Goal: Task Accomplishment & Management: Manage account settings

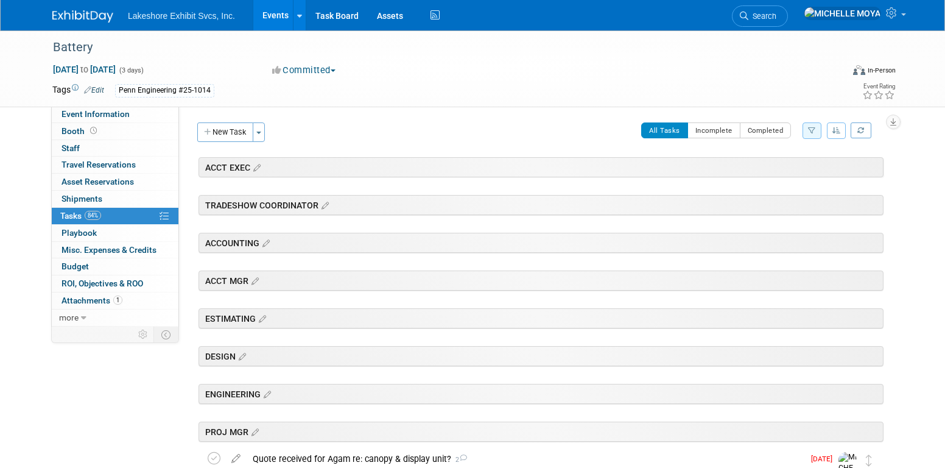
click at [283, 13] on link "Events" at bounding box center [275, 15] width 44 height 30
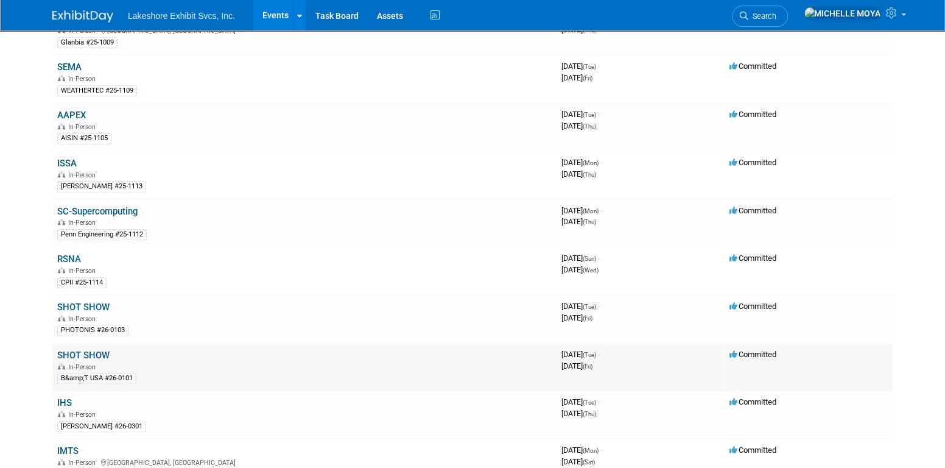
scroll to position [670, 0]
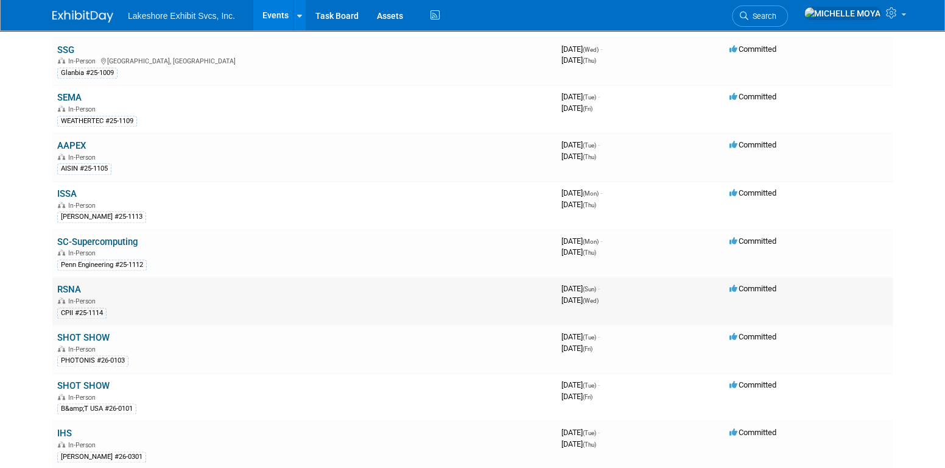
click at [69, 285] on link "RSNA" at bounding box center [69, 289] width 24 height 11
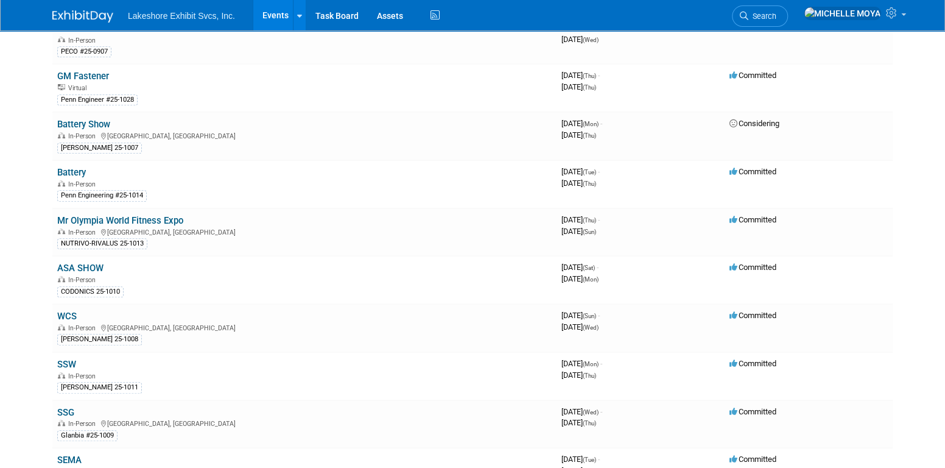
scroll to position [304, 0]
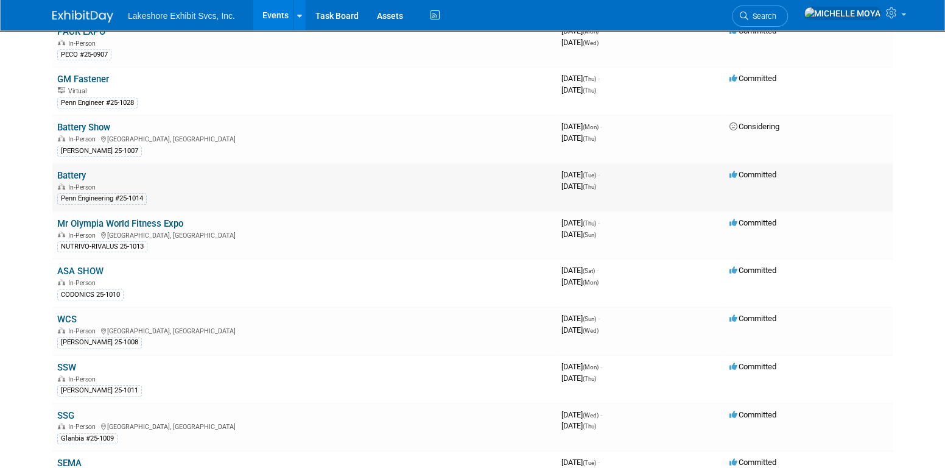
click at [81, 170] on link "Battery" at bounding box center [71, 175] width 29 height 11
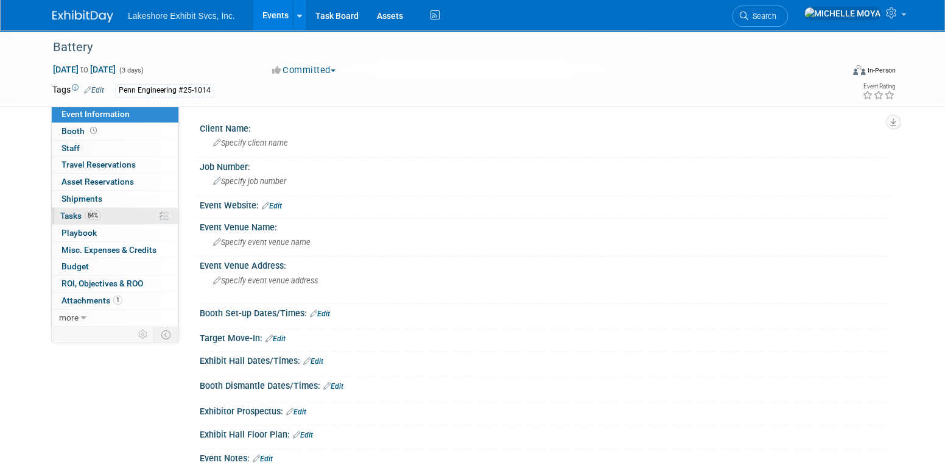
click at [102, 213] on link "84% Tasks 84%" at bounding box center [115, 216] width 127 height 16
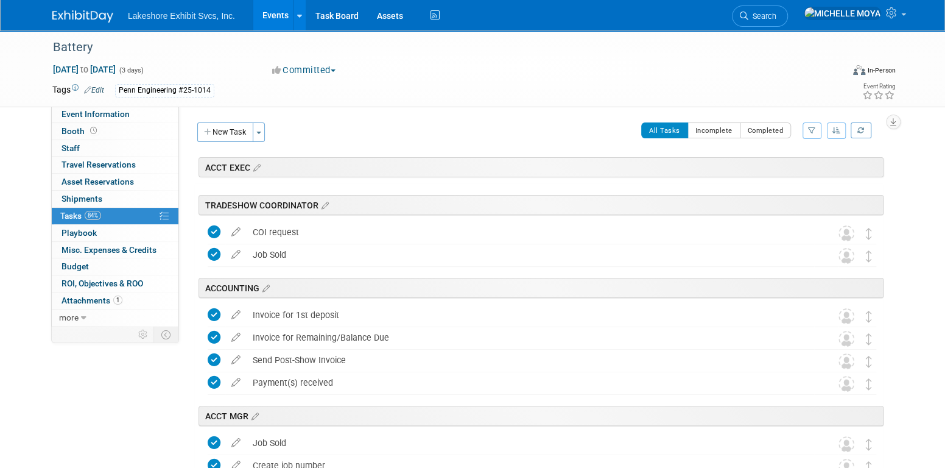
click at [811, 130] on icon "button" at bounding box center [812, 130] width 8 height 7
click at [784, 171] on select "-- Select Assignee -- All unassigned tasks Assigned to me Amanda Koss Dave Desa…" at bounding box center [761, 169] width 100 height 17
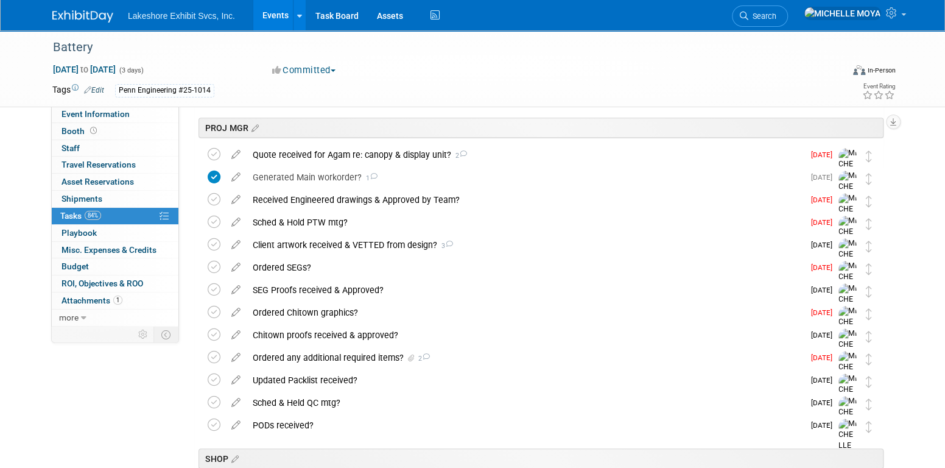
scroll to position [304, 0]
click at [217, 152] on icon at bounding box center [214, 153] width 13 height 13
click at [211, 199] on icon at bounding box center [214, 198] width 13 height 13
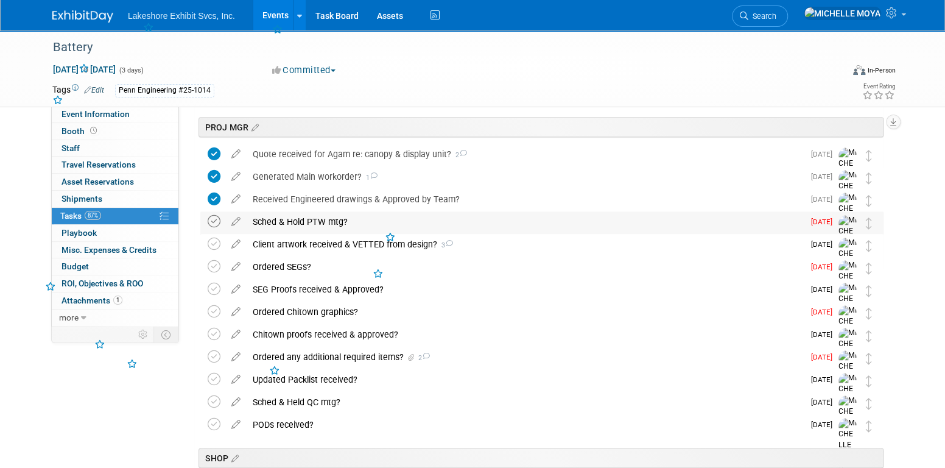
click at [215, 222] on icon at bounding box center [214, 221] width 13 height 13
click at [295, 220] on div "Sched & Hold PTW mtg?" at bounding box center [525, 221] width 557 height 21
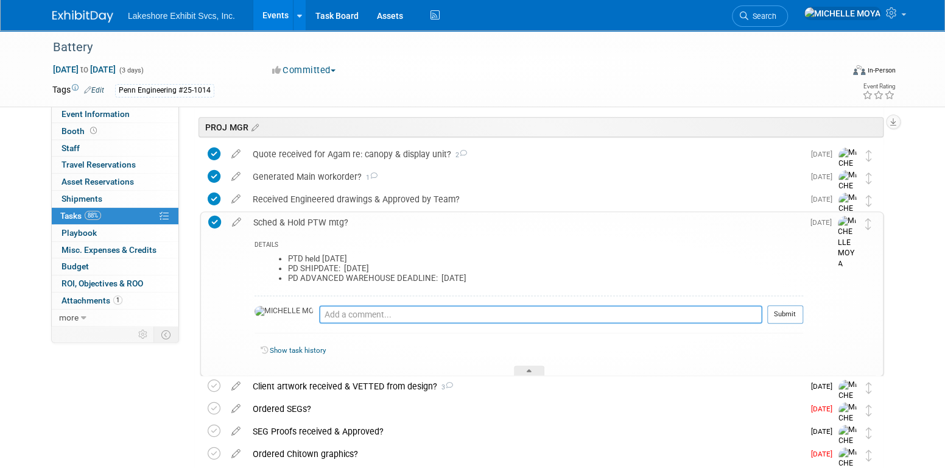
click at [319, 313] on textarea at bounding box center [540, 314] width 443 height 18
type textarea "8.29.25: held PTW & RELEASED INTO SHOP"
click at [789, 308] on button "Submit" at bounding box center [785, 314] width 36 height 18
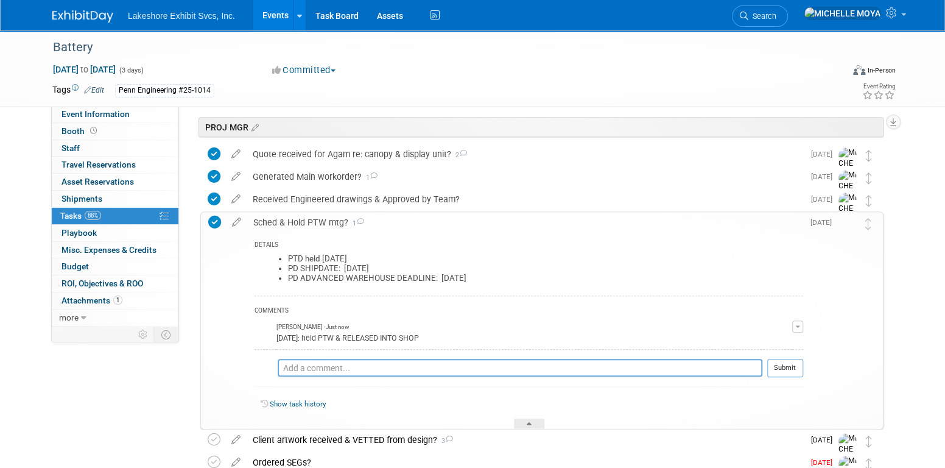
click at [318, 220] on div "Sched & Hold PTW mtg? 1" at bounding box center [525, 222] width 556 height 21
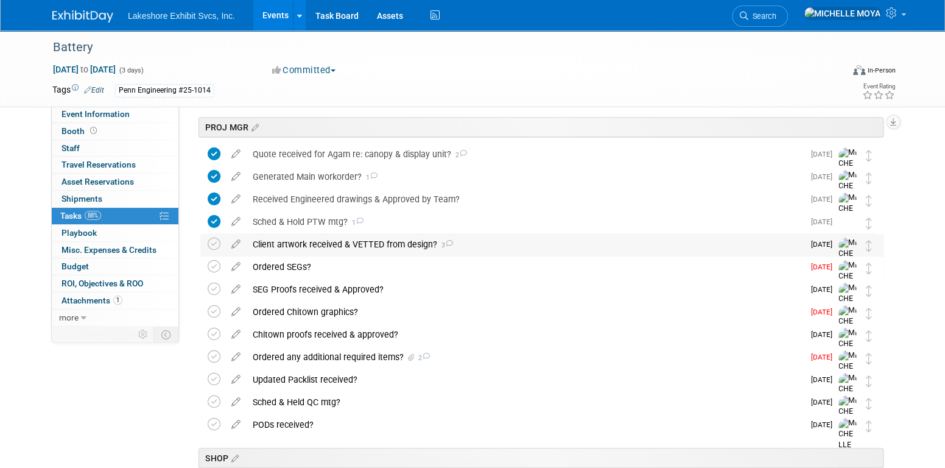
click at [323, 242] on div "Client artwork received & VETTED from design? 3" at bounding box center [525, 244] width 557 height 21
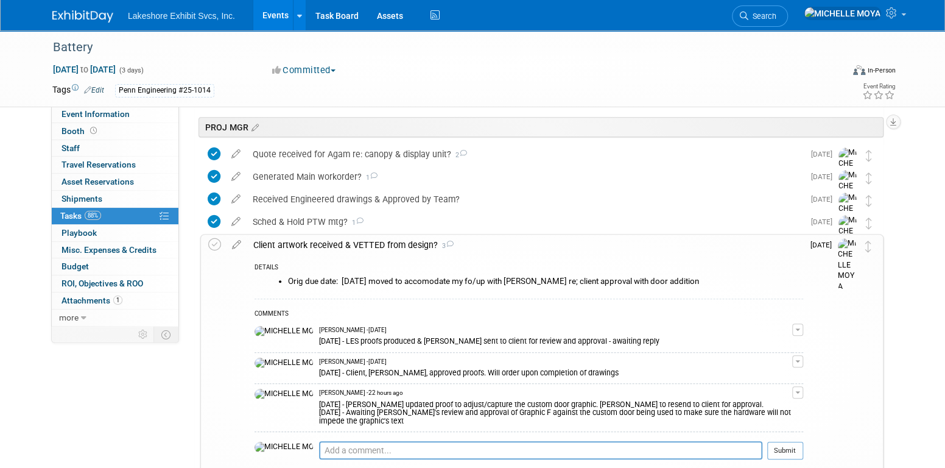
click at [323, 242] on div "Client artwork received & VETTED from design? 3" at bounding box center [525, 244] width 556 height 21
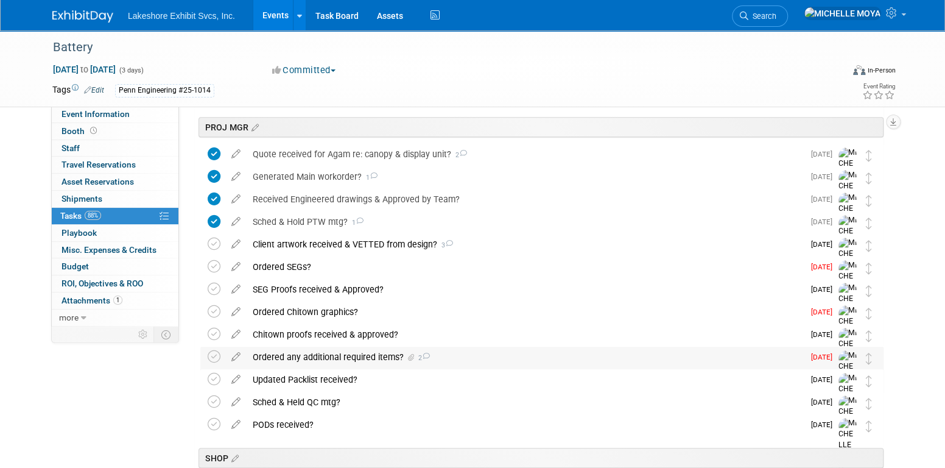
click at [318, 356] on div "Ordered any additional required items? 2" at bounding box center [525, 356] width 557 height 21
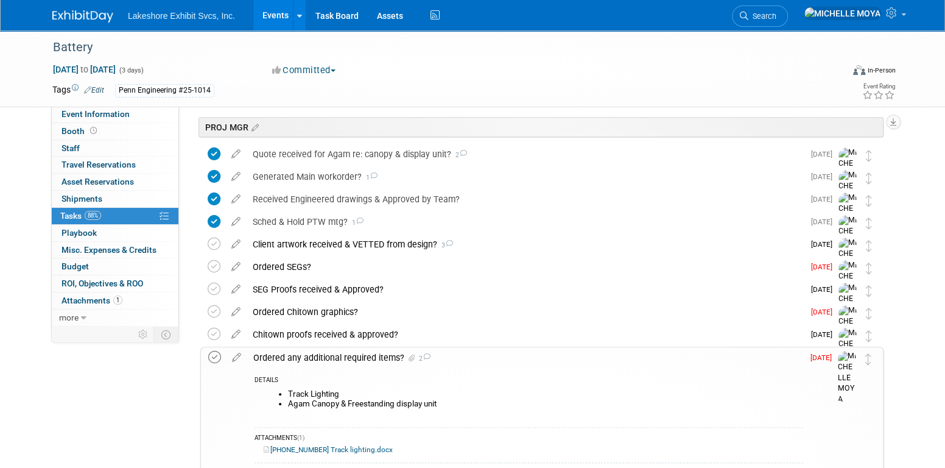
click at [211, 356] on icon at bounding box center [214, 357] width 13 height 13
click at [288, 351] on div "Ordered any additional required items? 2" at bounding box center [525, 357] width 556 height 21
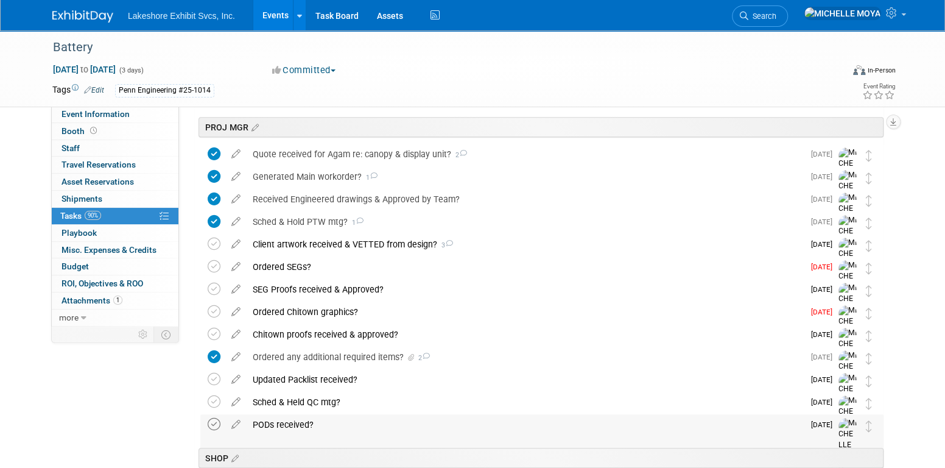
click at [214, 426] on icon at bounding box center [214, 424] width 13 height 13
click at [279, 13] on link "Events" at bounding box center [275, 15] width 44 height 30
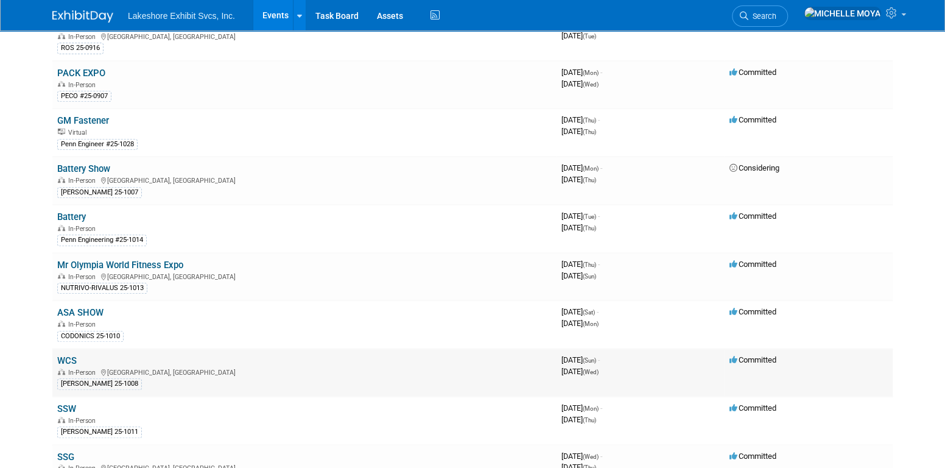
scroll to position [183, 0]
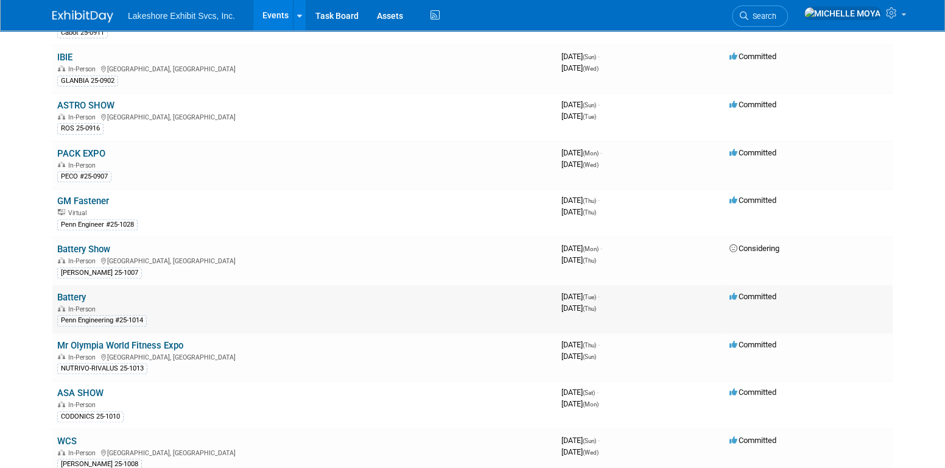
click at [75, 292] on link "Battery" at bounding box center [71, 297] width 29 height 11
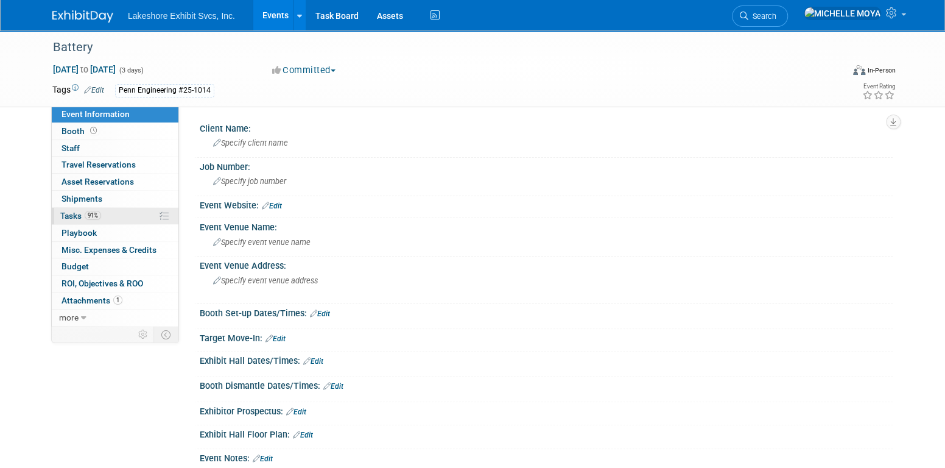
click at [122, 213] on link "91% Tasks 91%" at bounding box center [115, 216] width 127 height 16
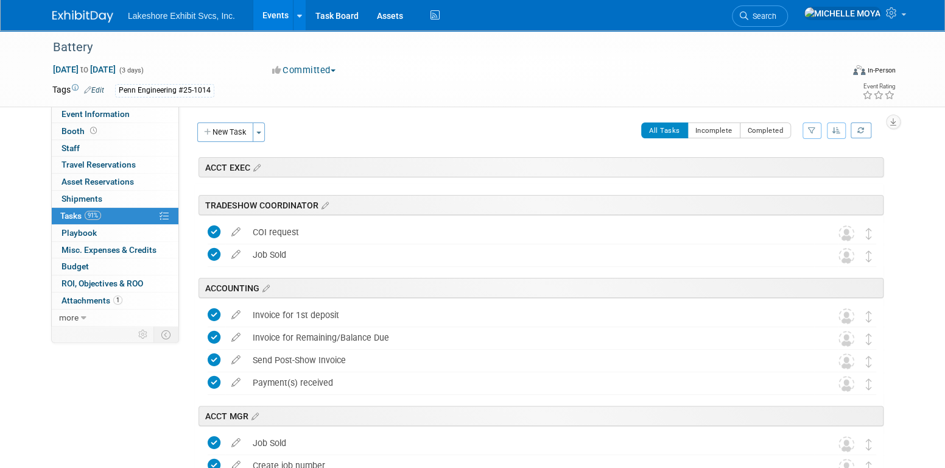
click at [815, 133] on button "button" at bounding box center [812, 130] width 19 height 16
click at [796, 170] on select "-- Select Assignee -- All unassigned tasks Assigned to me Amanda Koss Dave Desa…" at bounding box center [761, 169] width 100 height 17
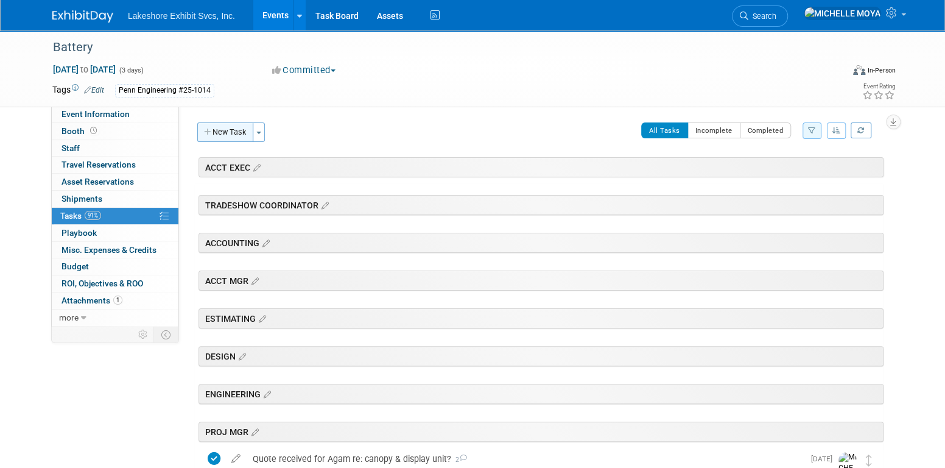
click at [239, 133] on button "New Task" at bounding box center [225, 131] width 56 height 19
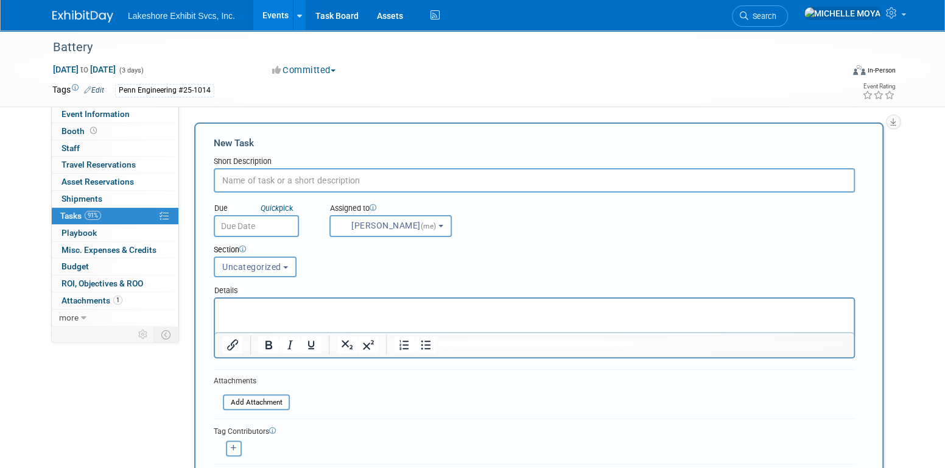
drag, startPoint x: 307, startPoint y: 177, endPoint x: 303, endPoint y: 165, distance: 12.9
click at [304, 172] on input "text" at bounding box center [534, 180] width 641 height 24
type input "m"
type input "Monitor Size confirmed?"
click at [261, 262] on span "Uncategorized" at bounding box center [251, 267] width 59 height 10
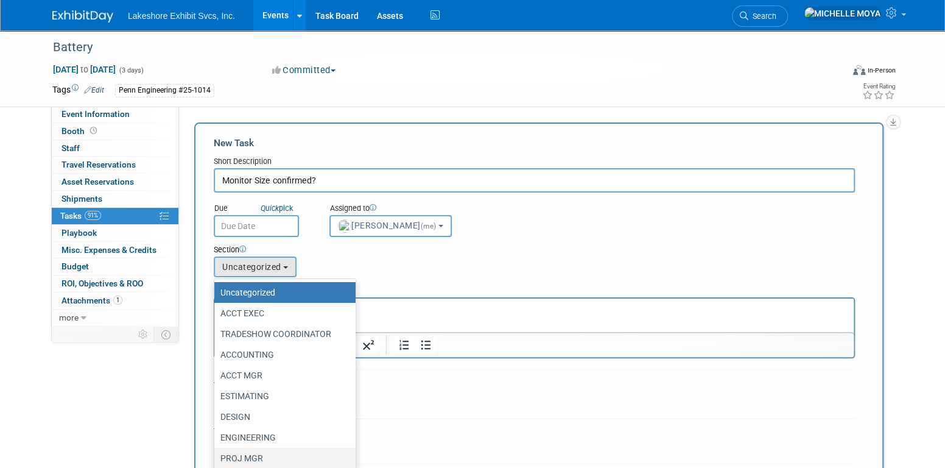
drag, startPoint x: 271, startPoint y: 455, endPoint x: 270, endPoint y: 446, distance: 9.2
click at [269, 454] on label "PROJ MGR" at bounding box center [281, 458] width 123 height 16
click at [216, 454] on input "PROJ MGR" at bounding box center [212, 458] width 8 height 8
select select "11273769"
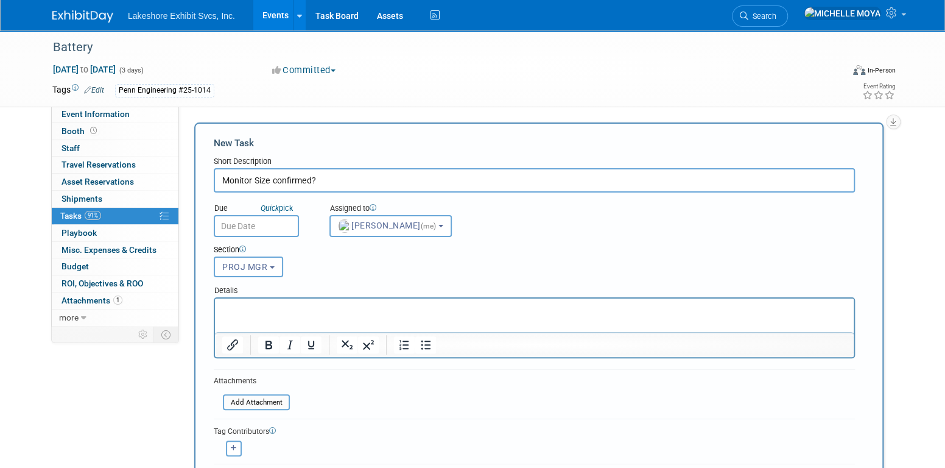
drag, startPoint x: 296, startPoint y: 308, endPoint x: 337, endPoint y: 330, distance: 46.3
click at [296, 309] on p "Rich Text Area. Press ALT-0 for help." at bounding box center [534, 309] width 625 height 12
drag, startPoint x: 436, startPoint y: 339, endPoint x: 429, endPoint y: 342, distance: 7.4
click at [429, 342] on div at bounding box center [415, 344] width 57 height 19
click at [428, 342] on icon "Bullet list" at bounding box center [425, 344] width 15 height 15
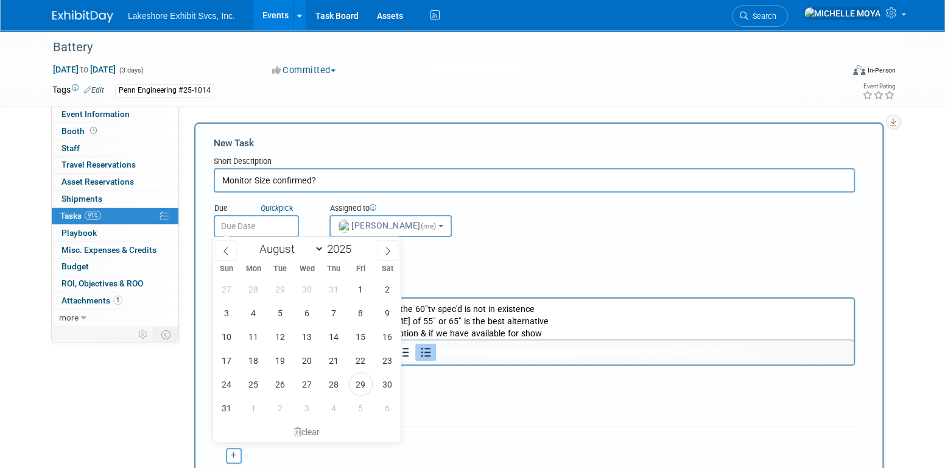
click at [260, 228] on input "text" at bounding box center [256, 226] width 85 height 22
click at [315, 253] on select "January February March April May June July August September October November De…" at bounding box center [289, 248] width 70 height 15
select select "8"
click at [254, 241] on select "January February March April May June July August September October November De…" at bounding box center [289, 248] width 70 height 15
click at [304, 289] on span "3" at bounding box center [307, 289] width 24 height 24
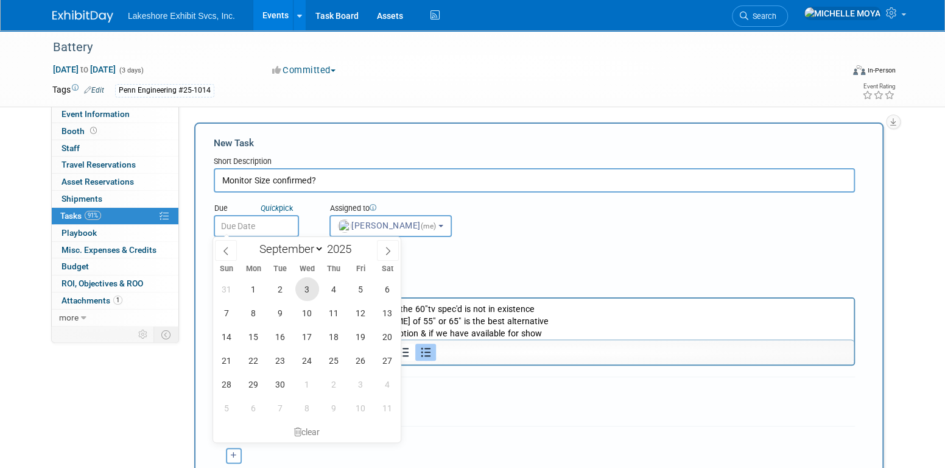
type input "Sep 3, 2025"
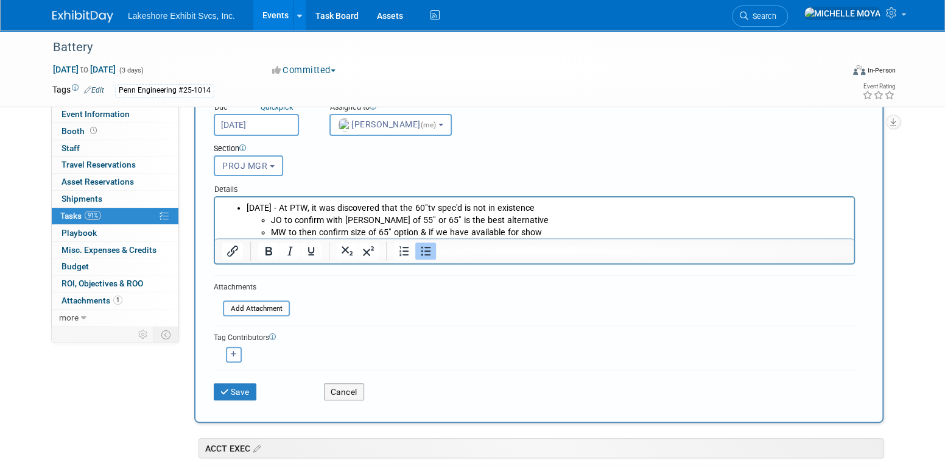
scroll to position [122, 0]
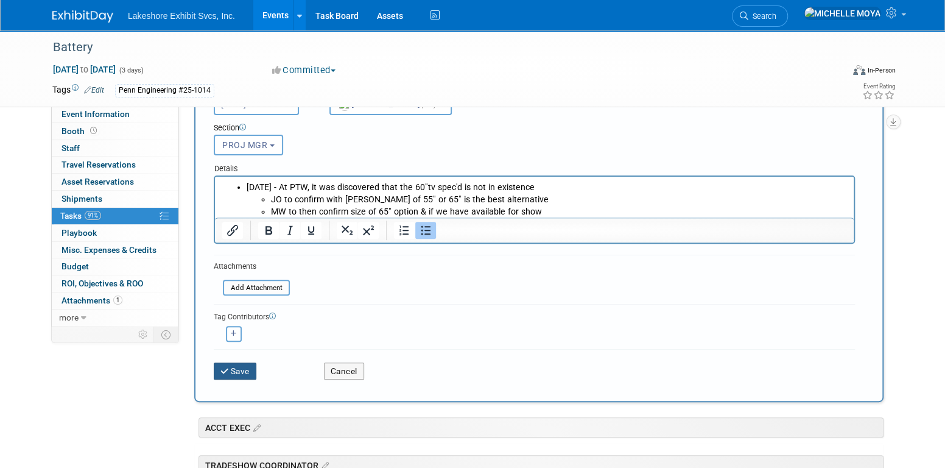
click at [231, 368] on button "Save" at bounding box center [235, 370] width 43 height 17
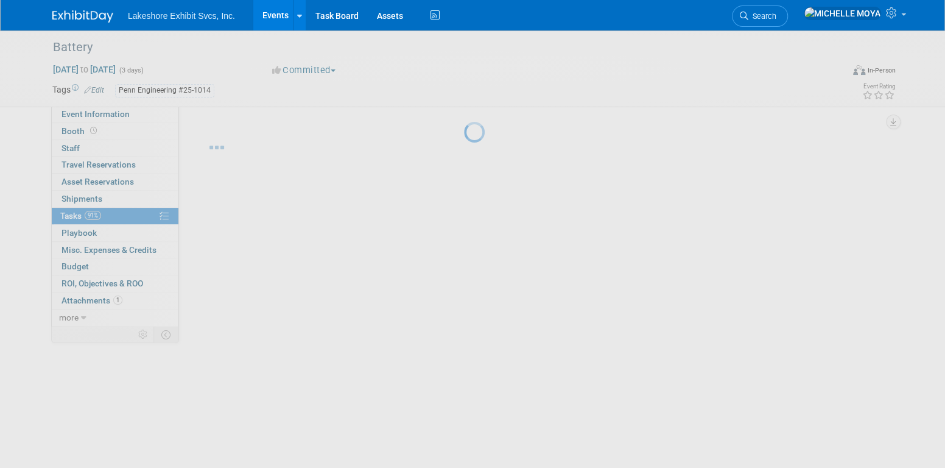
scroll to position [0, 0]
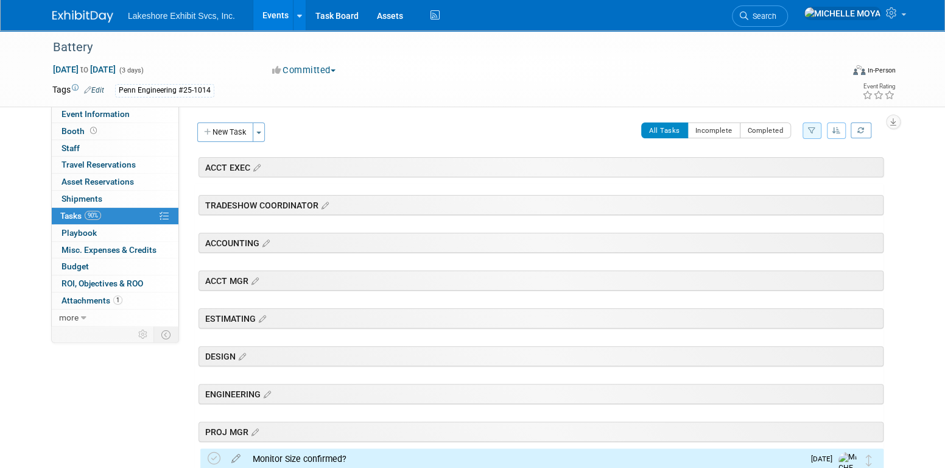
click at [270, 9] on link "Events" at bounding box center [275, 15] width 44 height 30
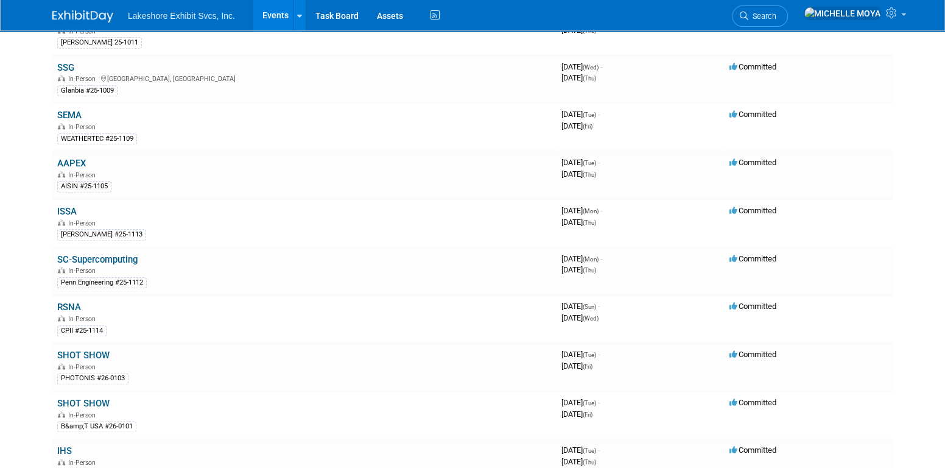
scroll to position [792, 0]
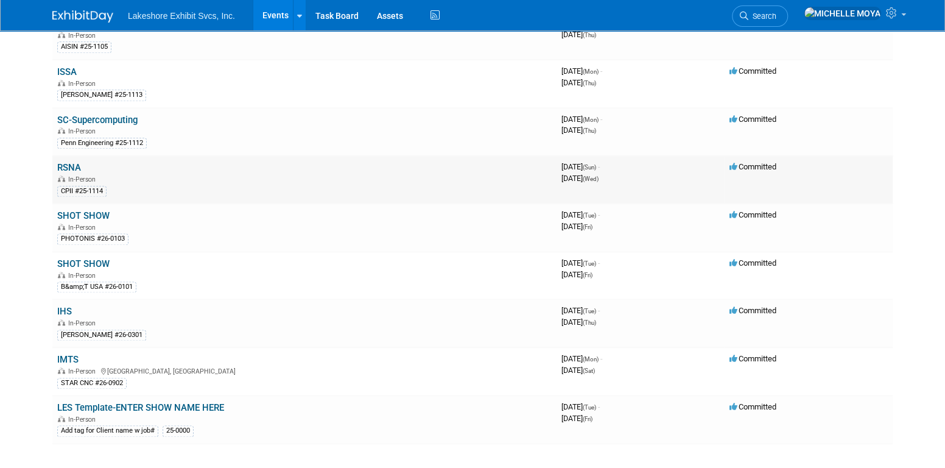
click at [72, 162] on link "RSNA" at bounding box center [69, 167] width 24 height 11
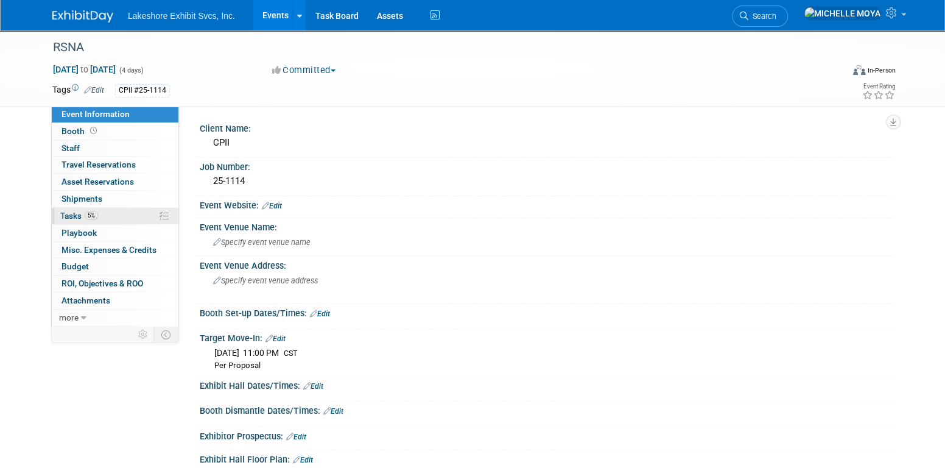
click at [99, 219] on link "5% Tasks 5%" at bounding box center [115, 216] width 127 height 16
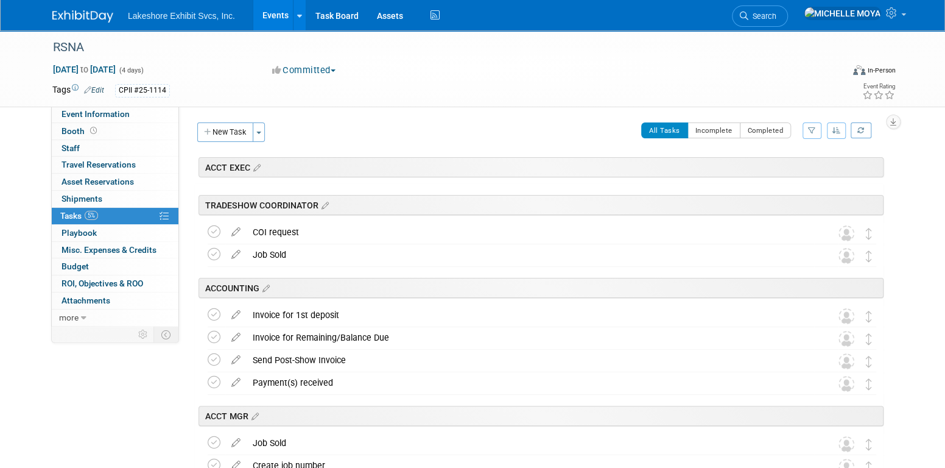
click at [814, 127] on icon "button" at bounding box center [812, 130] width 8 height 7
click at [796, 170] on select "-- Select Assignee -- All unassigned tasks Assigned to me Amanda Koss Dave Desa…" at bounding box center [761, 169] width 100 height 17
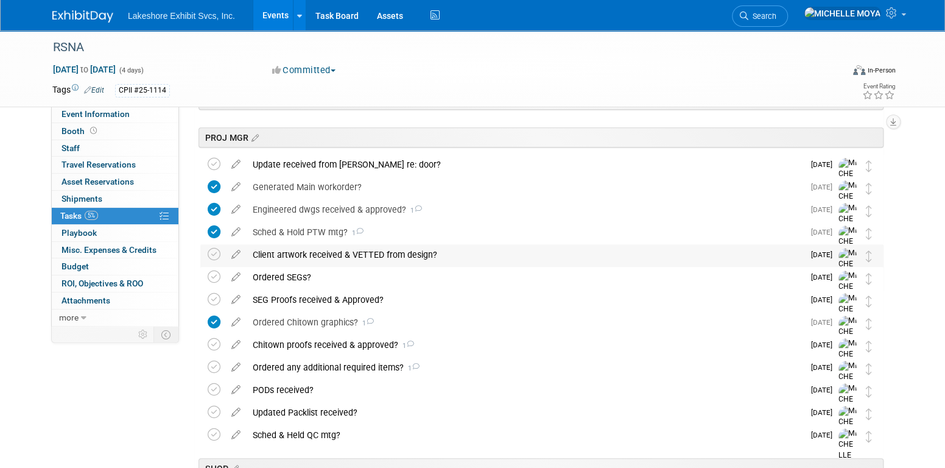
scroll to position [304, 0]
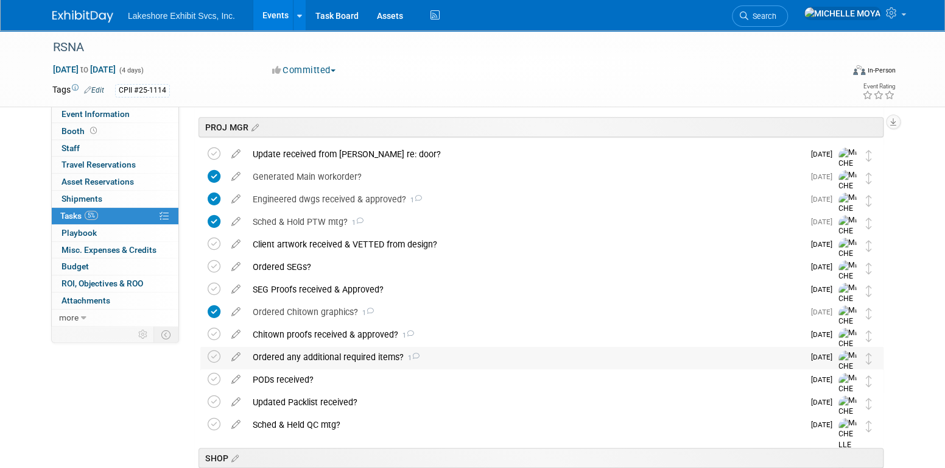
click at [323, 357] on div "Ordered any additional required items? 1" at bounding box center [525, 356] width 557 height 21
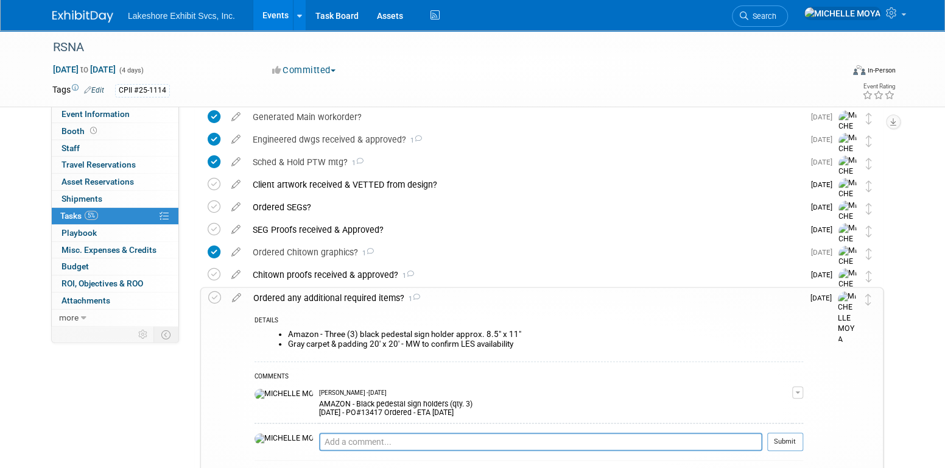
scroll to position [487, 0]
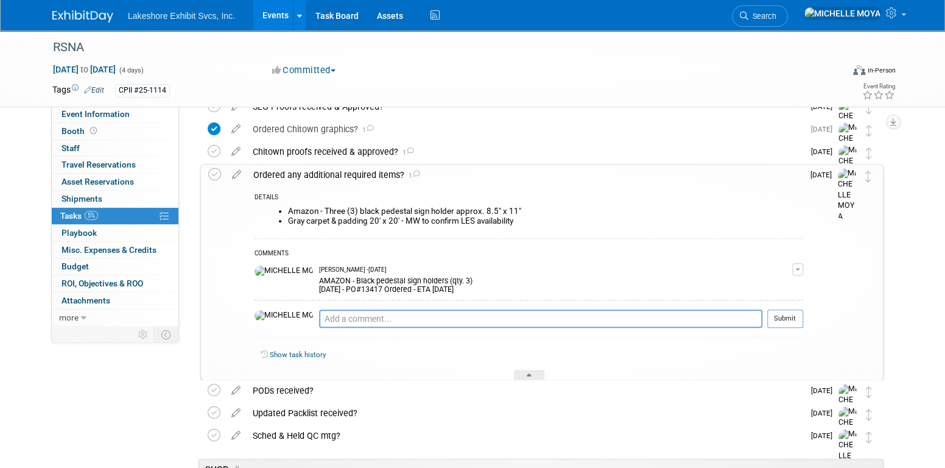
click at [402, 281] on div "AMAZON - Black pedestal sign holders (qty. 3) 8.27.25 - PO#13417 Ordered - ETA …" at bounding box center [555, 283] width 473 height 19
click at [796, 267] on button "button" at bounding box center [797, 269] width 11 height 12
click at [759, 282] on link "Edit Comment" at bounding box center [754, 286] width 96 height 17
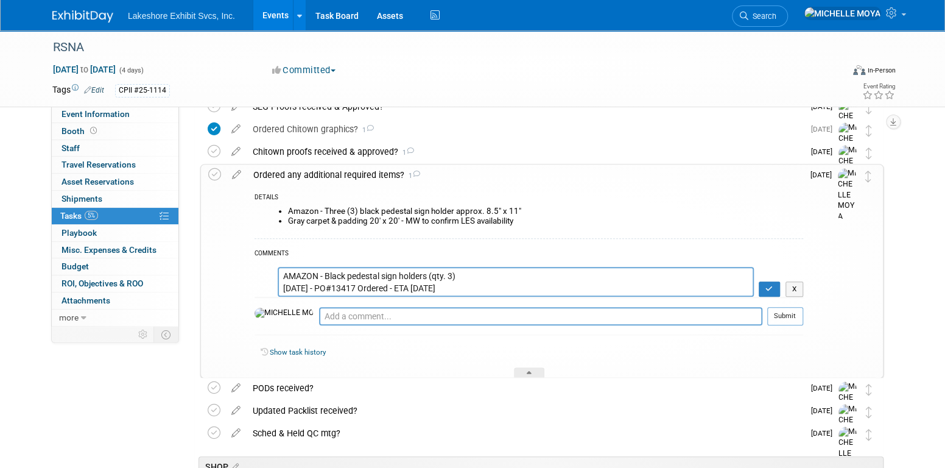
click at [485, 273] on textarea "AMAZON - Black pedestal sign holders (qty. 3) 8.27.25 - PO#13417 Ordered - ETA …" at bounding box center [516, 282] width 476 height 30
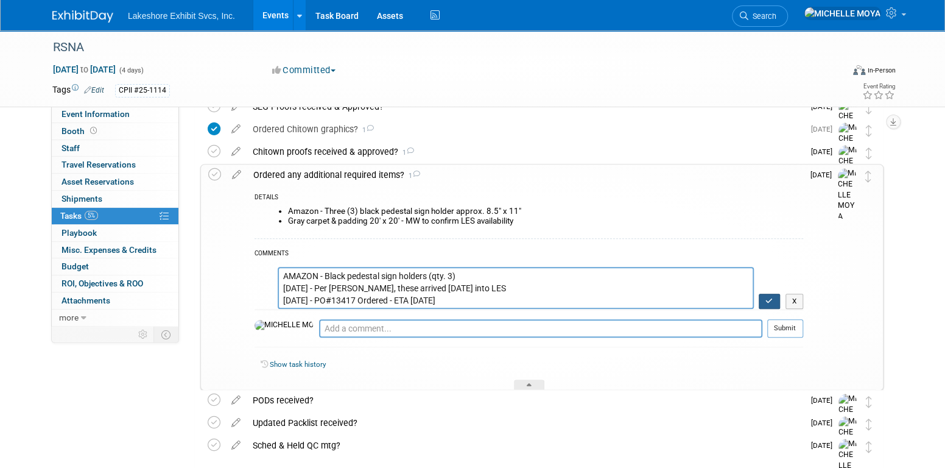
type textarea "AMAZON - Black pedestal sign holders (qty. 3) 8.29.25 - Per Mark W., these arri…"
click at [768, 303] on icon "button" at bounding box center [769, 300] width 8 height 7
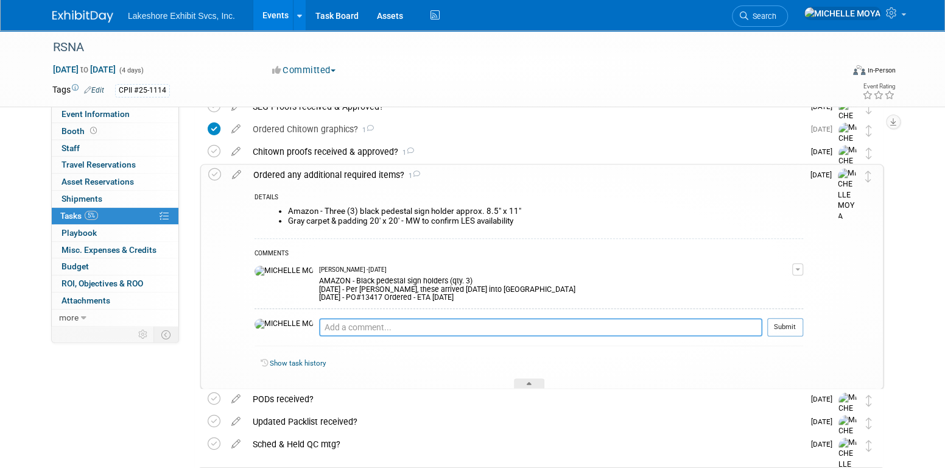
click at [339, 326] on textarea at bounding box center [540, 327] width 443 height 18
type textarea "g"
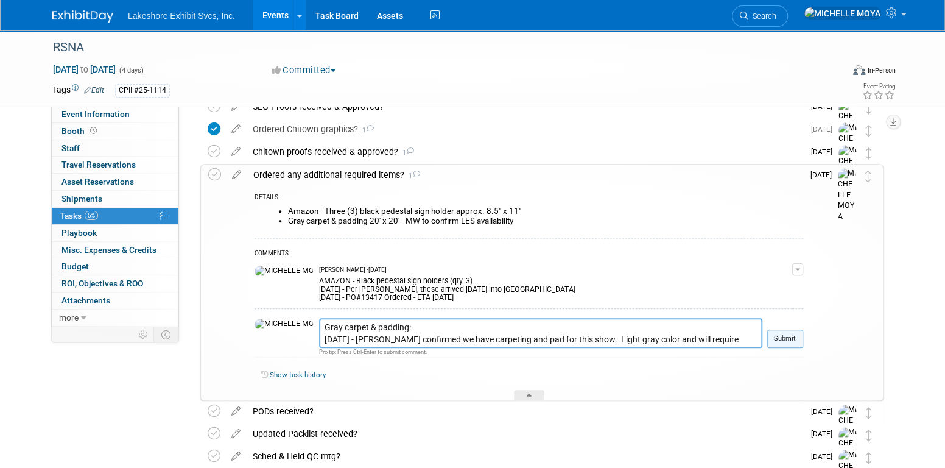
type textarea "Gray carpet & padding: 8.29.25 - Mark W. confirmed we have carpeting and pad fo…"
click at [786, 331] on button "Submit" at bounding box center [785, 338] width 36 height 18
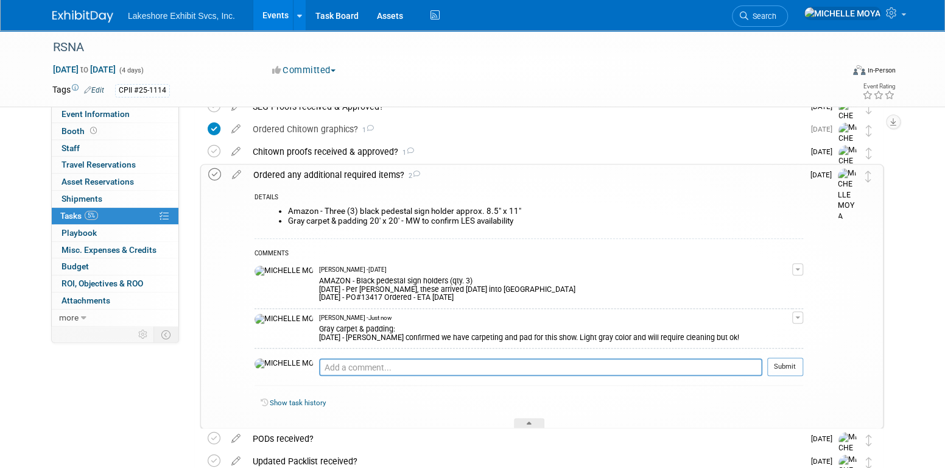
click at [217, 173] on icon at bounding box center [214, 174] width 13 height 13
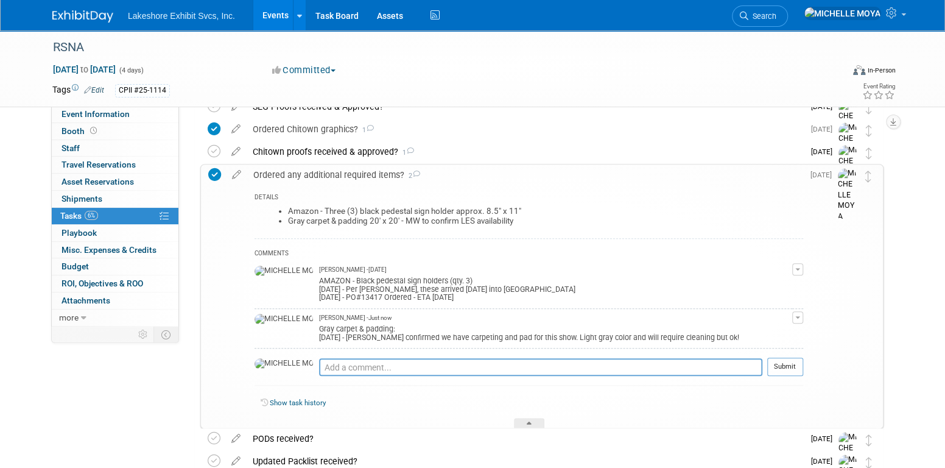
click at [357, 179] on div "Ordered any additional required items? 2" at bounding box center [525, 174] width 556 height 21
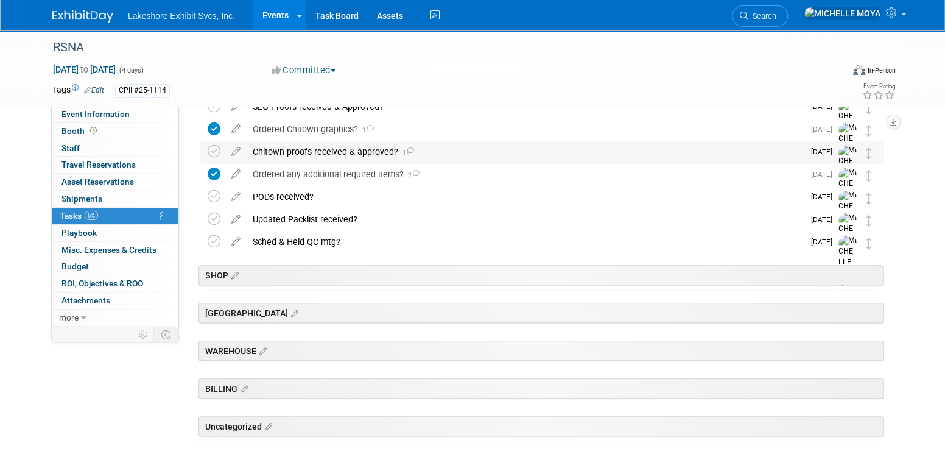
click at [329, 154] on div "Chitown proofs received & approved? 1" at bounding box center [525, 151] width 557 height 21
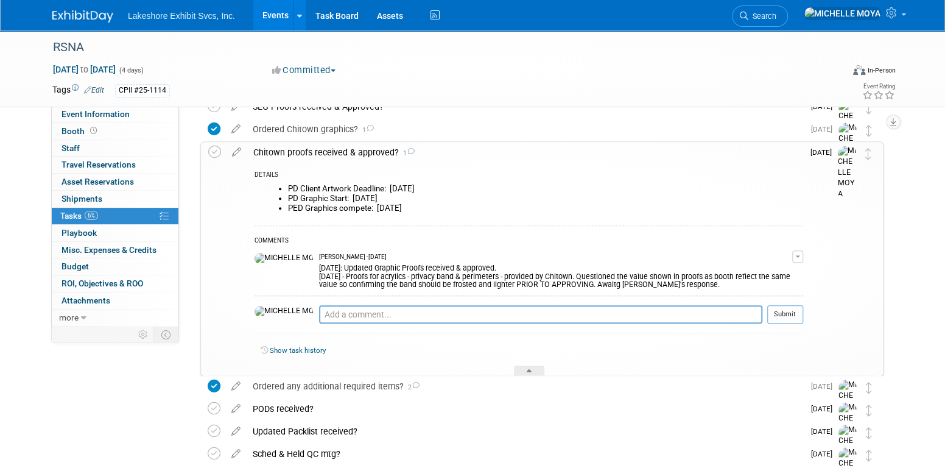
click at [329, 154] on div "Chitown proofs received & approved? 1" at bounding box center [525, 152] width 556 height 21
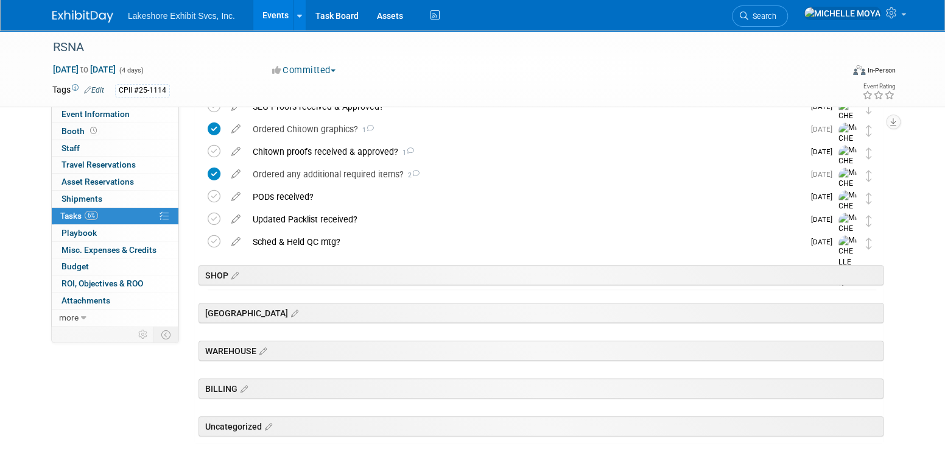
click at [261, 13] on link "Events" at bounding box center [275, 15] width 44 height 30
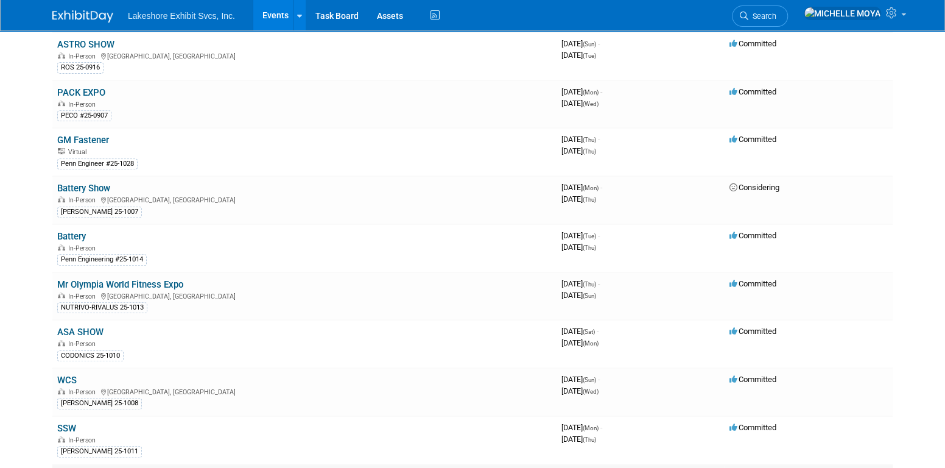
scroll to position [183, 0]
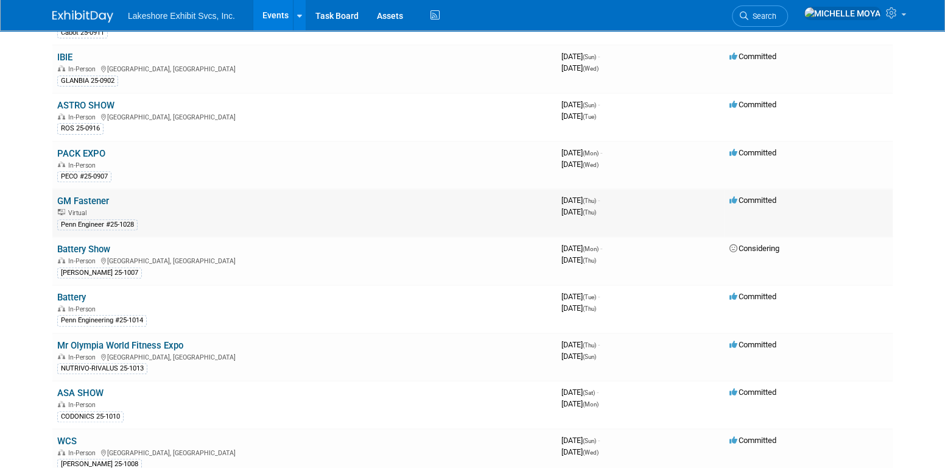
click at [91, 195] on link "GM Fastener" at bounding box center [83, 200] width 52 height 11
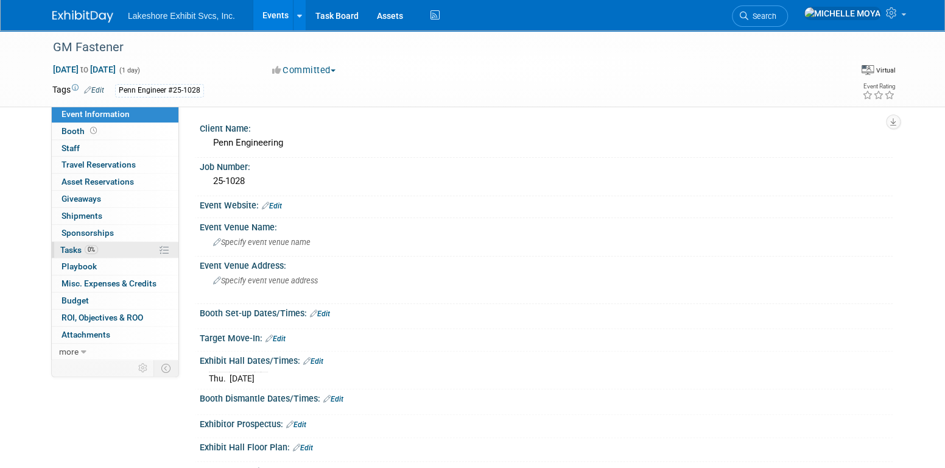
click at [113, 248] on link "0% Tasks 0%" at bounding box center [115, 250] width 127 height 16
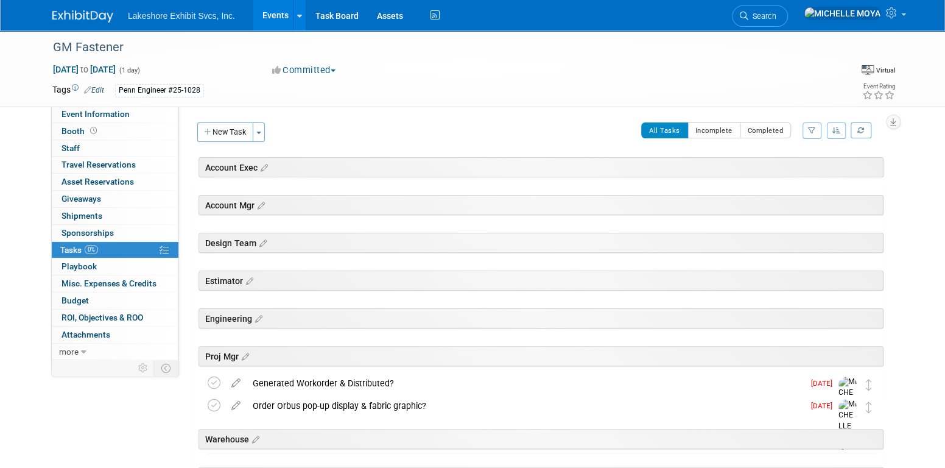
click at [810, 132] on icon "button" at bounding box center [812, 130] width 8 height 7
click at [793, 173] on select "-- Select Assignee -- All unassigned tasks Assigned to me [PERSON_NAME] [PERSON…" at bounding box center [761, 169] width 100 height 17
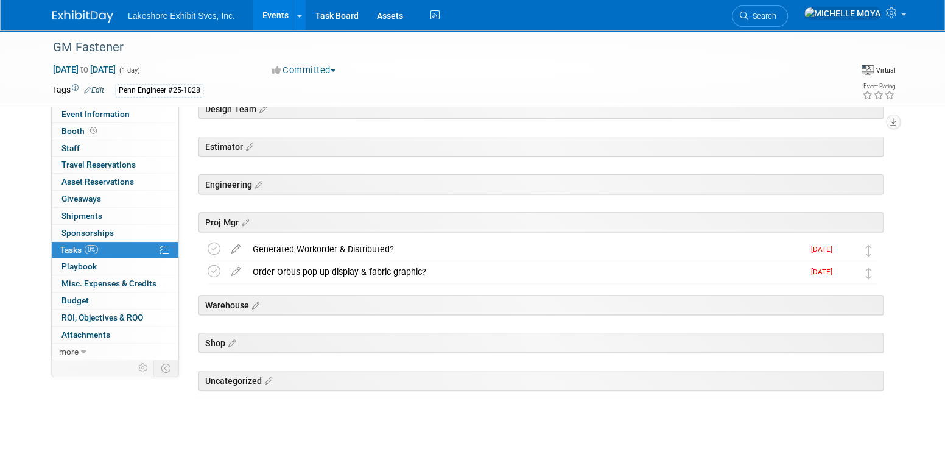
scroll to position [137, 0]
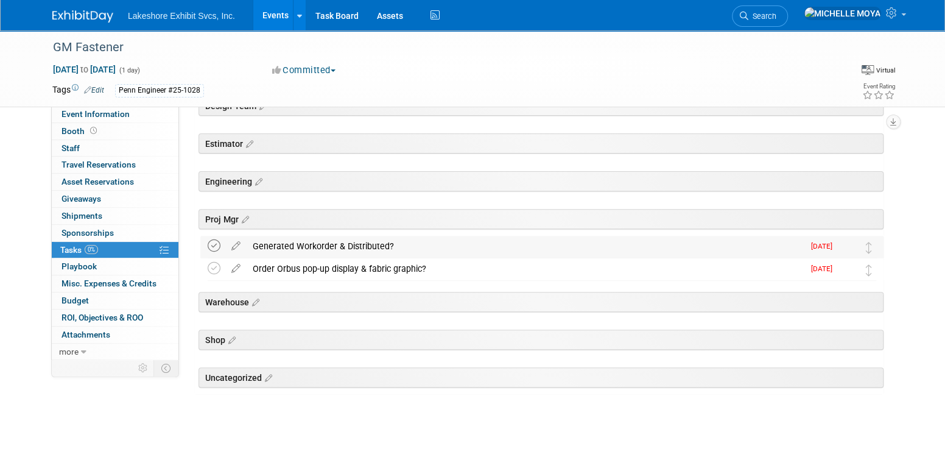
click at [216, 247] on icon at bounding box center [214, 245] width 13 height 13
click at [215, 267] on icon at bounding box center [214, 268] width 13 height 13
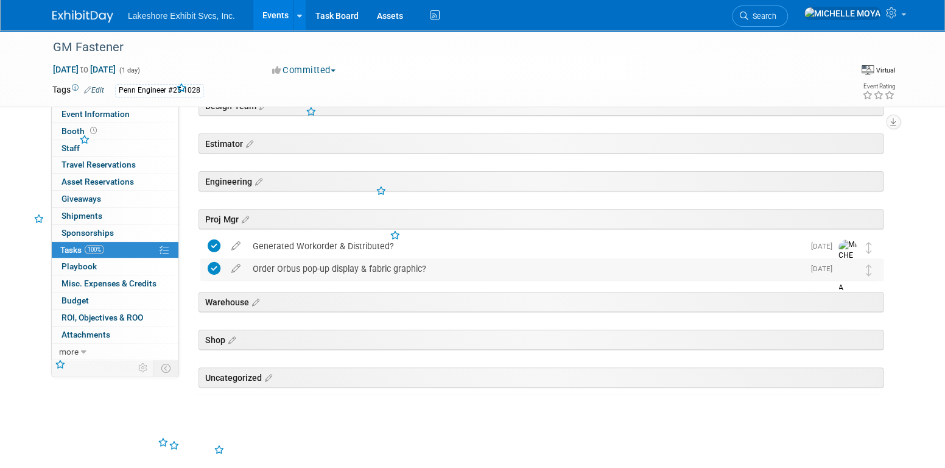
click at [293, 267] on div "Order Orbus pop-up display & fabric graphic?" at bounding box center [525, 268] width 557 height 21
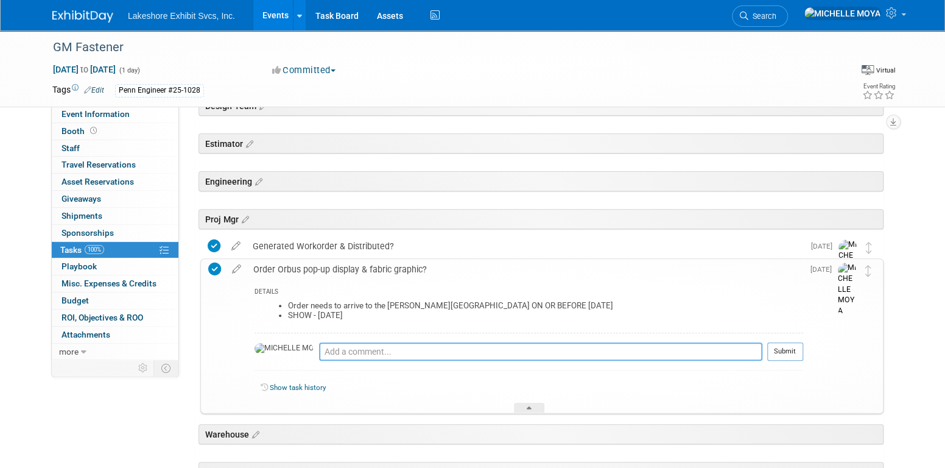
click at [352, 349] on textarea at bounding box center [540, 351] width 443 height 18
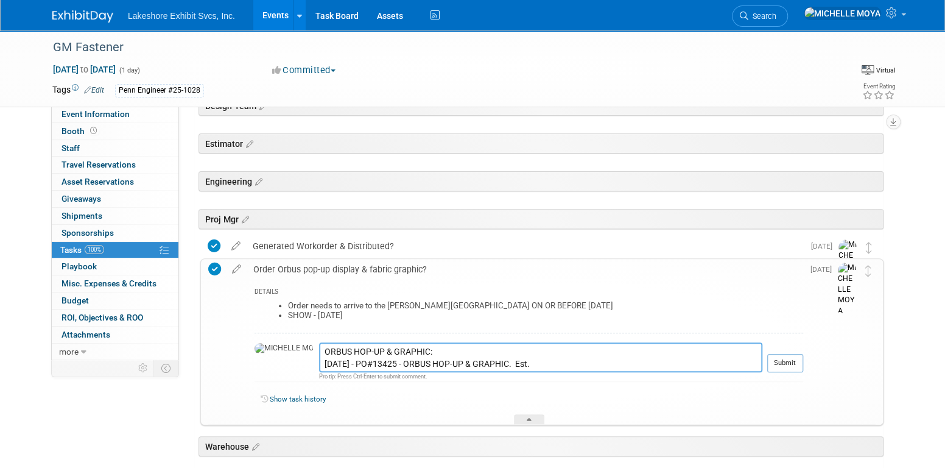
drag, startPoint x: 367, startPoint y: 365, endPoint x: 560, endPoint y: 360, distance: 192.5
click at [557, 359] on textarea "ORBUS HOP-UP & GRAPHIC: [DATE] - PO#13425 - ORBUS HOP-UP & GRAPHIC. Est." at bounding box center [540, 357] width 443 height 30
drag, startPoint x: 541, startPoint y: 368, endPoint x: 363, endPoint y: 351, distance: 178.6
click at [365, 359] on textarea "ORBUS HOP-UP & GRAPHIC: [DATE] - PO#13425 - ORBUS HOP-UP & GRAPHIC. Est." at bounding box center [540, 357] width 443 height 30
type textarea "ORBUS HOP-UP & GRAPHIC: [DATE] - PO#13425 - Ordered from Orbus. (Order#00045526…"
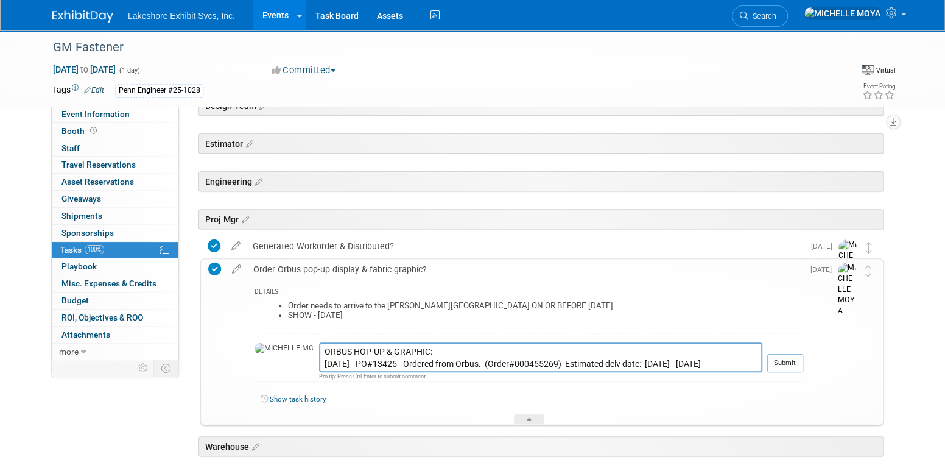
click at [781, 356] on button "Submit" at bounding box center [785, 363] width 36 height 18
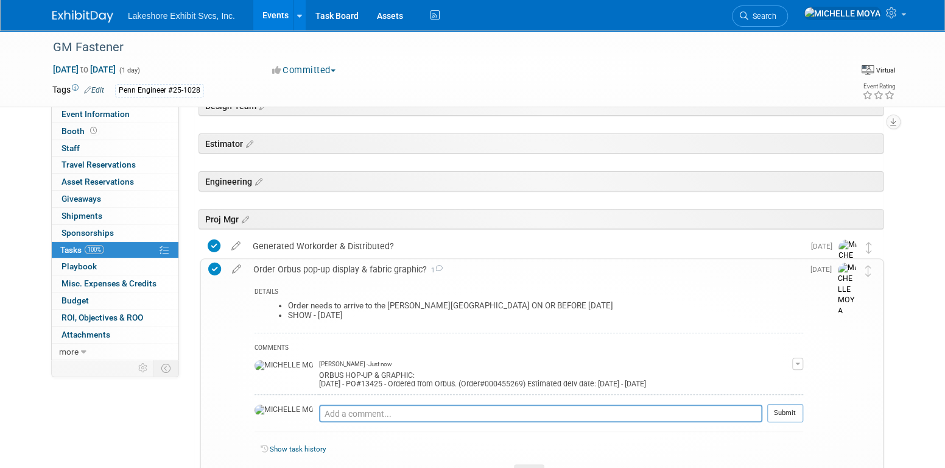
click at [351, 267] on div "Order Orbus pop-up display & fabric graphic? 1" at bounding box center [525, 269] width 556 height 21
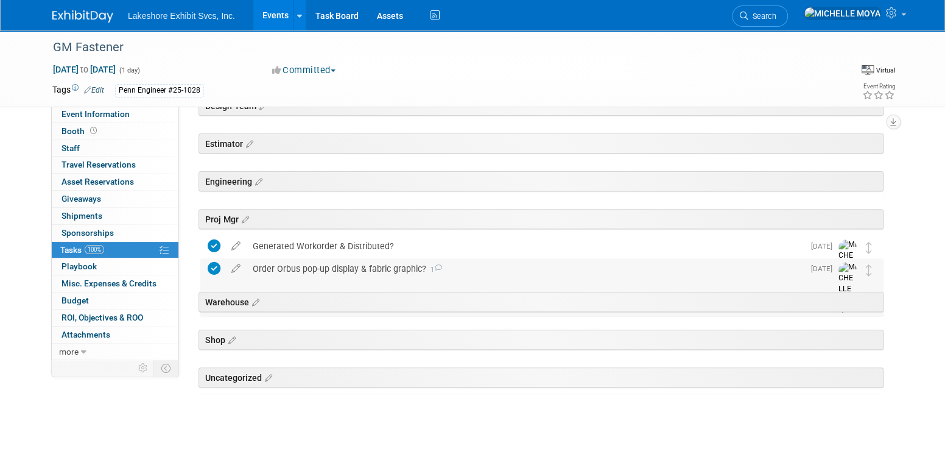
drag, startPoint x: 351, startPoint y: 267, endPoint x: 320, endPoint y: 274, distance: 32.4
click at [320, 274] on div "Order Orbus pop-up display & fabric graphic? 1" at bounding box center [525, 268] width 557 height 21
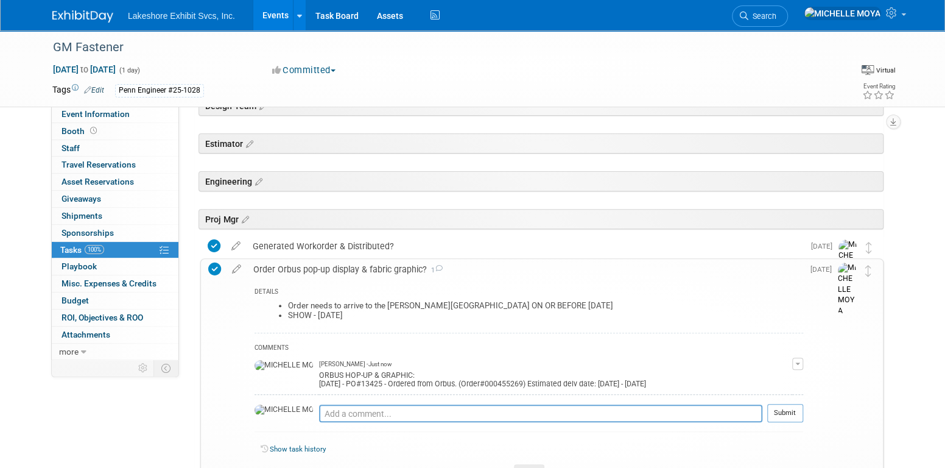
click at [318, 270] on div "Order Orbus pop-up display & fabric graphic? 1" at bounding box center [525, 269] width 556 height 21
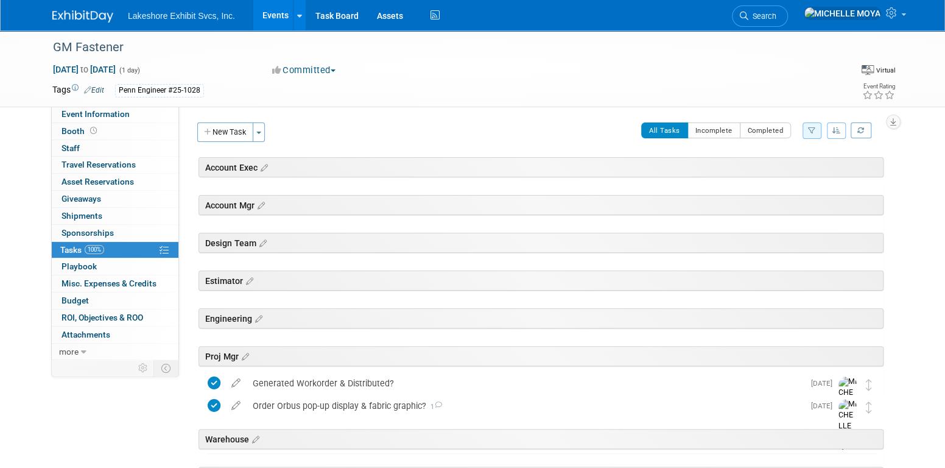
scroll to position [0, 0]
click at [242, 131] on button "New Task" at bounding box center [225, 131] width 56 height 19
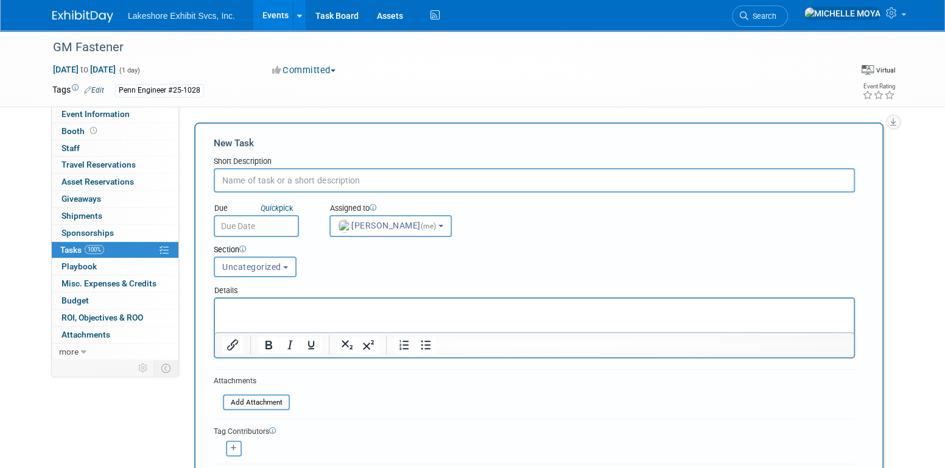
click at [287, 182] on input "text" at bounding box center [534, 180] width 641 height 24
type input "Orbus Hop-up arrived & opened/test fitted?"
drag, startPoint x: 256, startPoint y: 270, endPoint x: 278, endPoint y: 322, distance: 56.2
click at [255, 272] on button "Uncategorized" at bounding box center [255, 266] width 83 height 21
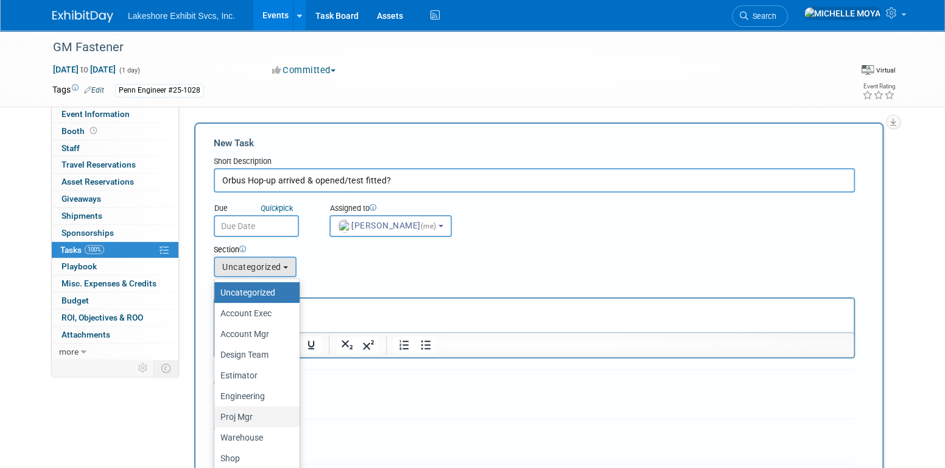
click at [265, 413] on label "Proj Mgr" at bounding box center [253, 417] width 67 height 16
click at [216, 413] on input "Proj Mgr" at bounding box center [212, 417] width 8 height 8
select select "11274236"
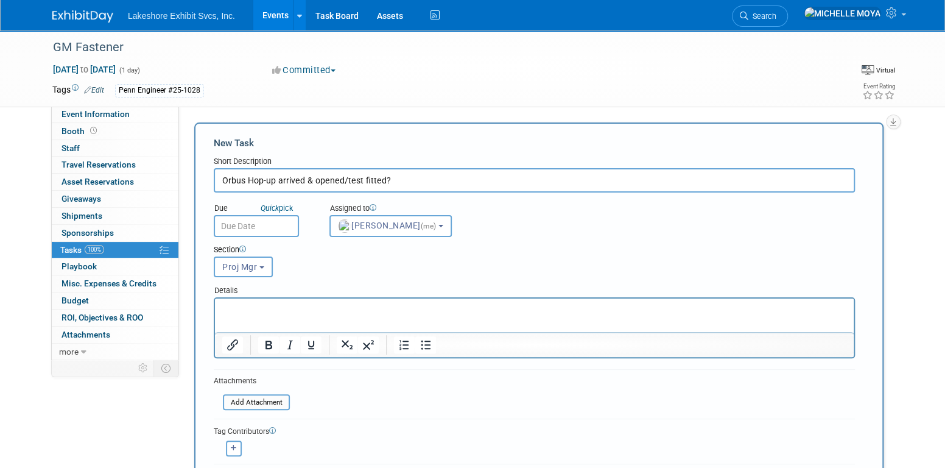
click at [241, 231] on input "text" at bounding box center [256, 226] width 85 height 22
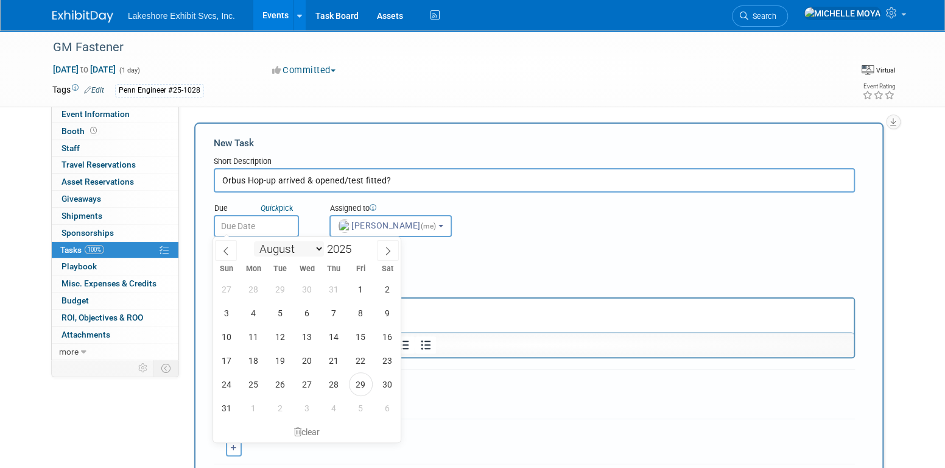
click at [317, 247] on select "January February March April May June July August September October November De…" at bounding box center [289, 248] width 70 height 15
select select "8"
click at [254, 241] on select "January February March April May June July August September October November De…" at bounding box center [289, 248] width 70 height 15
click at [276, 309] on span "9" at bounding box center [281, 313] width 24 height 24
type input "Sep 9, 2025"
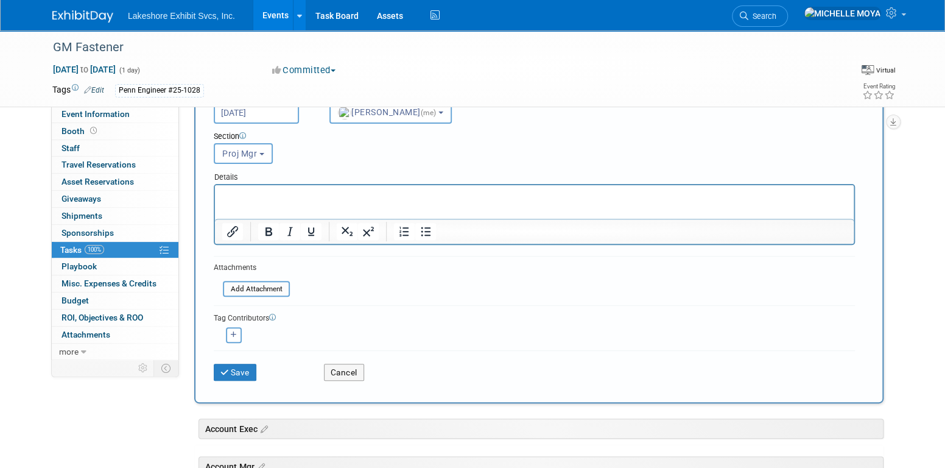
scroll to position [122, 0]
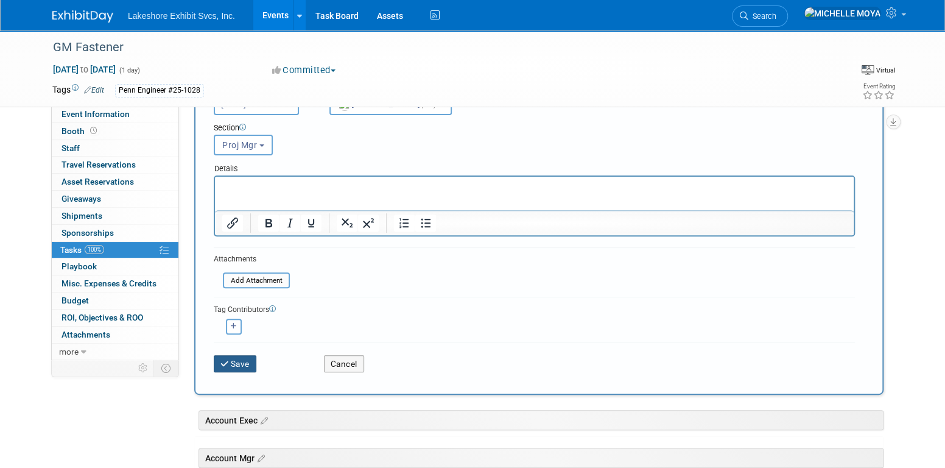
click at [241, 360] on button "Save" at bounding box center [235, 363] width 43 height 17
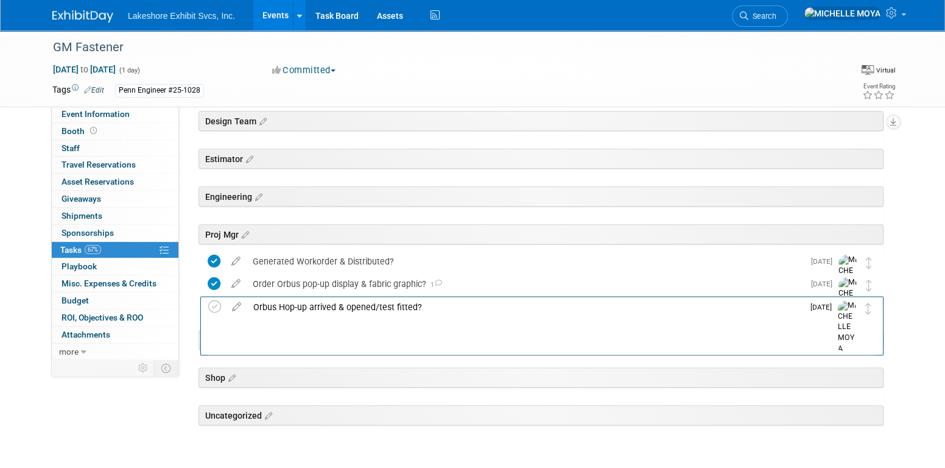
drag, startPoint x: 874, startPoint y: 275, endPoint x: 877, endPoint y: 306, distance: 31.1
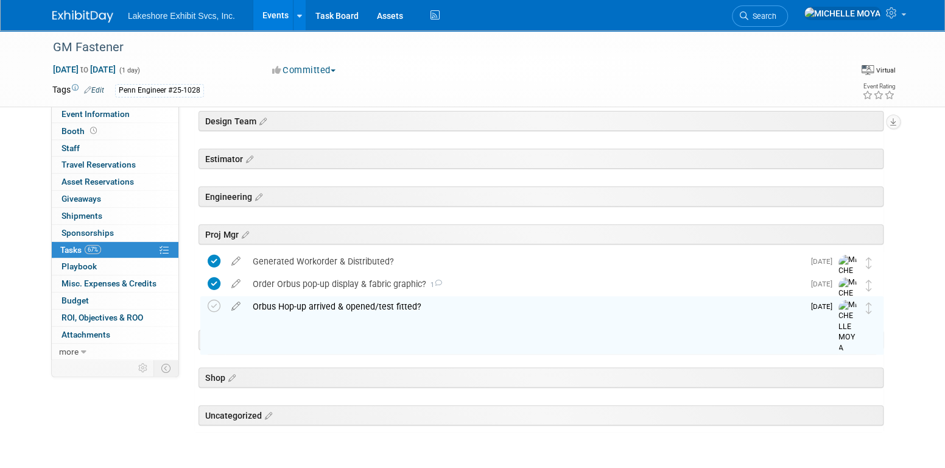
scroll to position [0, 0]
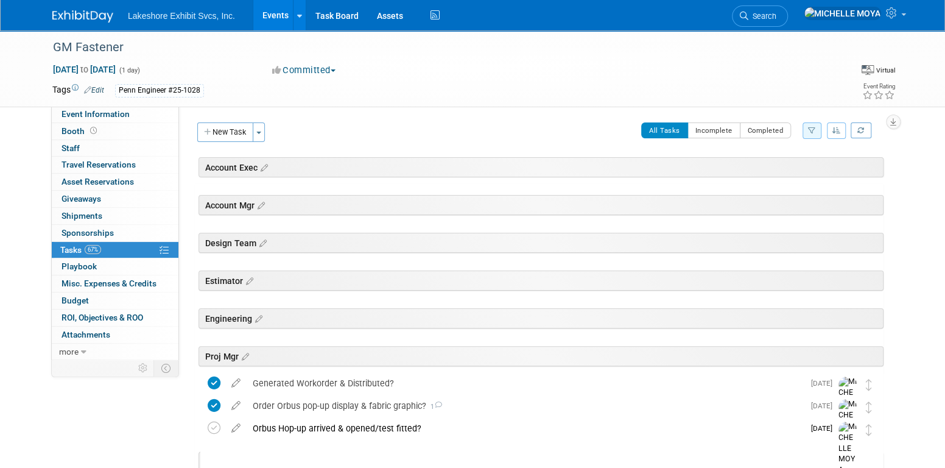
click at [274, 7] on link "Events" at bounding box center [275, 15] width 44 height 30
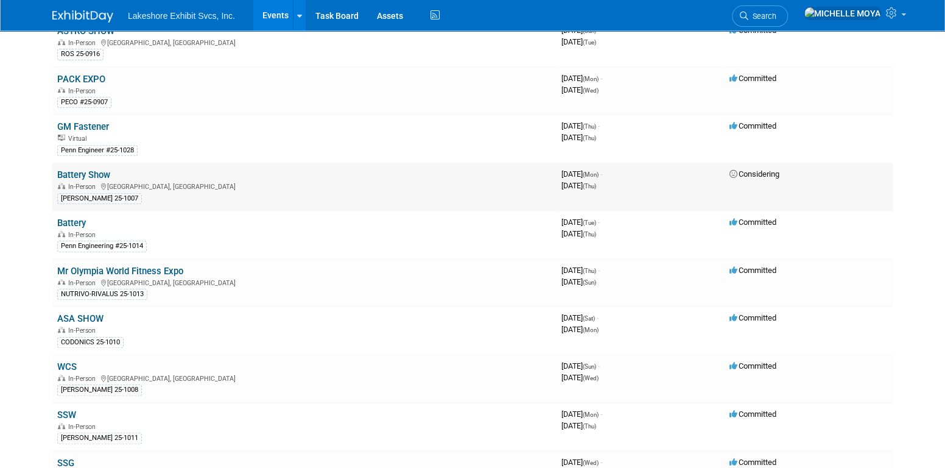
scroll to position [304, 0]
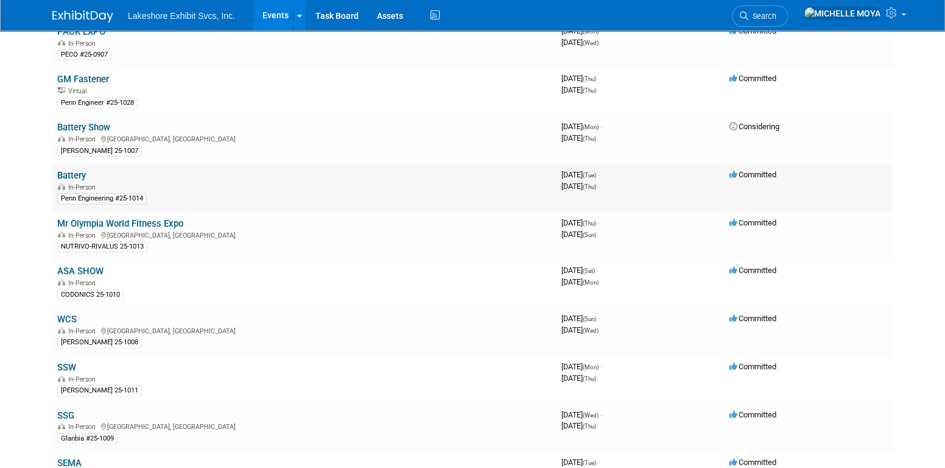
click at [77, 170] on link "Battery" at bounding box center [71, 175] width 29 height 11
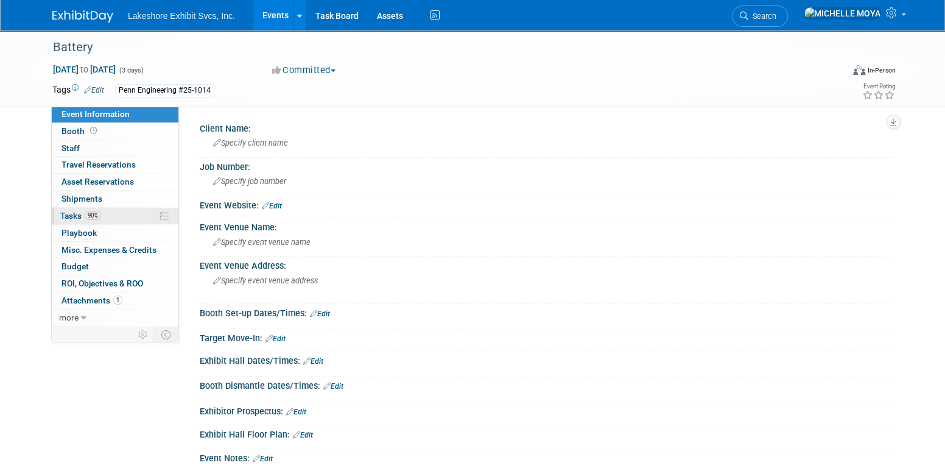
click at [96, 220] on link "90% Tasks 90%" at bounding box center [115, 216] width 127 height 16
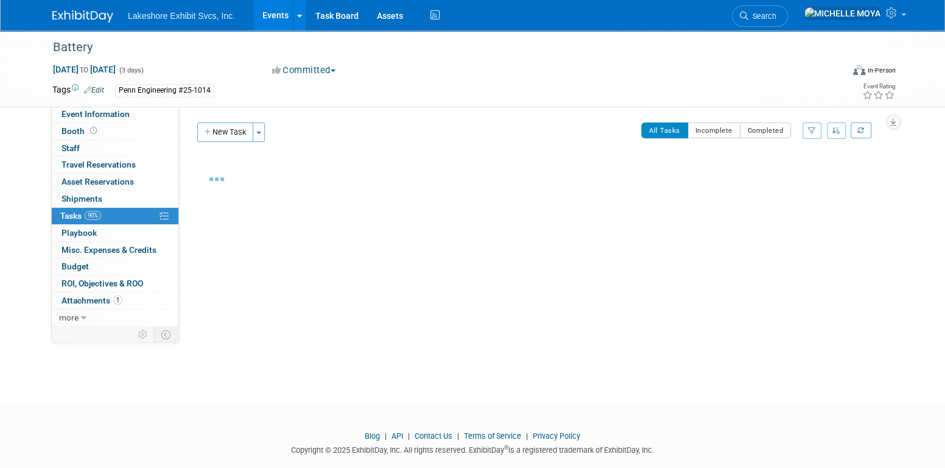
click at [811, 130] on icon "button" at bounding box center [812, 130] width 8 height 7
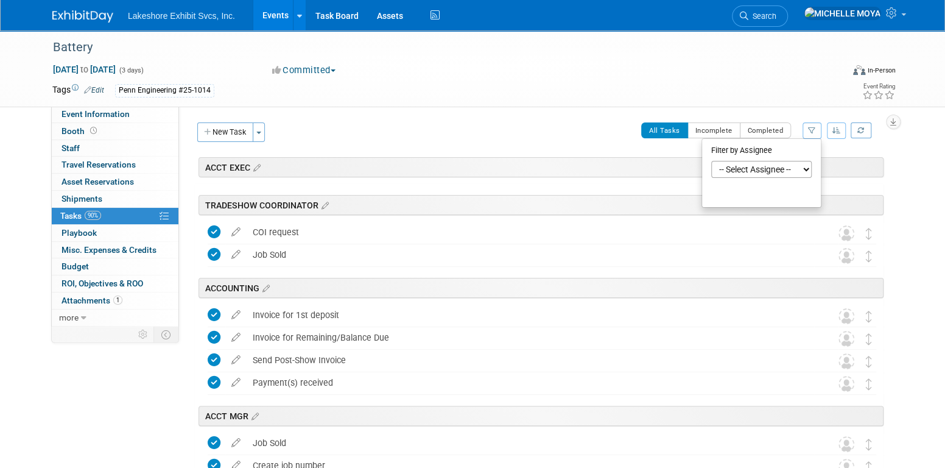
click at [782, 174] on select "-- Select Assignee -- All unassigned tasks Assigned to me Amanda Koss Dave Desa…" at bounding box center [761, 169] width 100 height 17
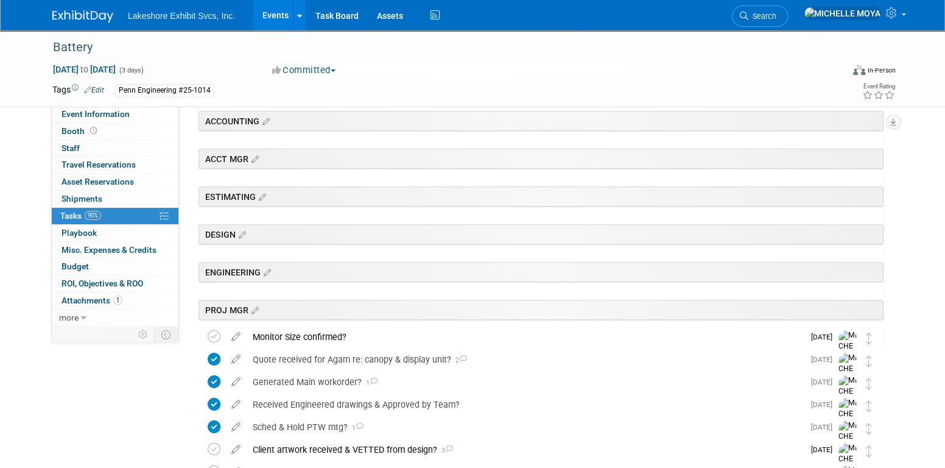
scroll to position [365, 0]
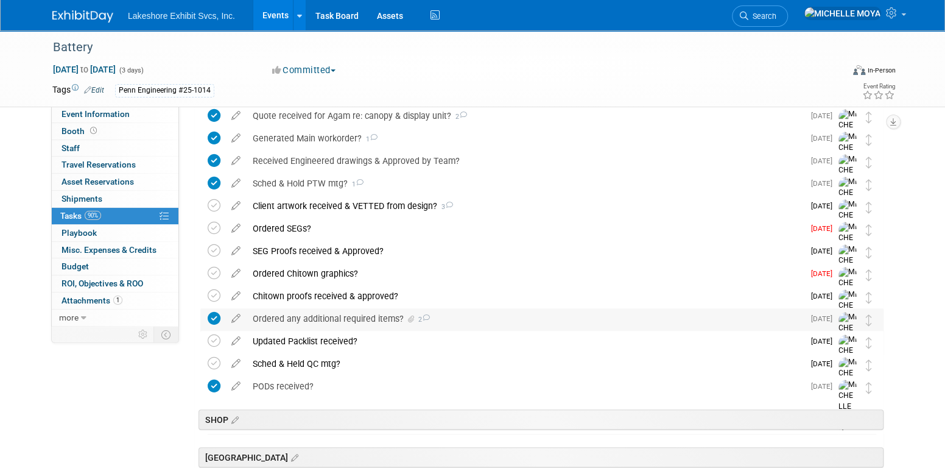
click at [357, 312] on div "Ordered any additional required items? 2" at bounding box center [525, 318] width 557 height 21
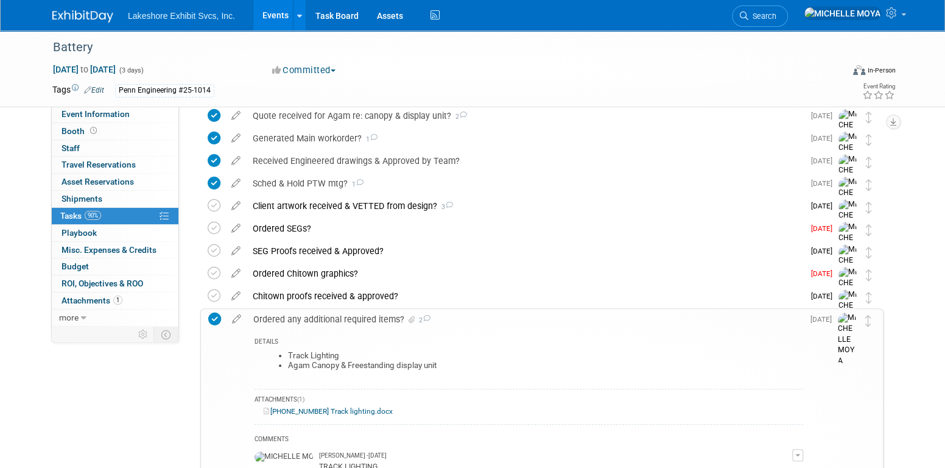
click at [357, 312] on div "Ordered any additional required items? 2" at bounding box center [525, 319] width 556 height 21
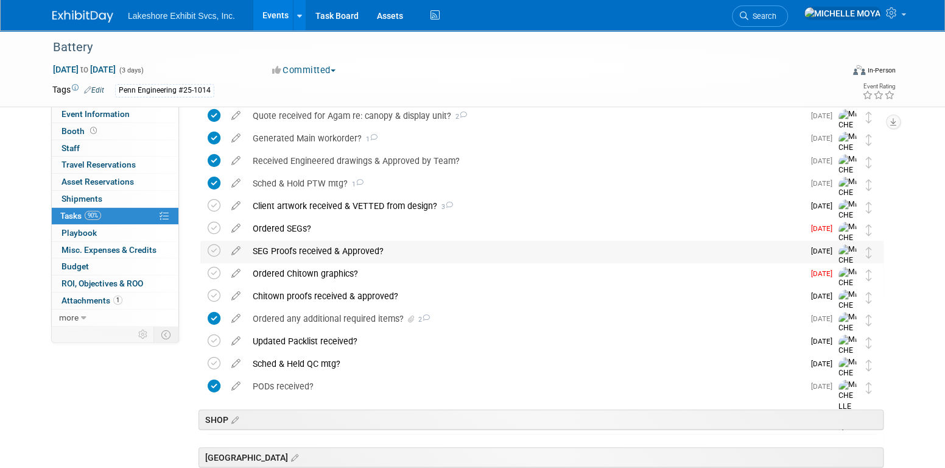
click at [328, 261] on td "SEG Proofs received & Approved? Pro tip: Press Ctrl-Enter to submit comment. Su…" at bounding box center [525, 270] width 557 height 58
click at [329, 270] on div "Ordered Chitown graphics?" at bounding box center [525, 273] width 557 height 21
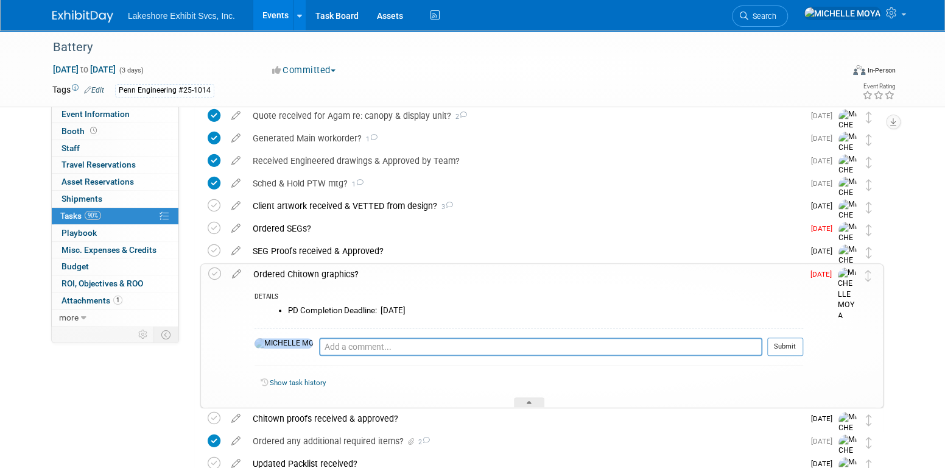
drag, startPoint x: 329, startPoint y: 270, endPoint x: 318, endPoint y: 341, distance: 71.6
click at [318, 341] on div "Pro tip: Press Ctrl-Enter to submit comment. Submit" at bounding box center [529, 350] width 549 height 44
click at [319, 345] on textarea at bounding box center [540, 346] width 443 height 18
type textarea "8.18.25: grabbed PO#13375 for Chitown. Awaitg final decisions prior to distribu…"
click at [789, 341] on button "Submit" at bounding box center [785, 346] width 36 height 18
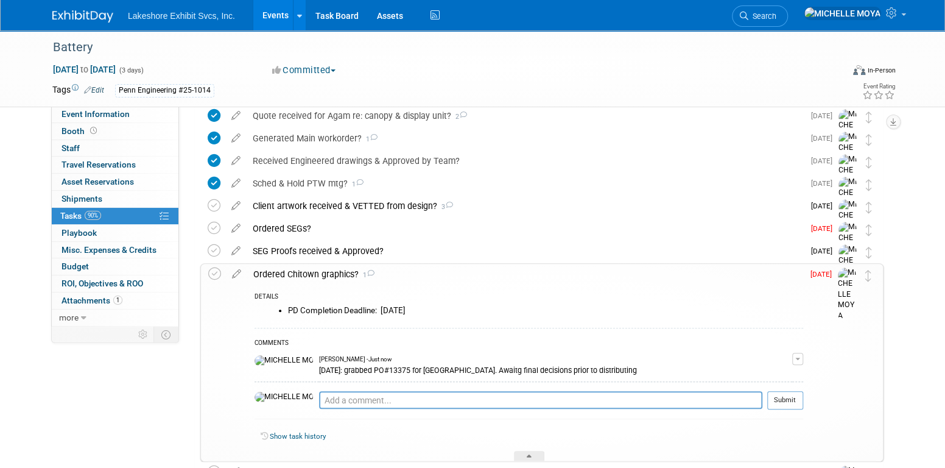
click at [799, 353] on button "button" at bounding box center [797, 359] width 11 height 12
click at [776, 371] on link "Edit Comment" at bounding box center [754, 376] width 96 height 17
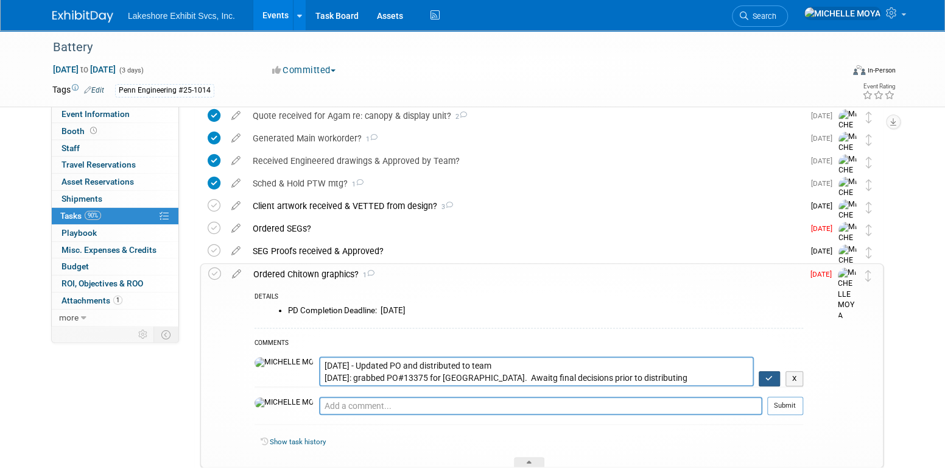
type textarea "8.29.25 - Updated PO and distributed to team 8.18.25: grabbed PO#13375 for Chit…"
click at [773, 380] on button "button" at bounding box center [769, 379] width 21 height 16
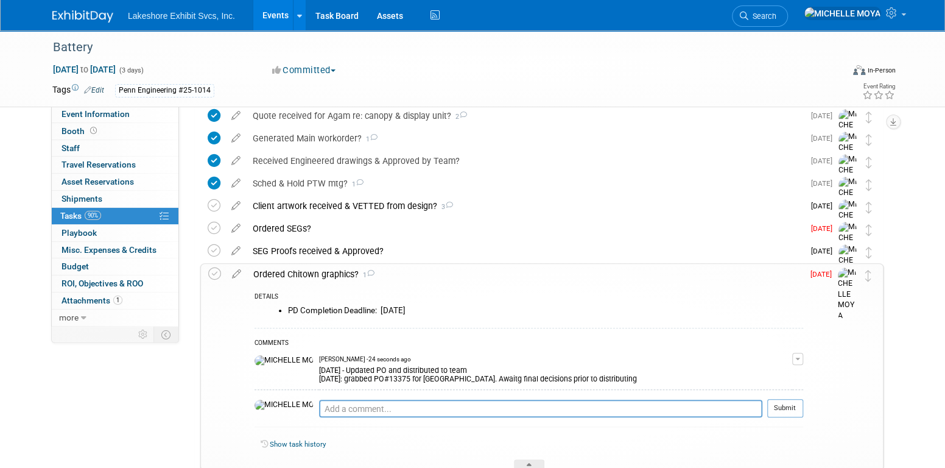
click at [335, 274] on div "Ordered Chitown graphics? 1" at bounding box center [525, 274] width 556 height 21
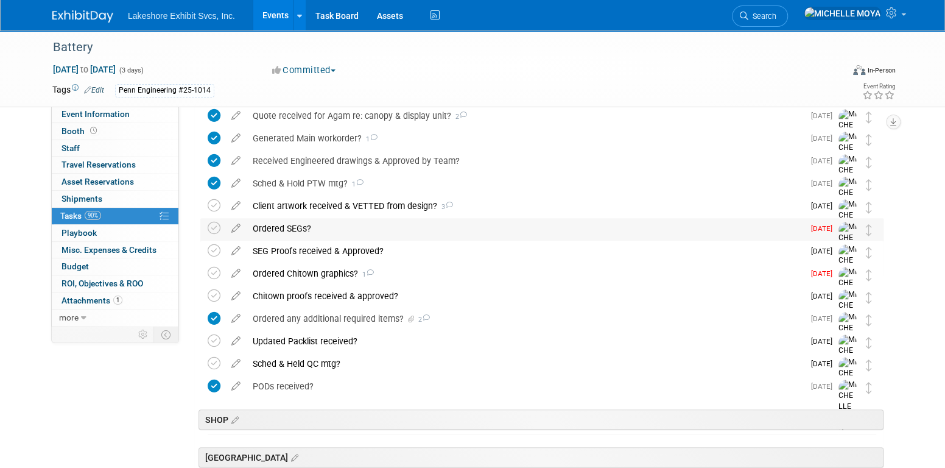
click at [300, 228] on div "Ordered SEGs?" at bounding box center [525, 228] width 557 height 21
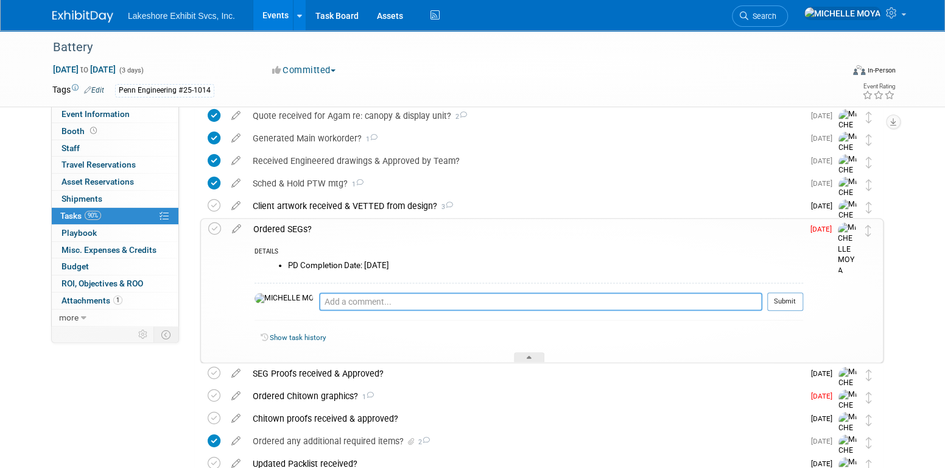
click at [334, 299] on textarea at bounding box center [540, 301] width 443 height 18
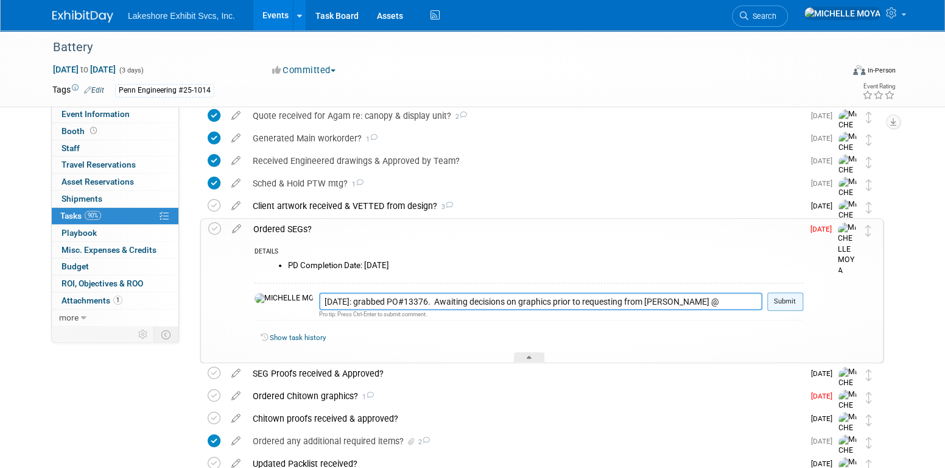
type textarea "8.18.25: grabbed PO#13376. Awaiting decisions on graphics prior to requesting f…"
click at [778, 297] on button "Submit" at bounding box center [785, 301] width 36 height 18
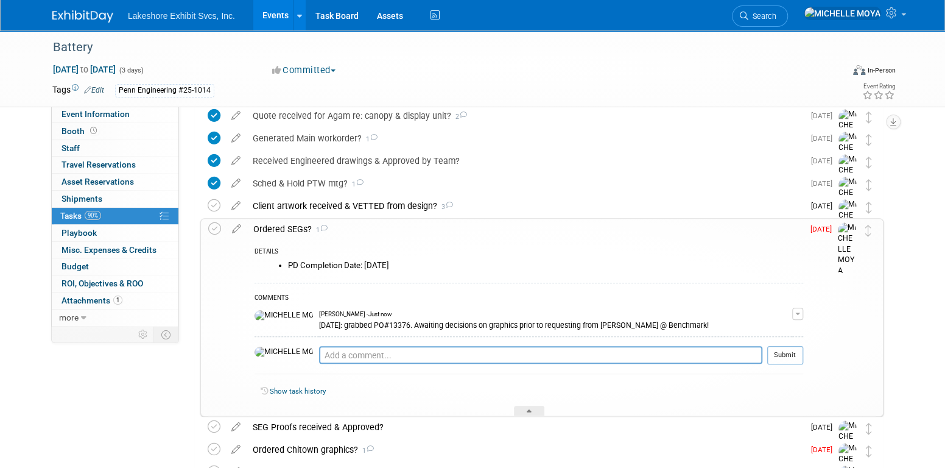
click at [271, 228] on div "Ordered SEGs? 1" at bounding box center [525, 229] width 556 height 21
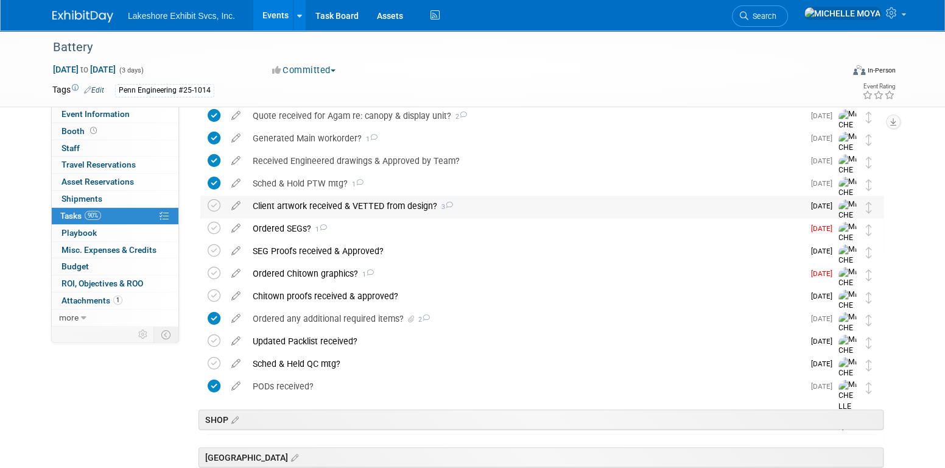
click at [345, 200] on div "Client artwork received & VETTED from design? 3" at bounding box center [525, 205] width 557 height 21
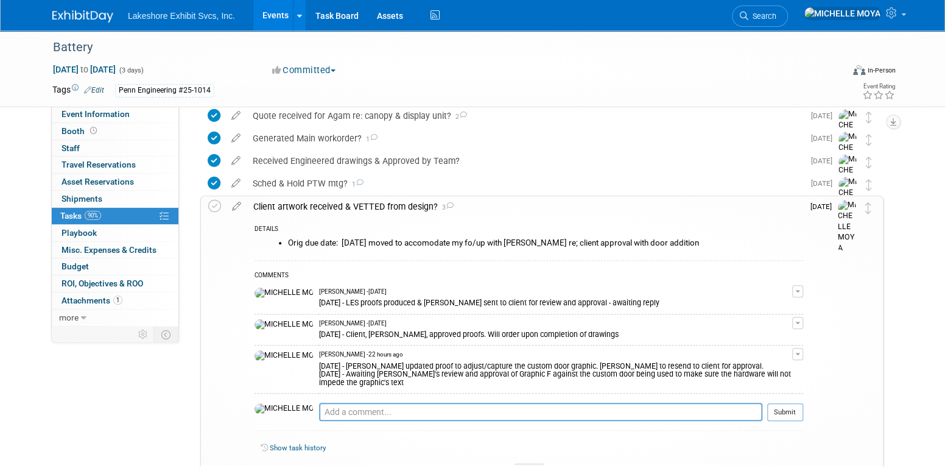
click at [326, 208] on div "Client artwork received & VETTED from design? 3" at bounding box center [525, 206] width 556 height 21
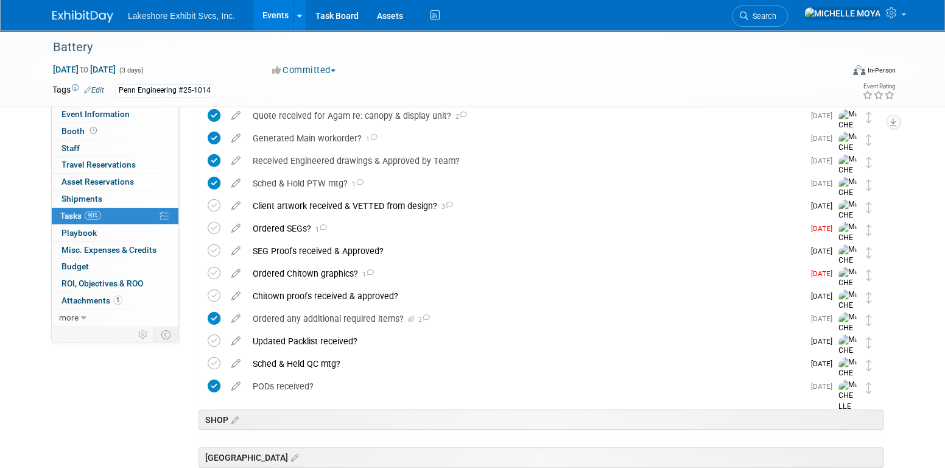
scroll to position [304, 0]
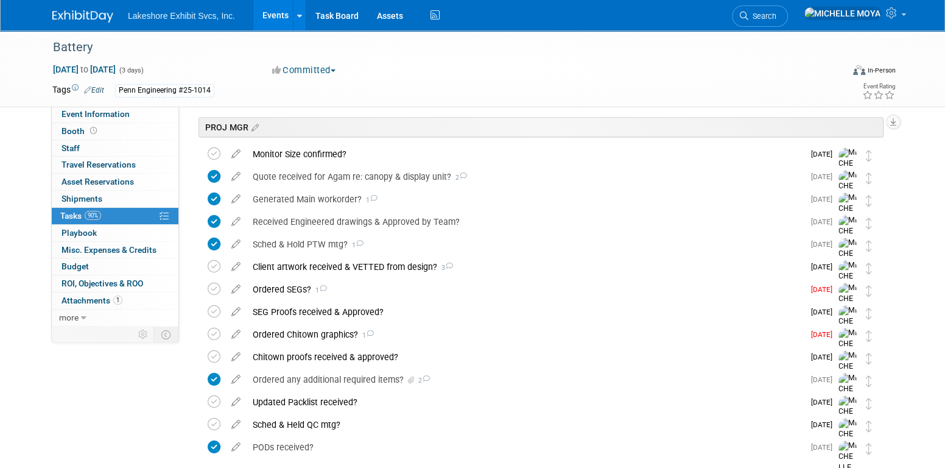
click at [277, 13] on link "Events" at bounding box center [275, 15] width 44 height 30
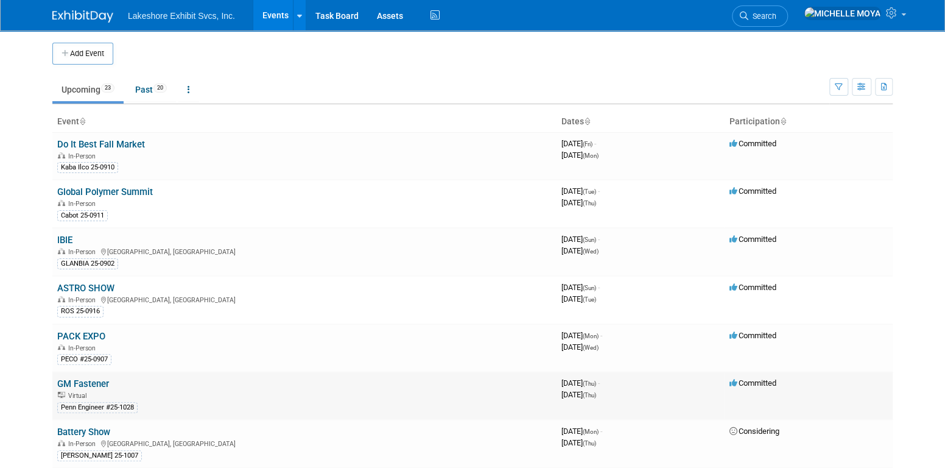
click at [91, 378] on link "GM Fastener" at bounding box center [83, 383] width 52 height 11
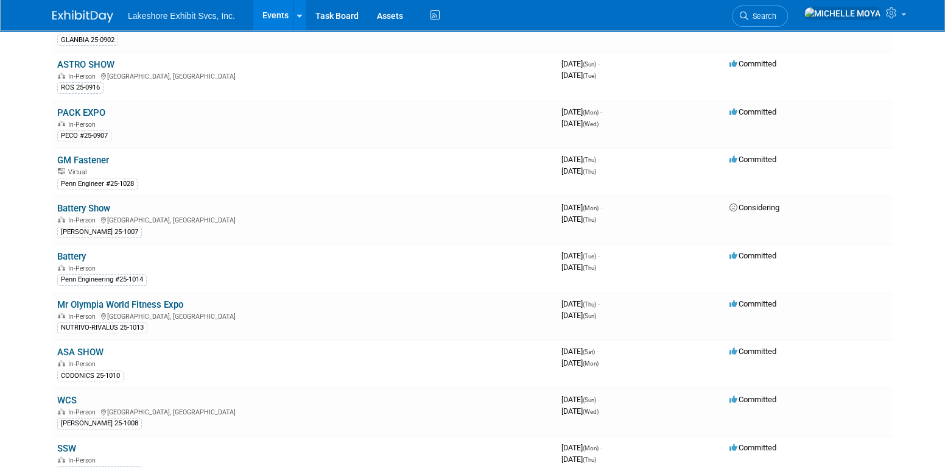
scroll to position [244, 0]
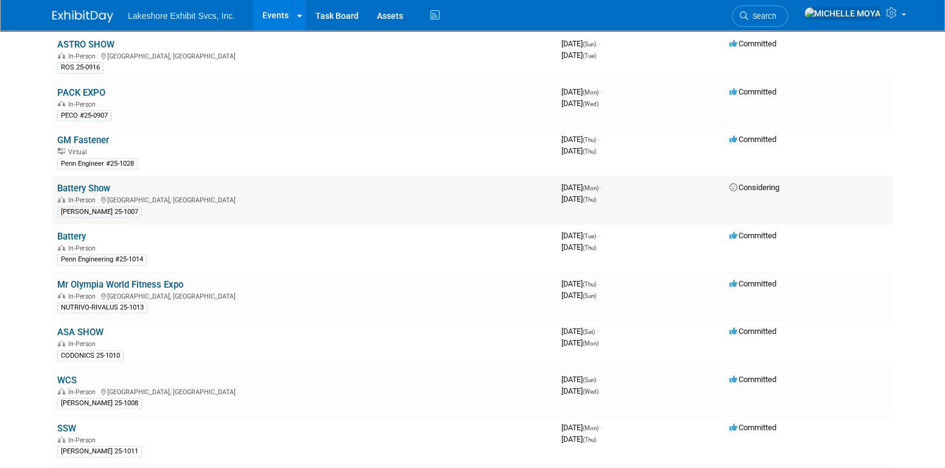
click at [99, 185] on link "Battery Show" at bounding box center [83, 188] width 53 height 11
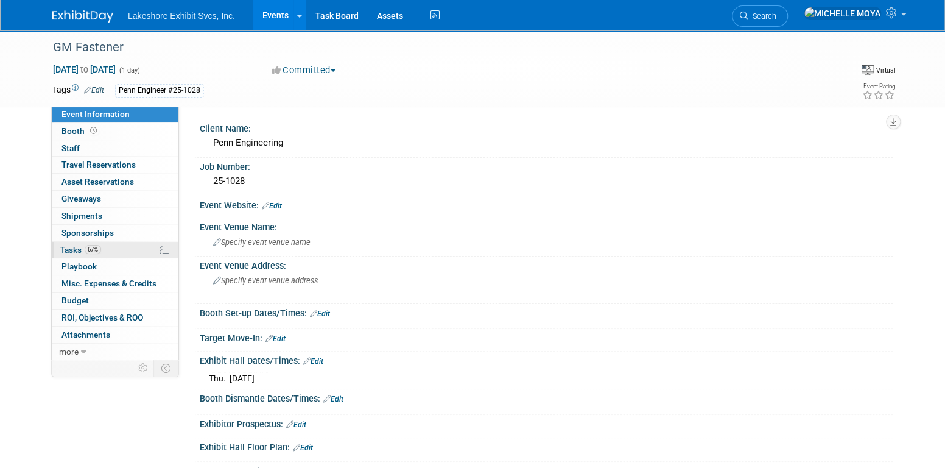
click at [122, 250] on link "67% Tasks 67%" at bounding box center [115, 250] width 127 height 16
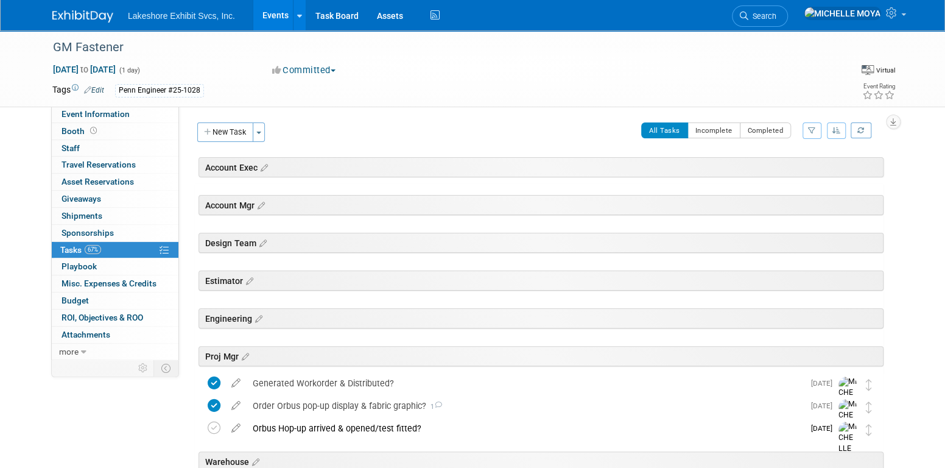
click at [813, 133] on icon "button" at bounding box center [812, 130] width 8 height 7
click at [793, 170] on select "-- Select Assignee -- All unassigned tasks Assigned to me [PERSON_NAME] [PERSON…" at bounding box center [761, 169] width 100 height 17
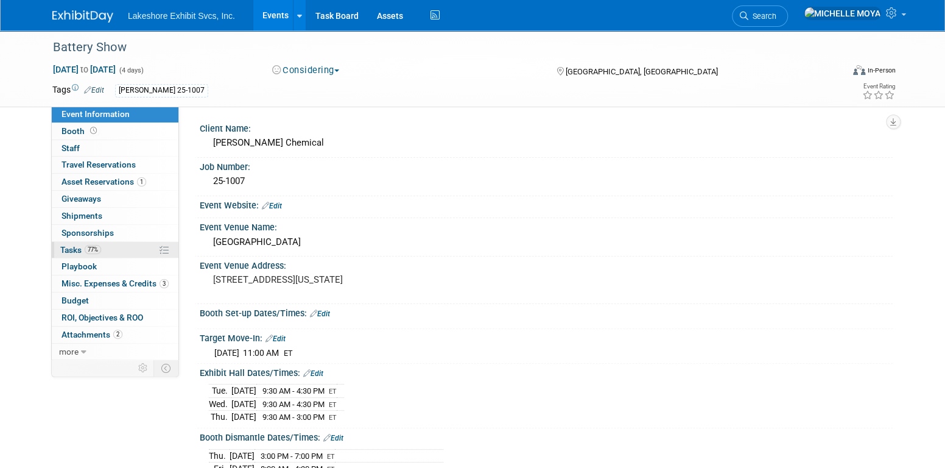
click at [119, 245] on link "77% Tasks 77%" at bounding box center [115, 250] width 127 height 16
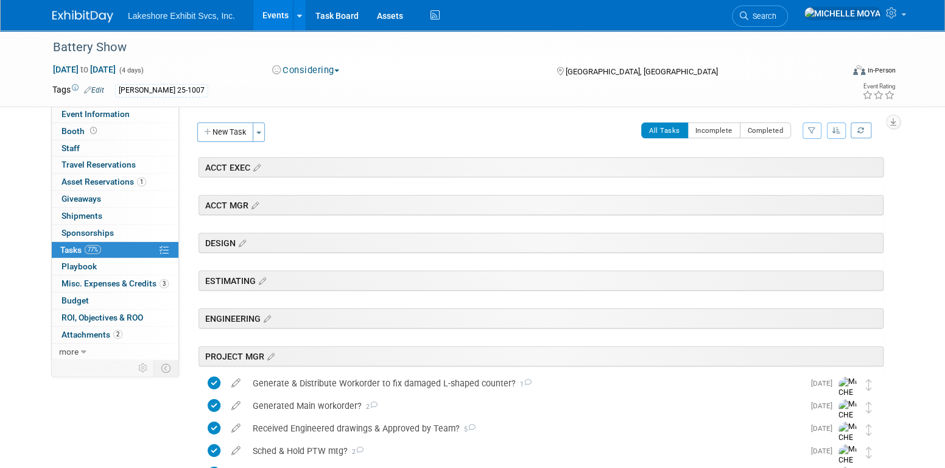
click at [810, 126] on button "button" at bounding box center [812, 130] width 19 height 16
drag, startPoint x: 786, startPoint y: 167, endPoint x: 785, endPoint y: 176, distance: 8.6
click at [786, 168] on select "-- Select Assignee -- All unassigned tasks Assigned to me Amanda Koss Dave Desa…" at bounding box center [761, 169] width 100 height 17
click at [283, 14] on link "Events" at bounding box center [275, 15] width 44 height 30
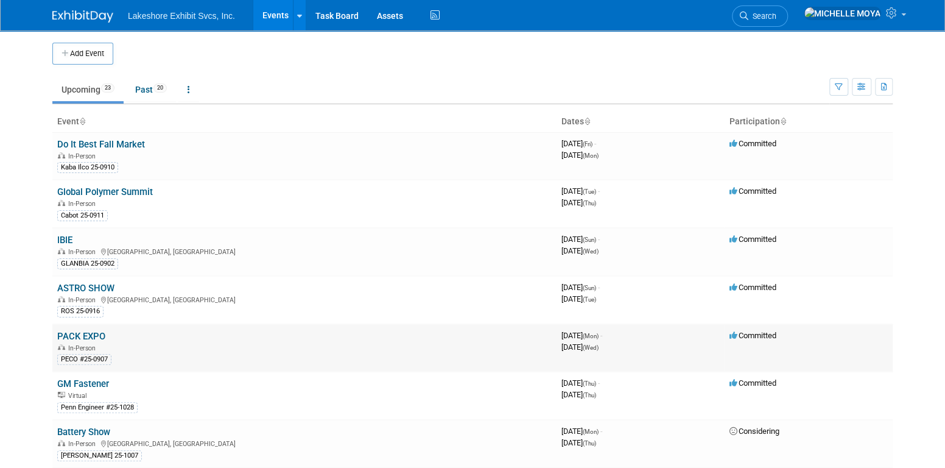
click at [382, 353] on div "PECO #25-0907" at bounding box center [304, 358] width 494 height 13
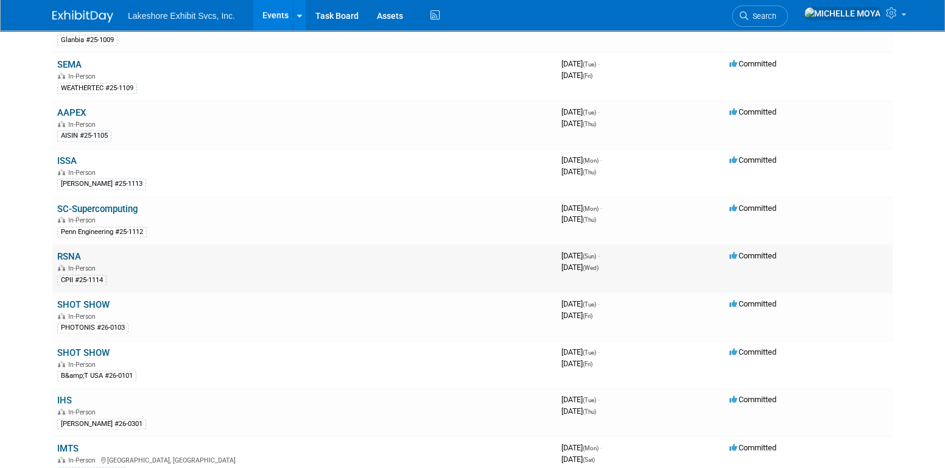
scroll to position [731, 0]
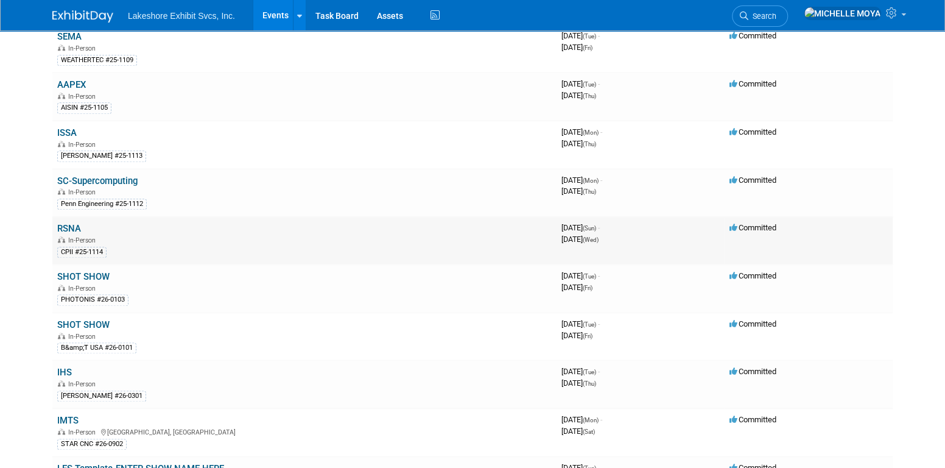
click at [72, 223] on link "RSNA" at bounding box center [69, 228] width 24 height 11
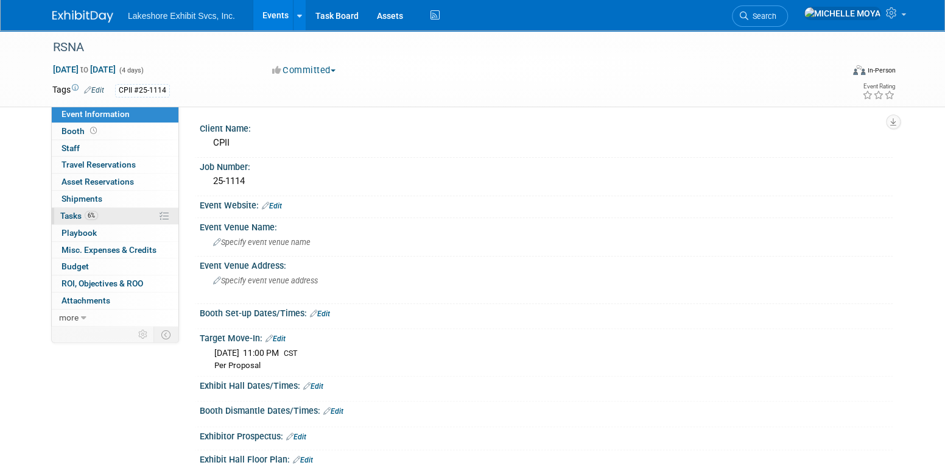
click at [99, 215] on link "6% Tasks 6%" at bounding box center [115, 216] width 127 height 16
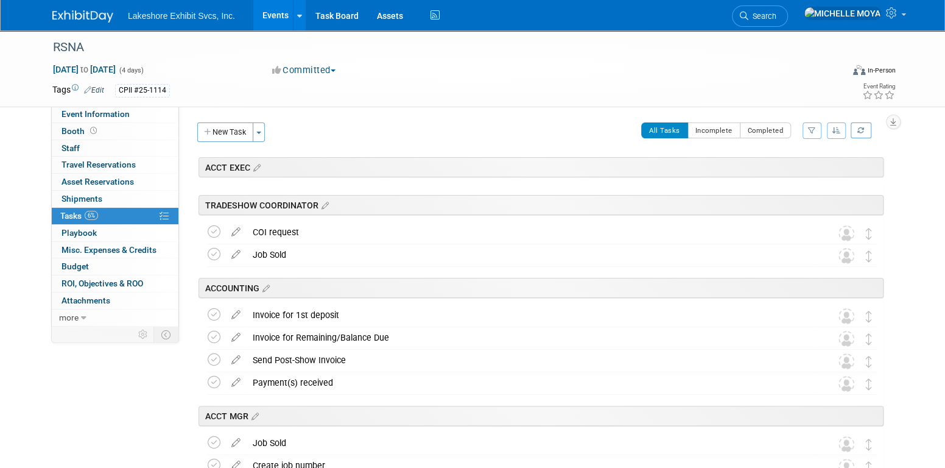
click at [814, 129] on icon "button" at bounding box center [812, 130] width 8 height 7
click at [766, 170] on select "-- Select Assignee -- All unassigned tasks Assigned to me Amanda Koss Dave Desa…" at bounding box center [761, 169] width 100 height 17
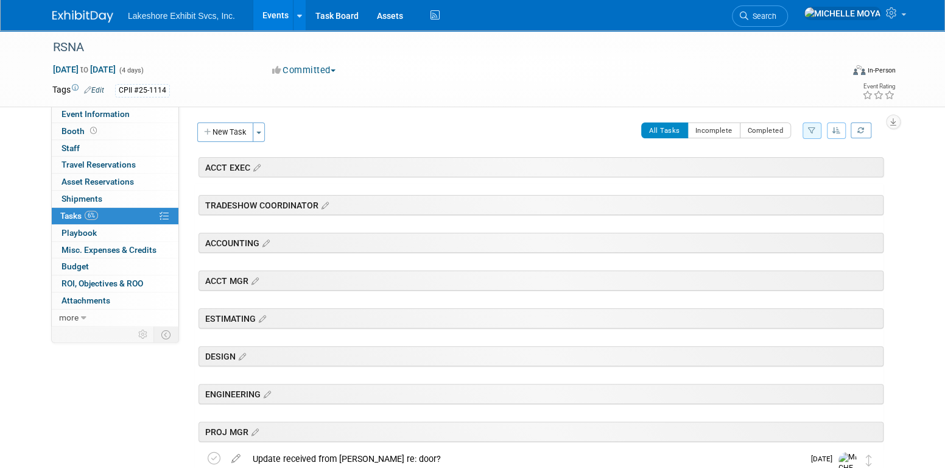
click at [233, 128] on button "New Task" at bounding box center [225, 131] width 56 height 19
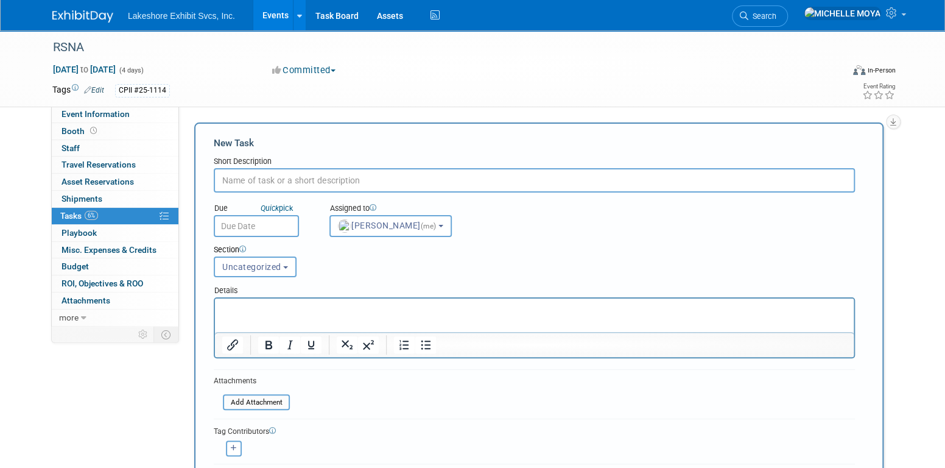
click at [338, 180] on input "text" at bounding box center [534, 180] width 641 height 24
type input "Received client's existing SEG (Wall B)?"
click at [270, 262] on span "Uncategorized" at bounding box center [251, 267] width 59 height 10
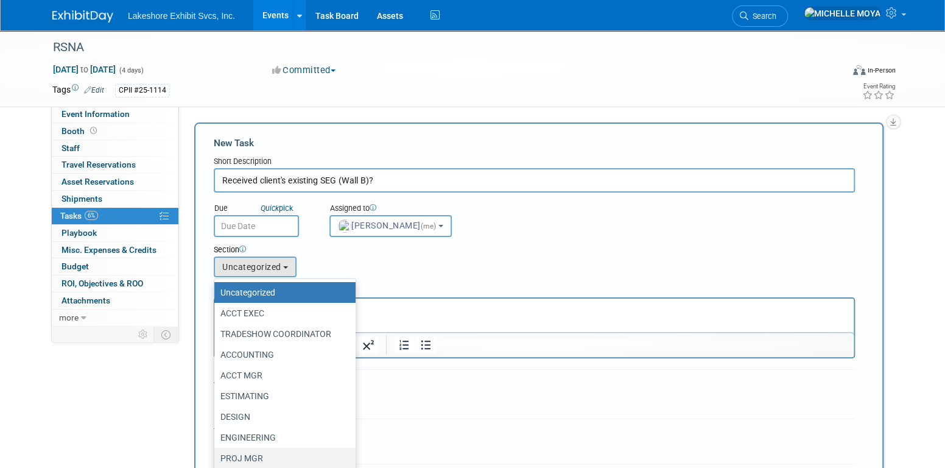
click at [269, 457] on label "PROJ MGR" at bounding box center [281, 458] width 123 height 16
click at [216, 457] on input "PROJ MGR" at bounding box center [212, 458] width 8 height 8
select select "11274164"
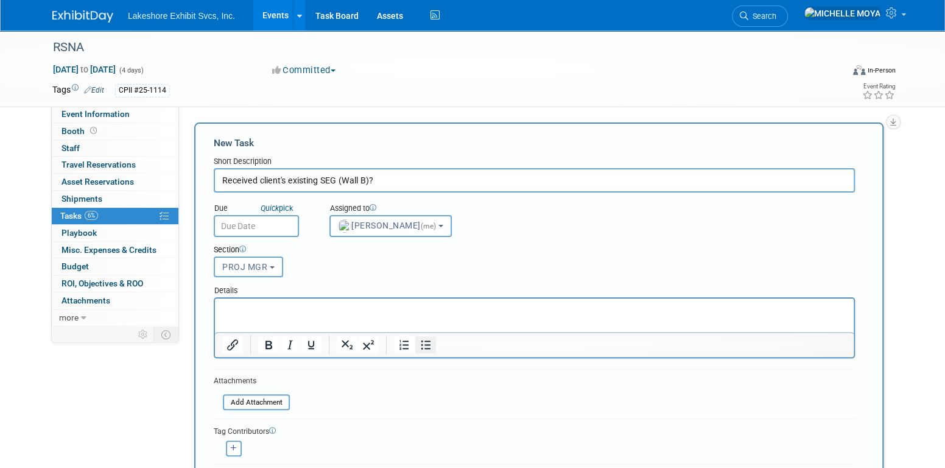
click at [429, 345] on icon "Bullet list" at bounding box center [425, 344] width 15 height 15
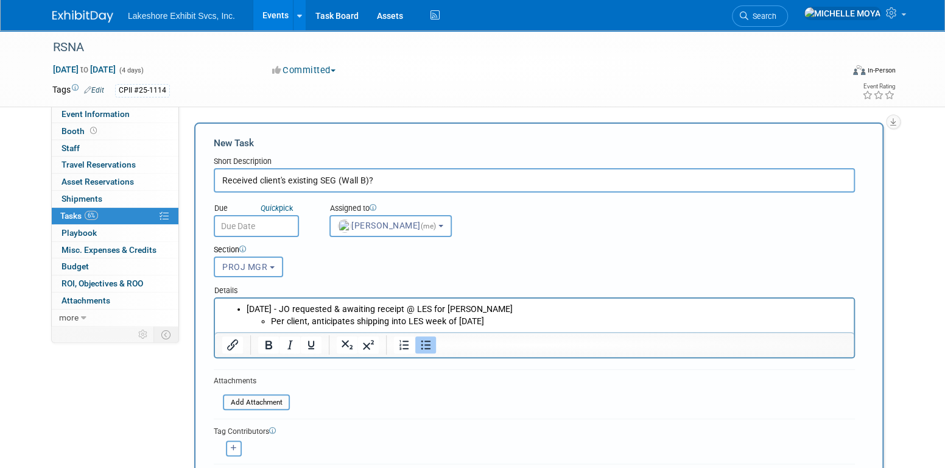
click at [260, 230] on input "text" at bounding box center [256, 226] width 85 height 22
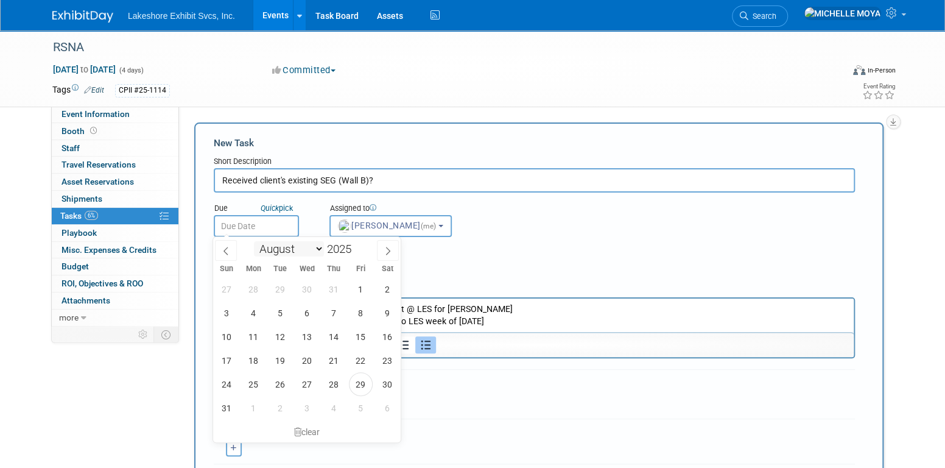
click at [317, 247] on select "January February March April May June July August September October November De…" at bounding box center [289, 248] width 70 height 15
select select "8"
click at [254, 241] on select "January February March April May June July August September October November De…" at bounding box center [289, 248] width 70 height 15
click at [253, 315] on span "8" at bounding box center [254, 313] width 24 height 24
type input "Sep 8, 2025"
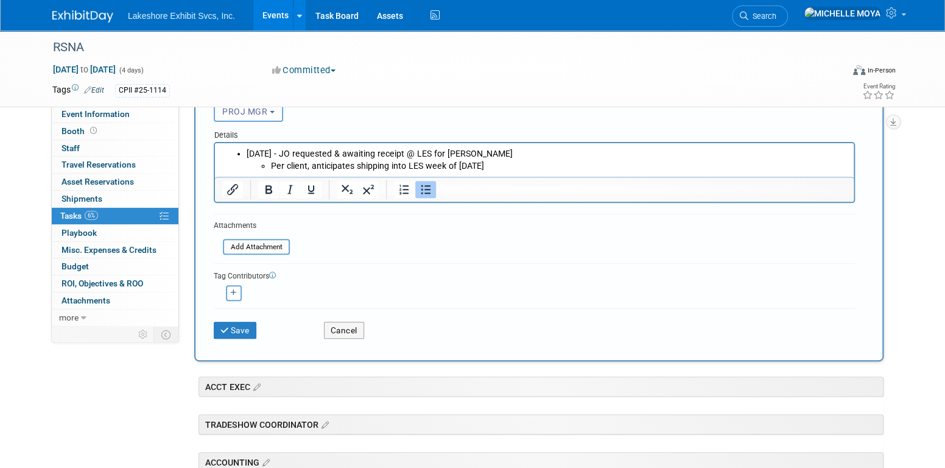
scroll to position [183, 0]
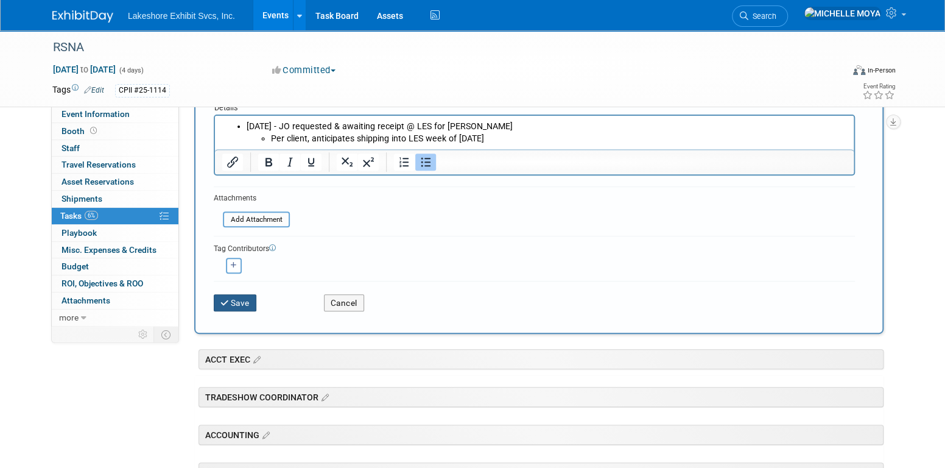
click at [238, 295] on button "Save" at bounding box center [235, 302] width 43 height 17
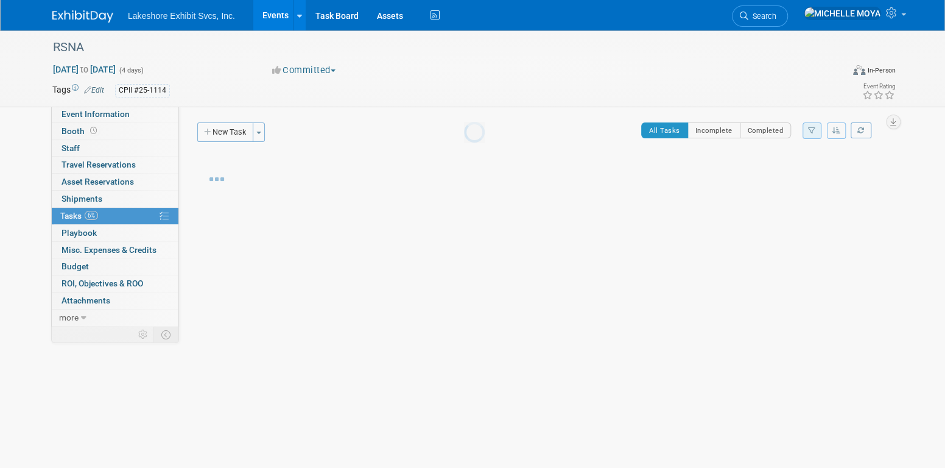
scroll to position [0, 0]
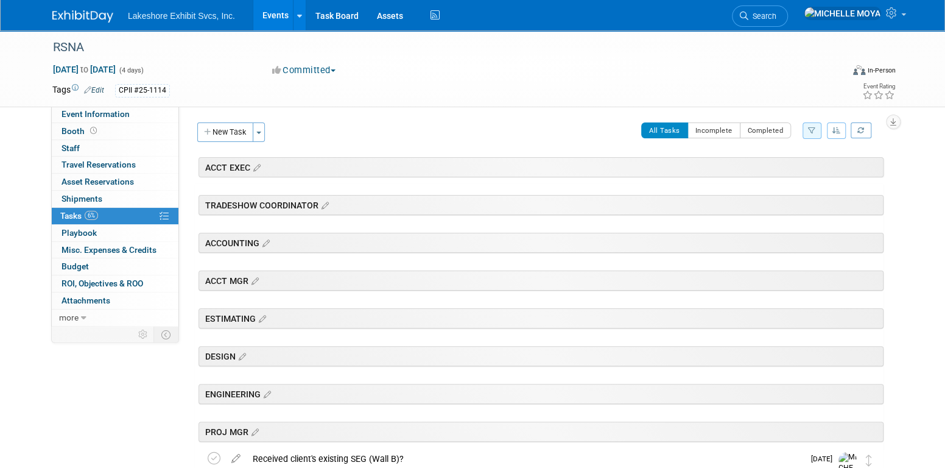
click at [272, 14] on link "Events" at bounding box center [275, 15] width 44 height 30
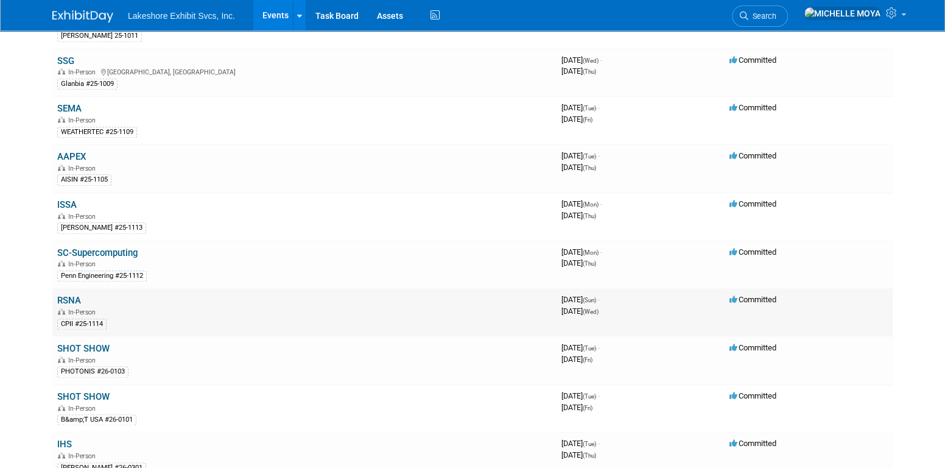
scroll to position [670, 0]
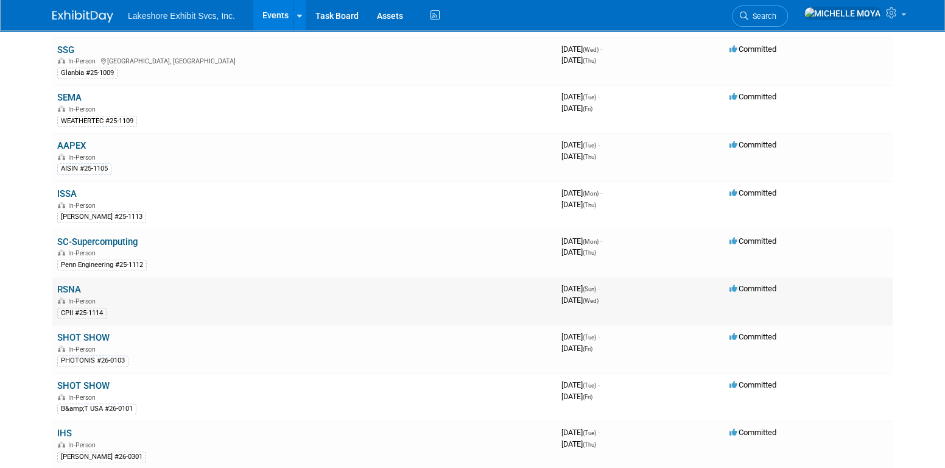
click at [71, 284] on link "RSNA" at bounding box center [69, 289] width 24 height 11
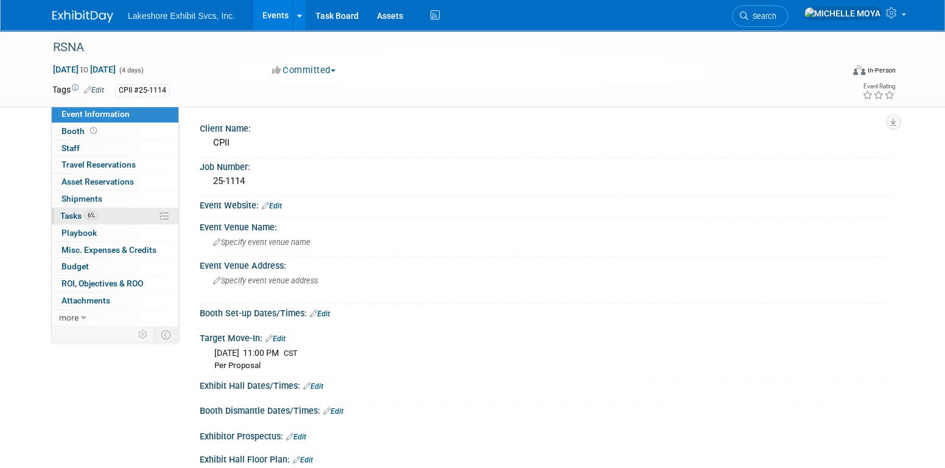
click at [121, 214] on link "6% Tasks 6%" at bounding box center [115, 216] width 127 height 16
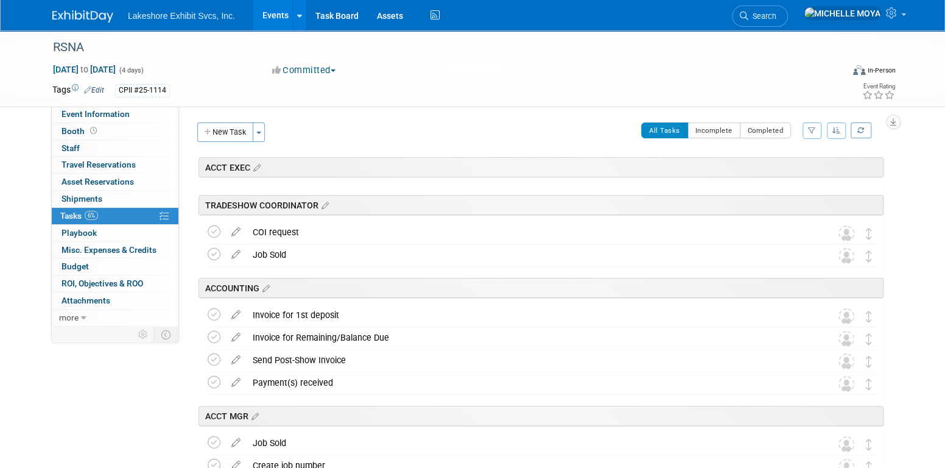
click at [812, 127] on icon "button" at bounding box center [812, 130] width 8 height 7
click at [767, 170] on select "-- Select Assignee -- All unassigned tasks Assigned to me Amanda Koss Dave Desa…" at bounding box center [761, 169] width 100 height 17
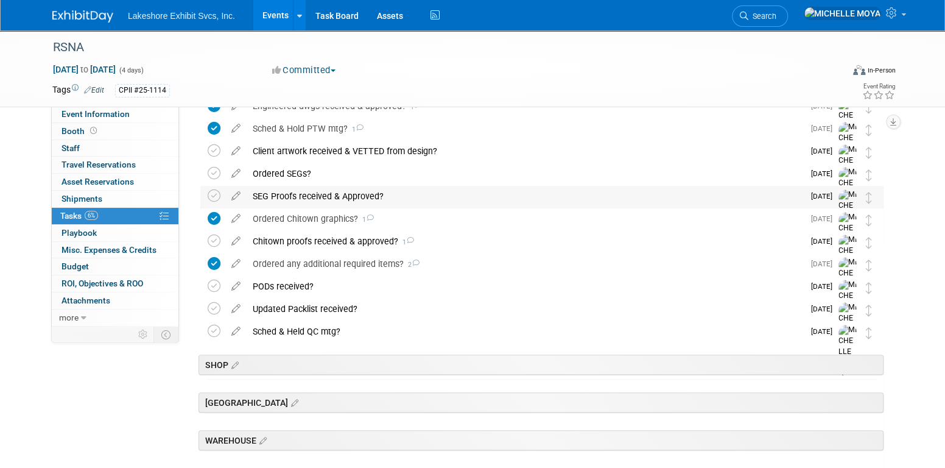
scroll to position [426, 0]
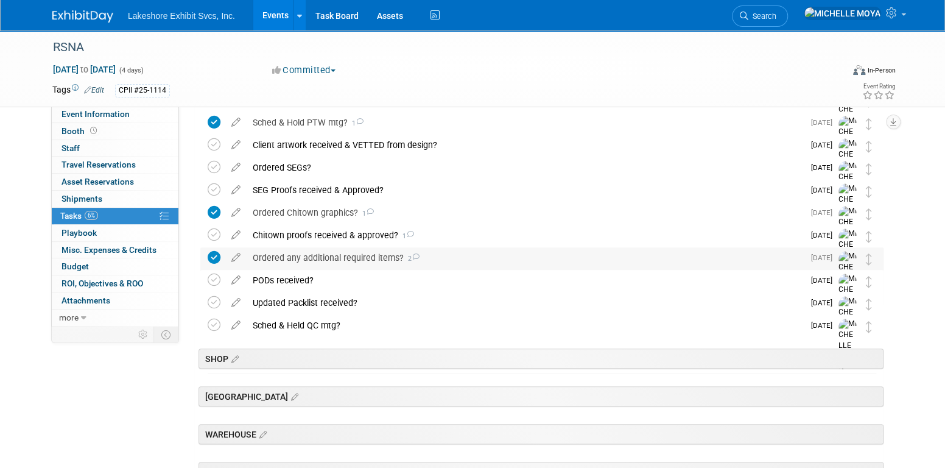
click at [382, 257] on div "Ordered any additional required items? 2" at bounding box center [525, 257] width 557 height 21
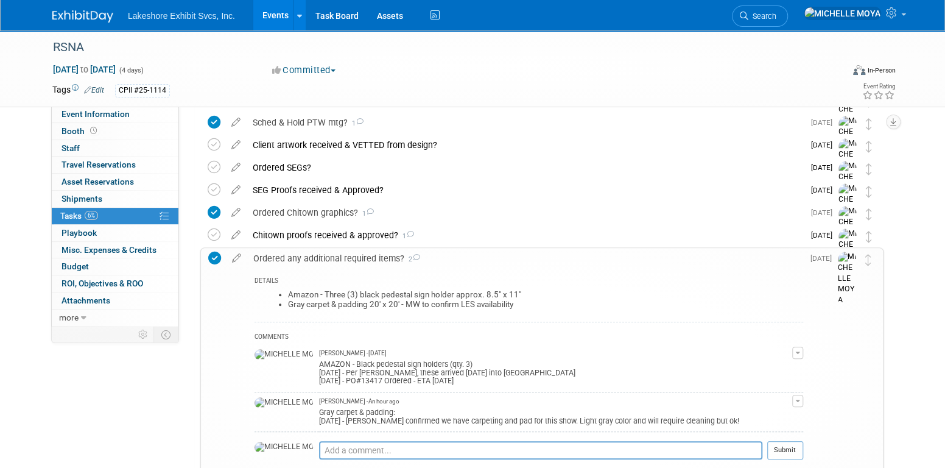
click at [382, 257] on div "Ordered any additional required items? 2" at bounding box center [525, 258] width 556 height 21
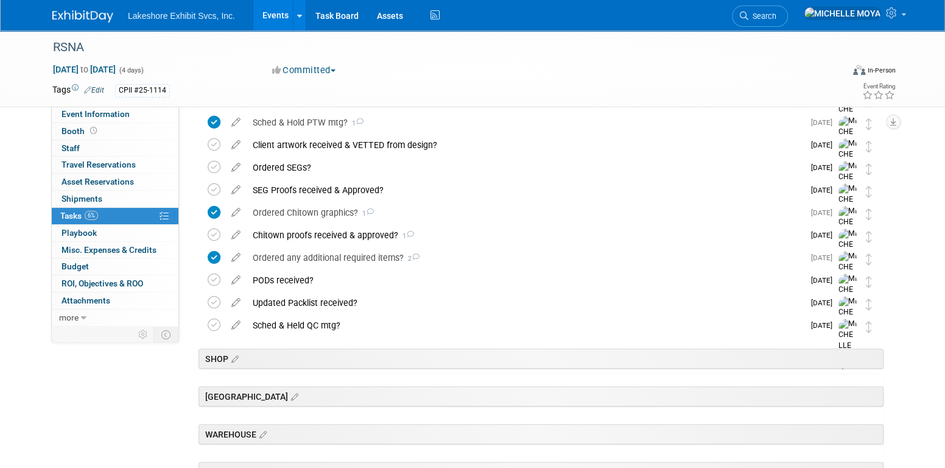
click at [281, 23] on link "Events" at bounding box center [275, 15] width 44 height 30
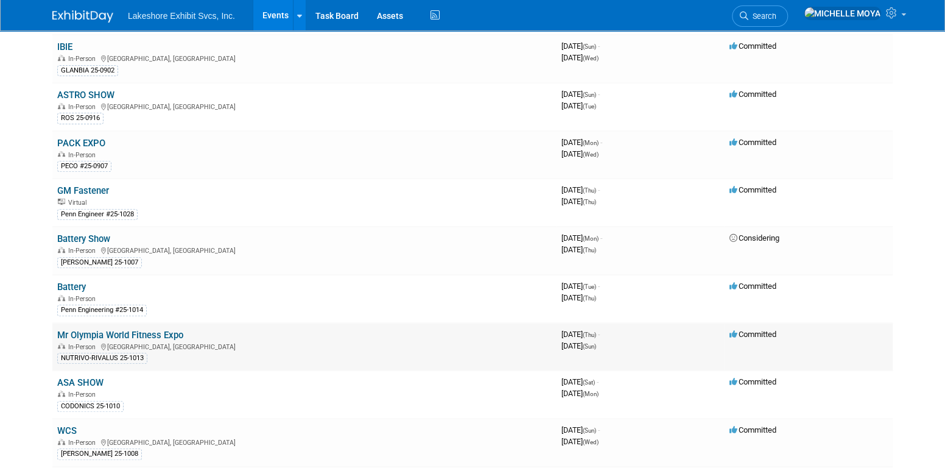
scroll to position [122, 0]
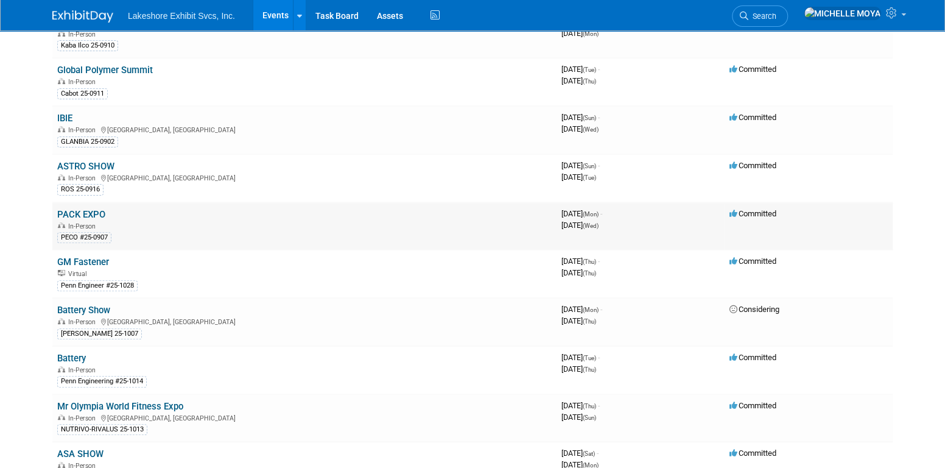
click at [90, 209] on link "PACK EXPO" at bounding box center [81, 214] width 48 height 11
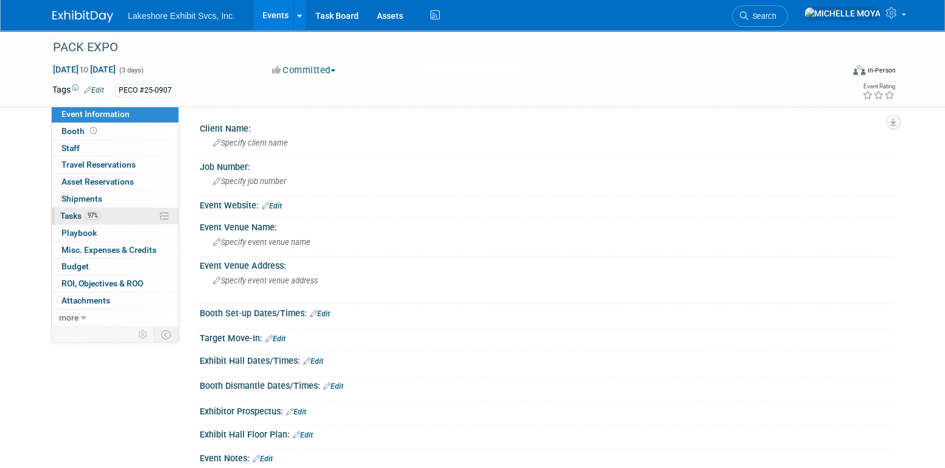
click at [102, 216] on link "97% Tasks 97%" at bounding box center [115, 216] width 127 height 16
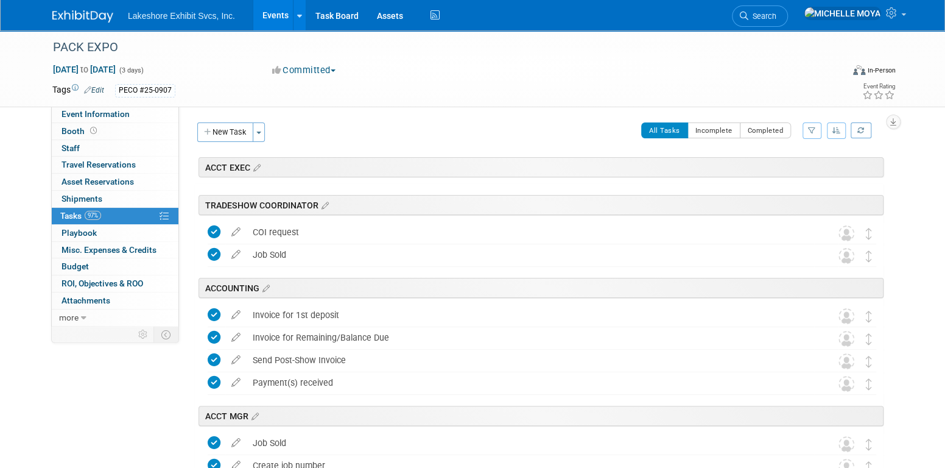
click at [813, 127] on icon "button" at bounding box center [812, 130] width 8 height 7
click at [786, 173] on select "-- Select Assignee -- All unassigned tasks Assigned to me [PERSON_NAME] [PERSON…" at bounding box center [761, 169] width 100 height 17
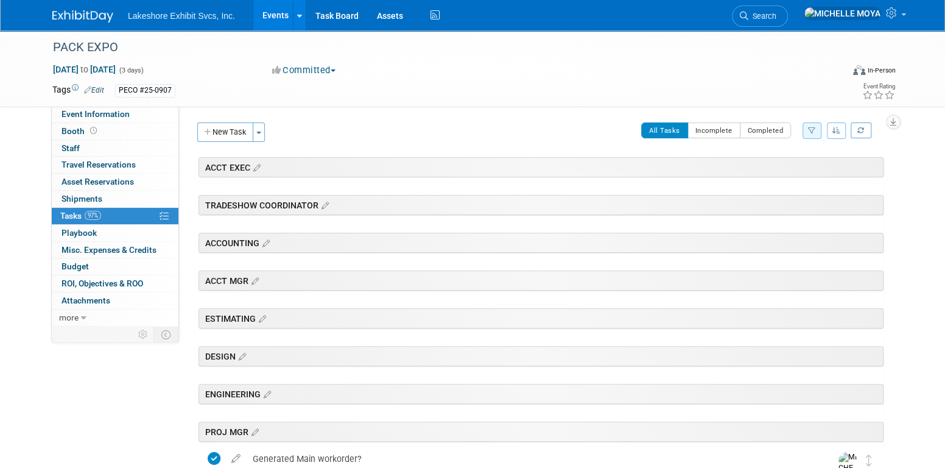
click at [277, 16] on link "Events" at bounding box center [275, 15] width 44 height 30
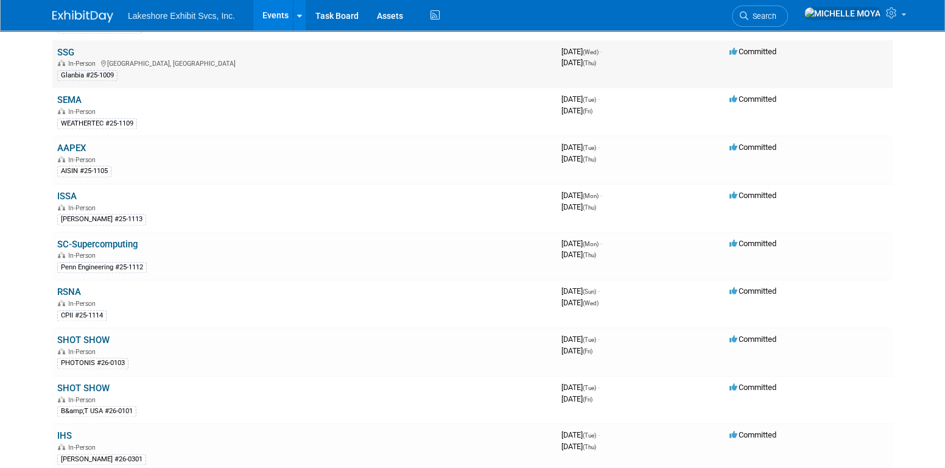
scroll to position [670, 0]
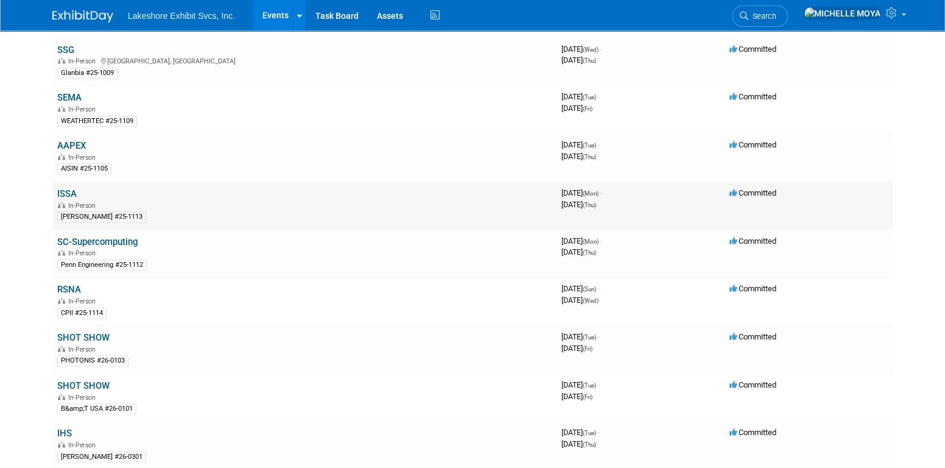
click at [72, 188] on link "ISSA" at bounding box center [66, 193] width 19 height 11
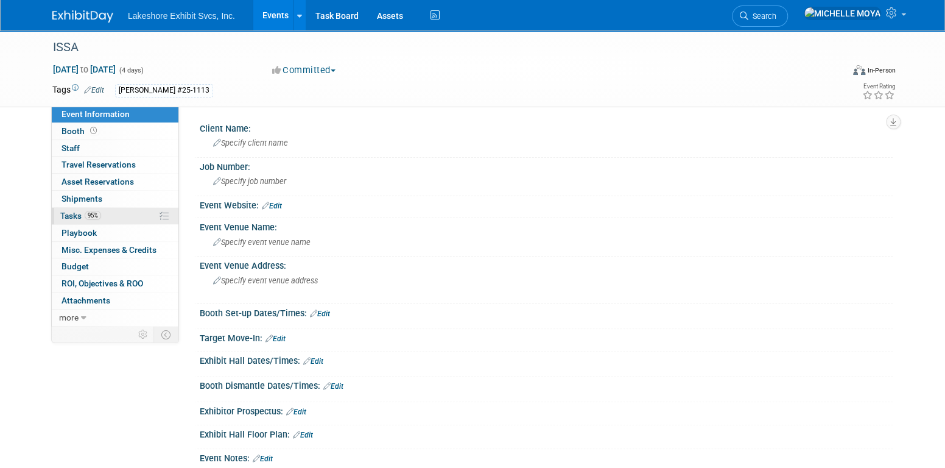
drag, startPoint x: 114, startPoint y: 217, endPoint x: 123, endPoint y: 212, distance: 10.1
click at [114, 217] on link "95% Tasks 95%" at bounding box center [115, 216] width 127 height 16
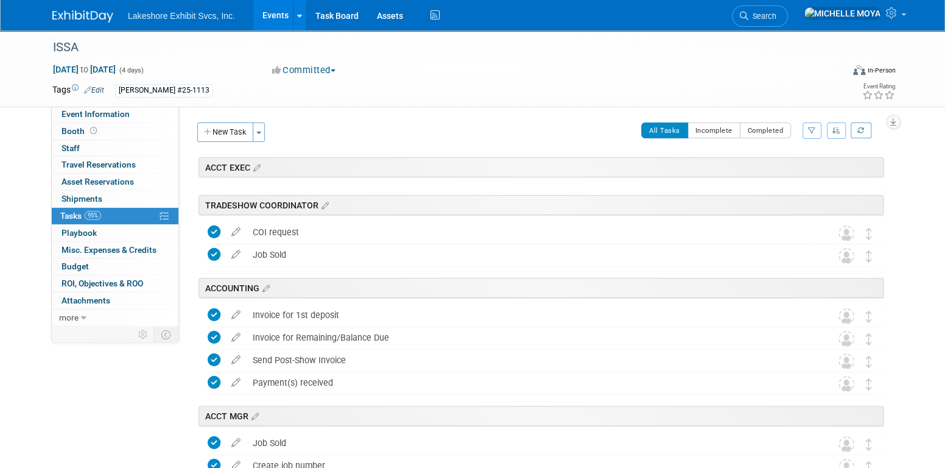
click at [810, 125] on button "button" at bounding box center [812, 130] width 19 height 16
click at [767, 174] on select "-- Select Assignee -- All unassigned tasks Assigned to me [PERSON_NAME] [PERSON…" at bounding box center [761, 169] width 100 height 17
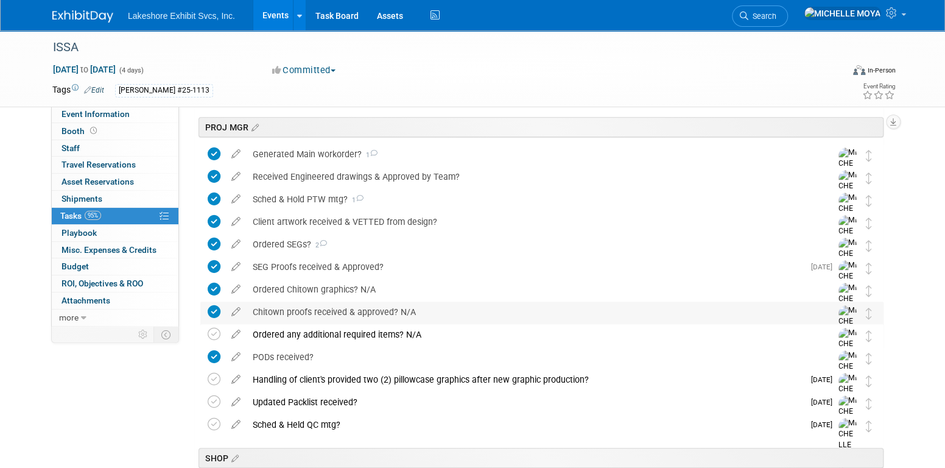
scroll to position [304, 0]
click at [296, 242] on div "Ordered SEGs? 2" at bounding box center [530, 244] width 567 height 21
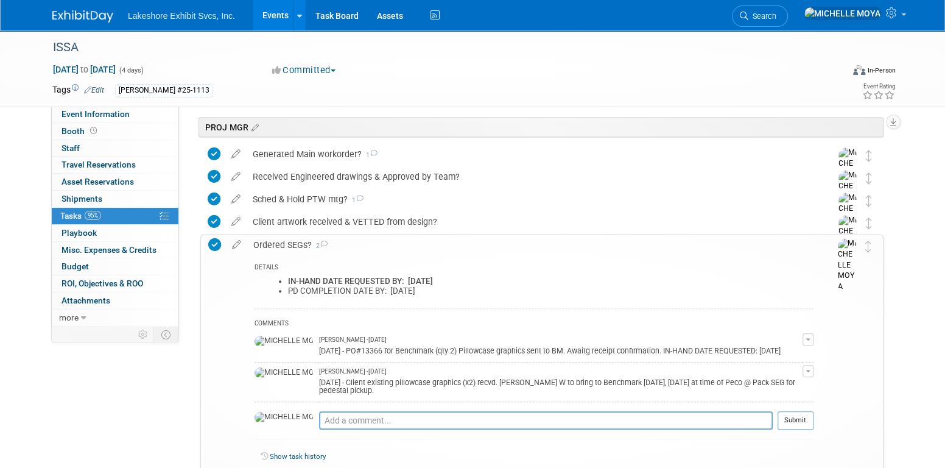
click at [296, 242] on div "Ordered SEGs? 2" at bounding box center [530, 244] width 566 height 21
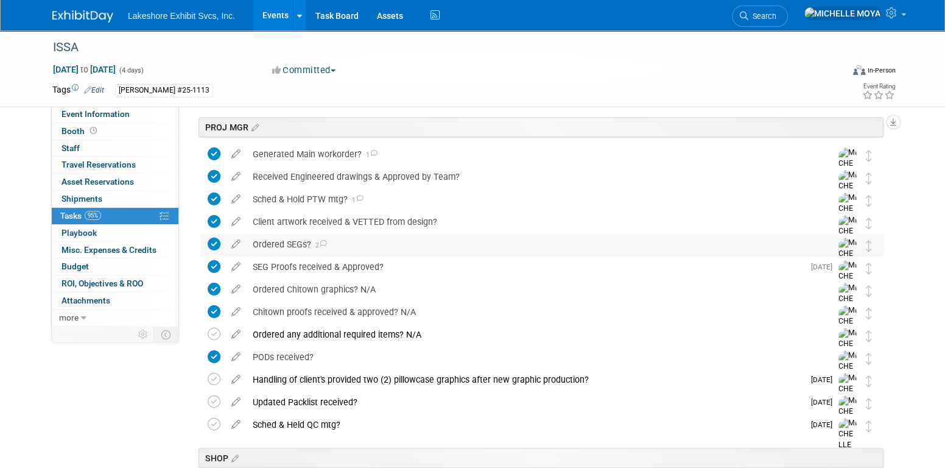
click at [217, 241] on icon at bounding box center [214, 243] width 13 height 13
click at [238, 243] on icon at bounding box center [235, 241] width 21 height 15
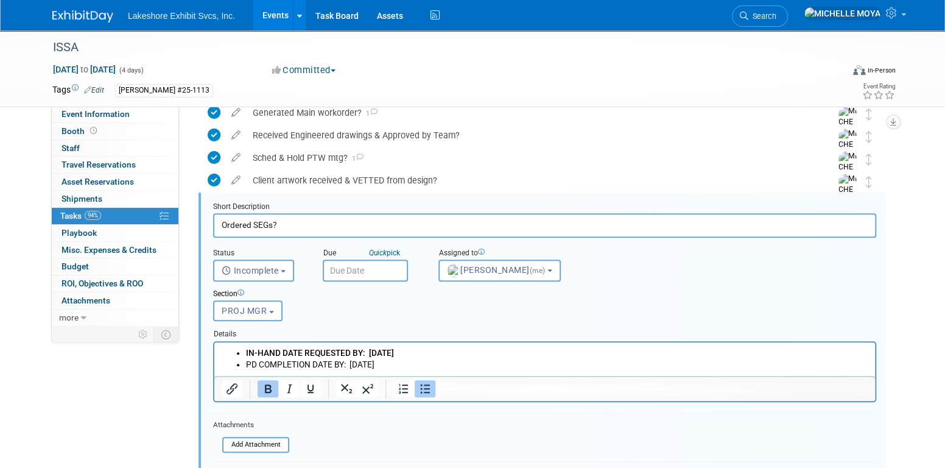
scroll to position [359, 0]
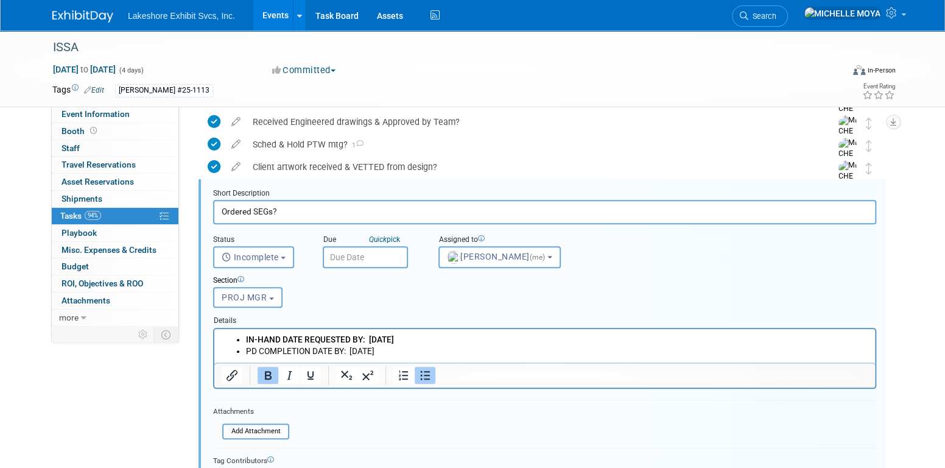
click at [356, 253] on input "text" at bounding box center [365, 257] width 85 height 22
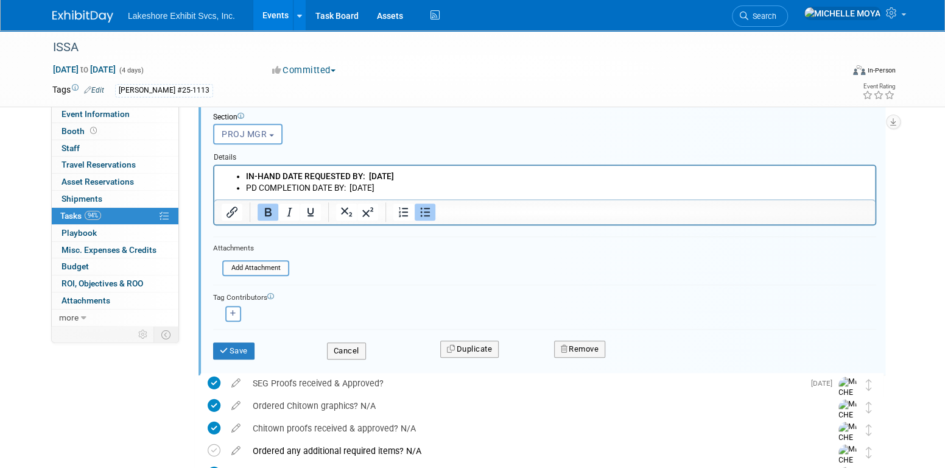
scroll to position [542, 0]
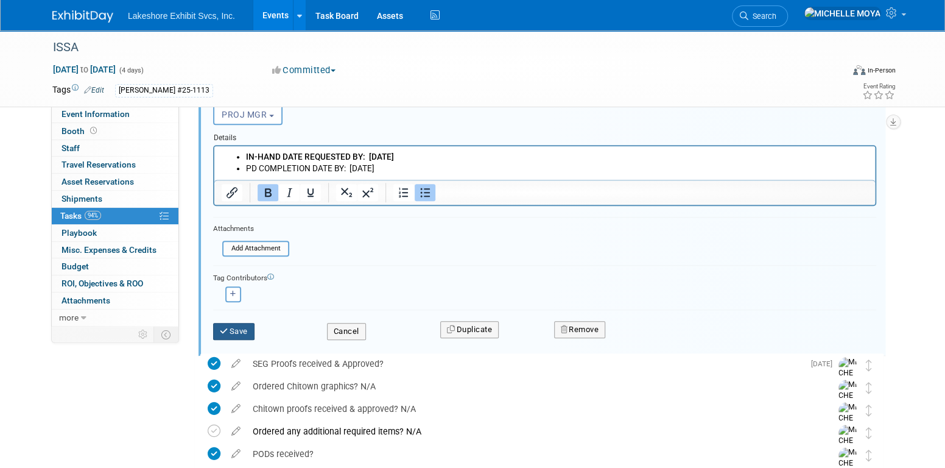
click at [244, 328] on button "Save" at bounding box center [233, 331] width 41 height 17
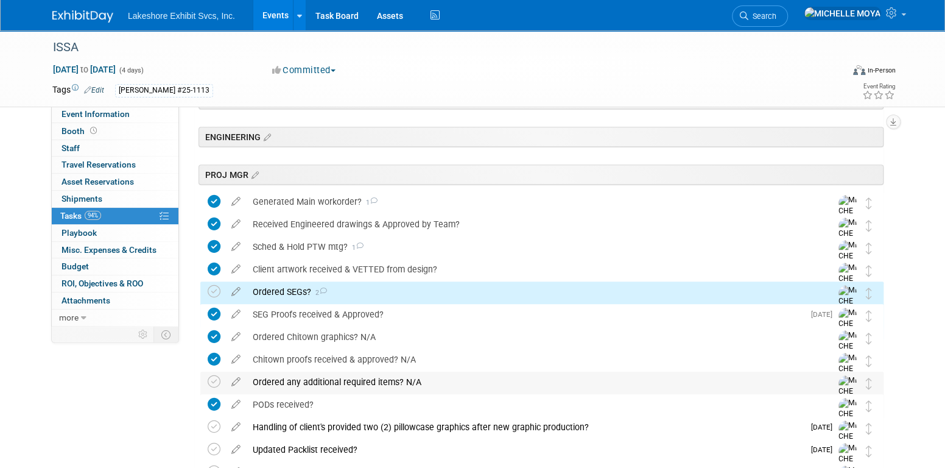
scroll to position [231, 0]
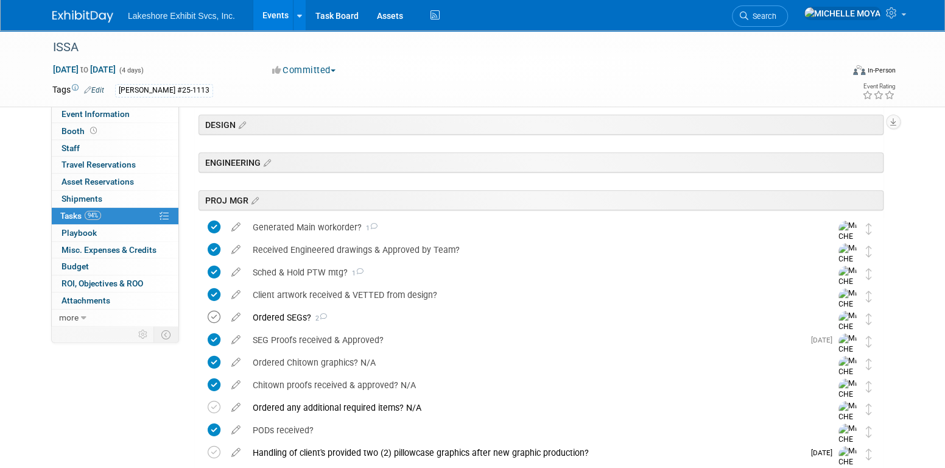
click at [213, 317] on icon at bounding box center [214, 317] width 13 height 13
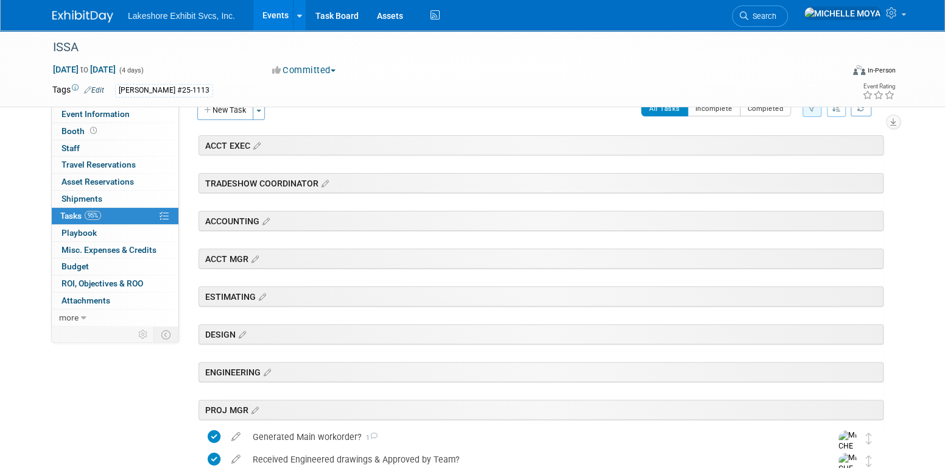
scroll to position [0, 0]
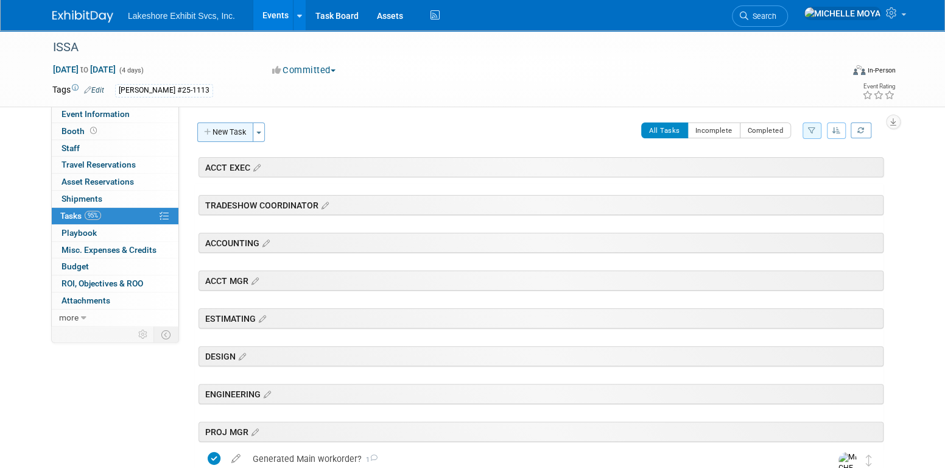
click at [235, 127] on button "New Task" at bounding box center [225, 131] width 56 height 19
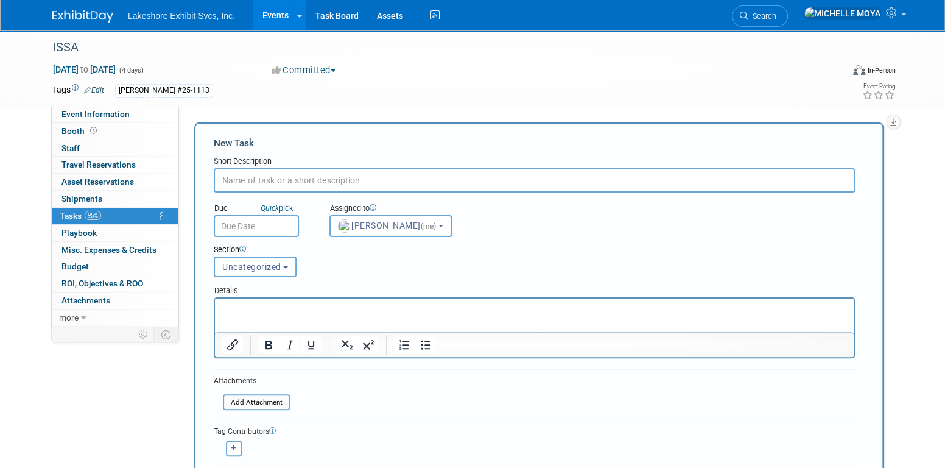
click at [319, 179] on input "text" at bounding box center [534, 180] width 641 height 24
type input "Received Fabric graphics from Benchmark?"
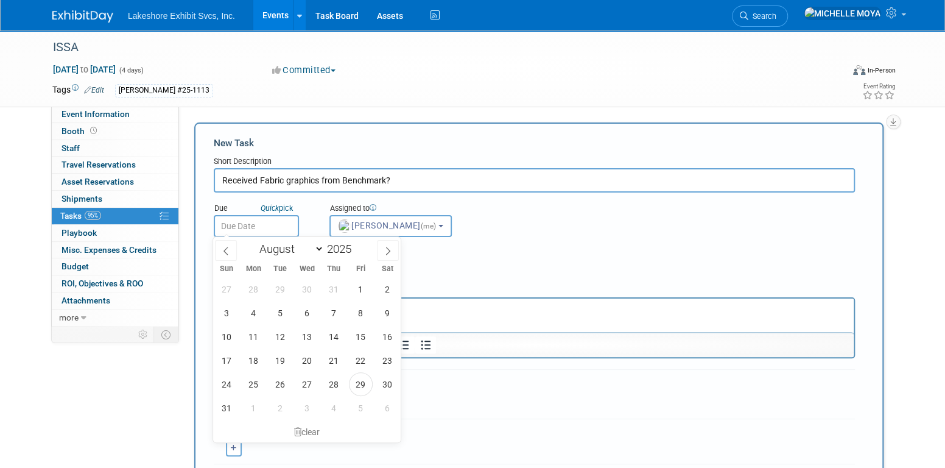
click at [243, 228] on input "text" at bounding box center [256, 226] width 85 height 22
click at [312, 246] on select "January February March April May June July August September October November De…" at bounding box center [289, 248] width 70 height 15
select select "8"
click at [254, 241] on select "January February March April May June July August September October November De…" at bounding box center [289, 248] width 70 height 15
click at [359, 334] on span "19" at bounding box center [361, 337] width 24 height 24
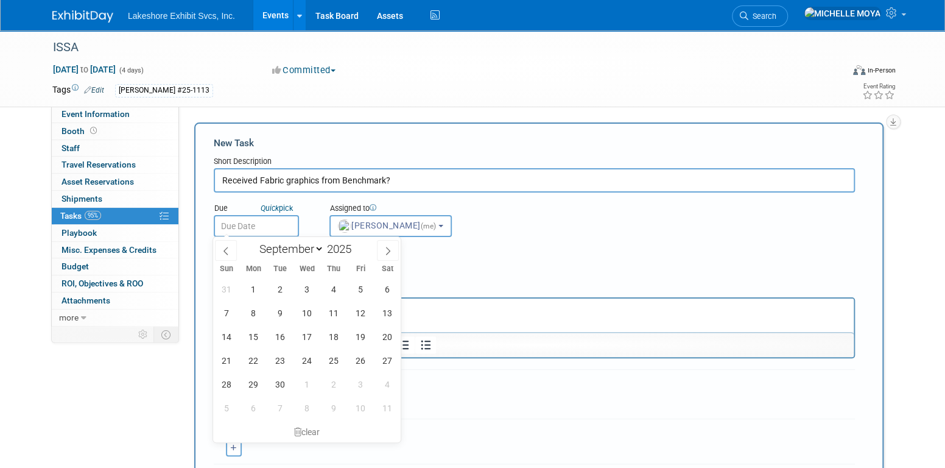
type input "[DATE]"
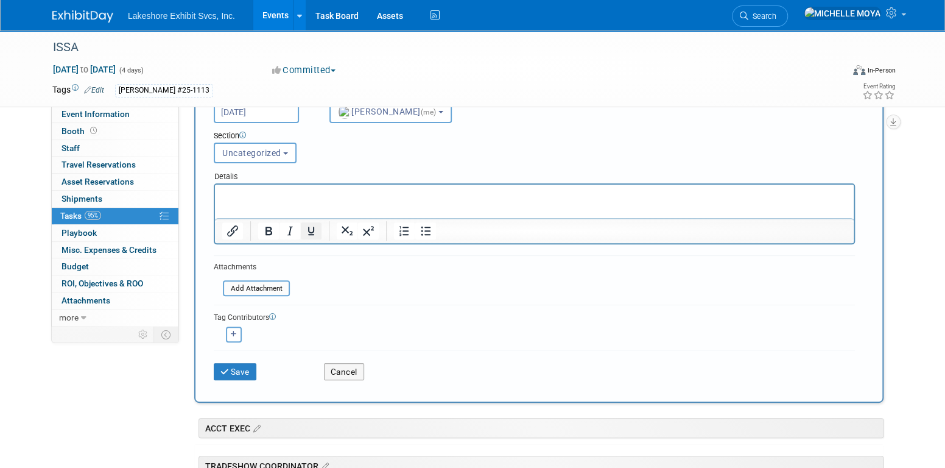
scroll to position [122, 0]
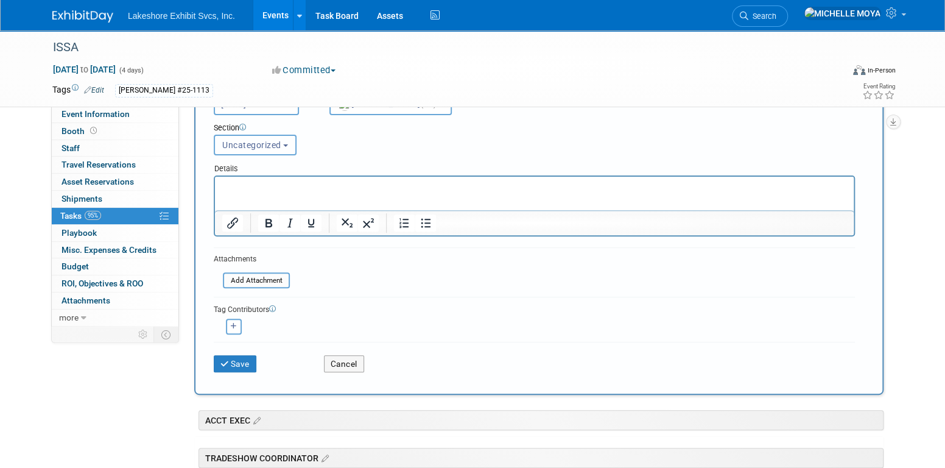
click at [270, 141] on span "Uncategorized" at bounding box center [251, 145] width 59 height 10
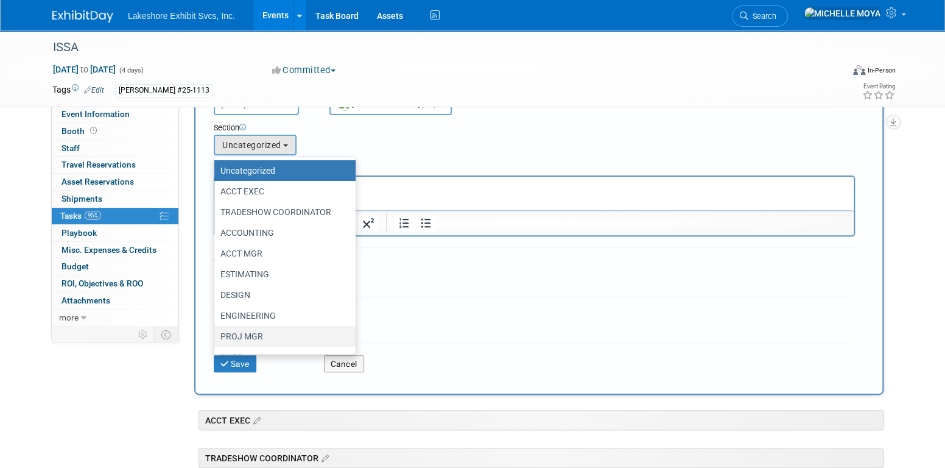
click at [260, 332] on label "PROJ MGR" at bounding box center [281, 336] width 123 height 16
click at [216, 332] on input "PROJ MGR" at bounding box center [212, 336] width 8 height 8
select select "11273823"
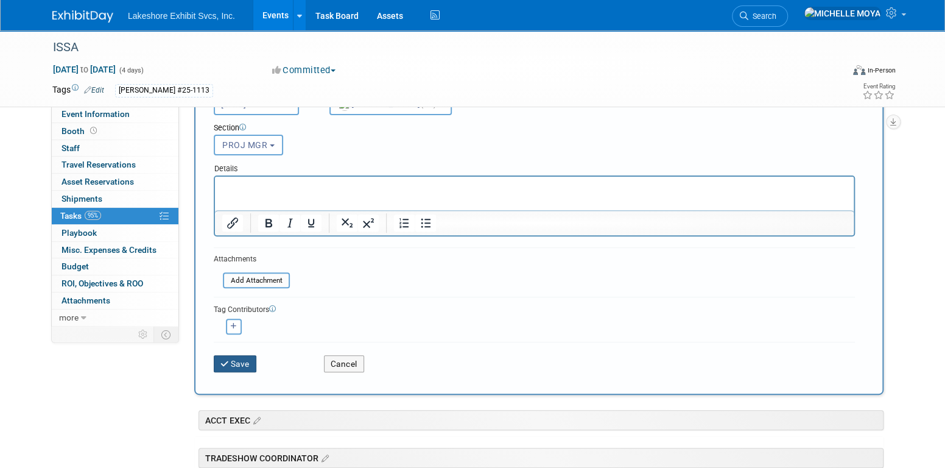
click at [239, 357] on button "Save" at bounding box center [235, 363] width 43 height 17
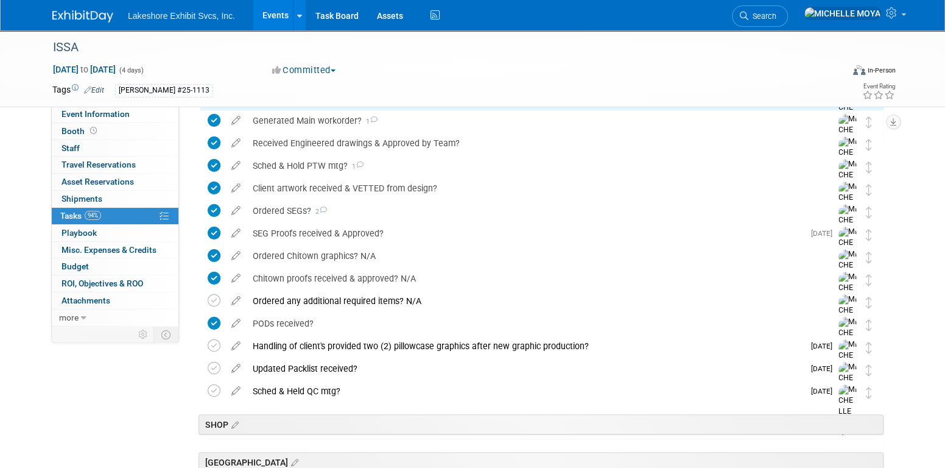
scroll to position [365, 0]
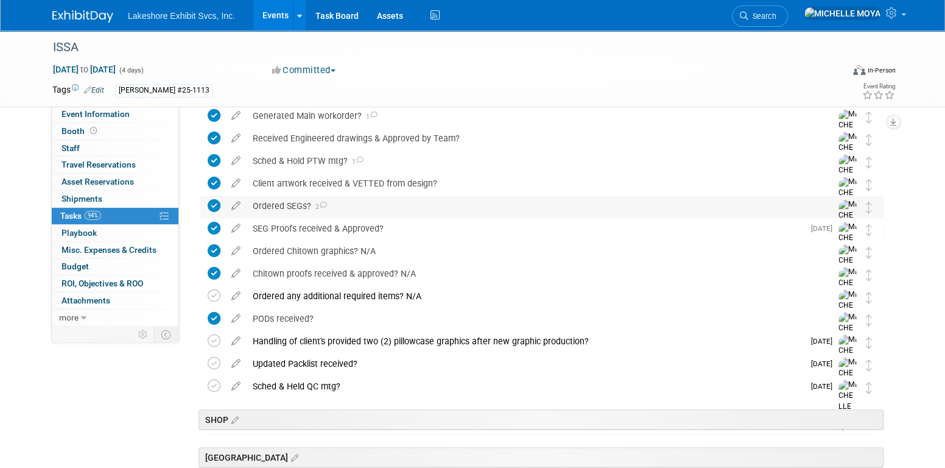
click at [294, 205] on div "Ordered SEGs? 2" at bounding box center [530, 205] width 567 height 21
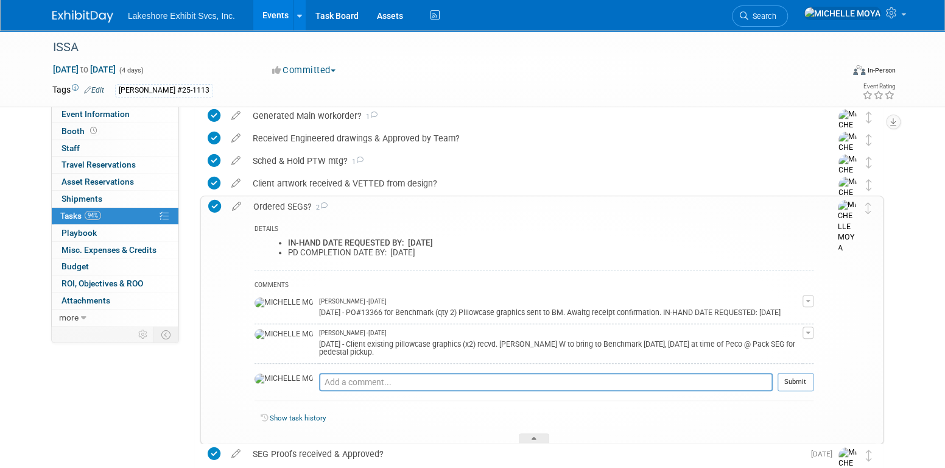
click at [294, 205] on div "Ordered SEGs? 2" at bounding box center [530, 206] width 566 height 21
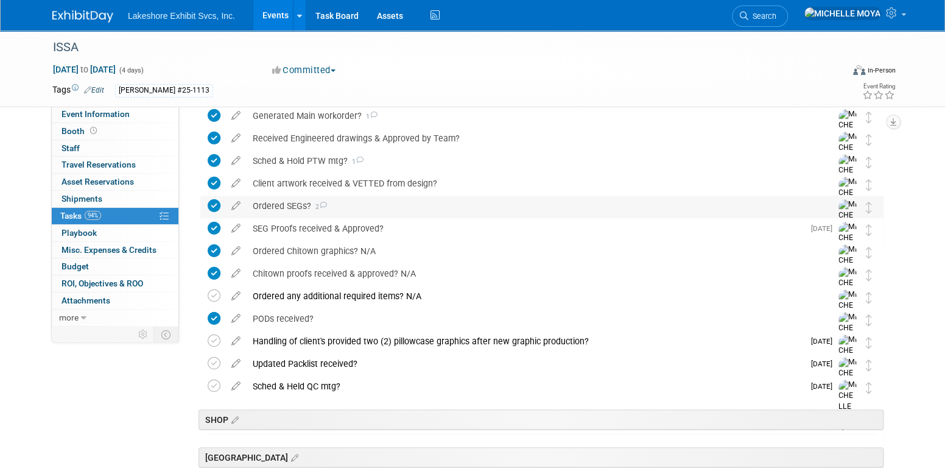
click at [294, 205] on div "Ordered SEGs? 2" at bounding box center [530, 205] width 567 height 21
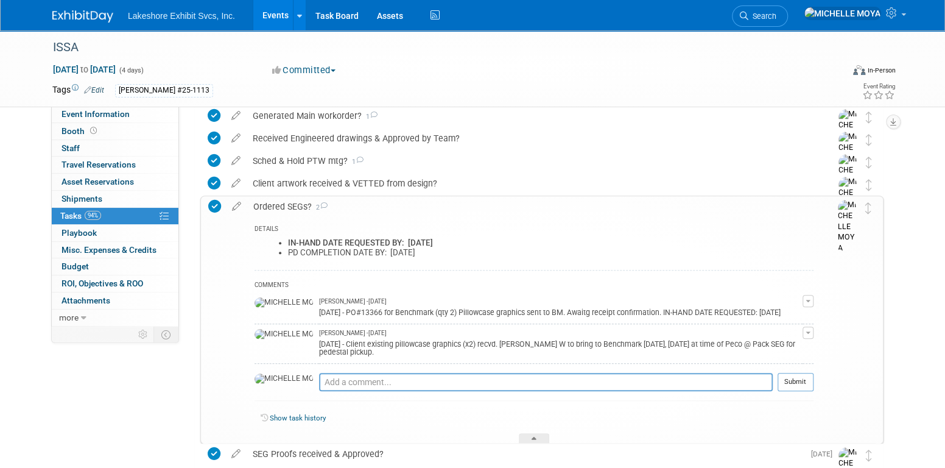
click at [294, 205] on div "Ordered SEGs? 2" at bounding box center [530, 206] width 566 height 21
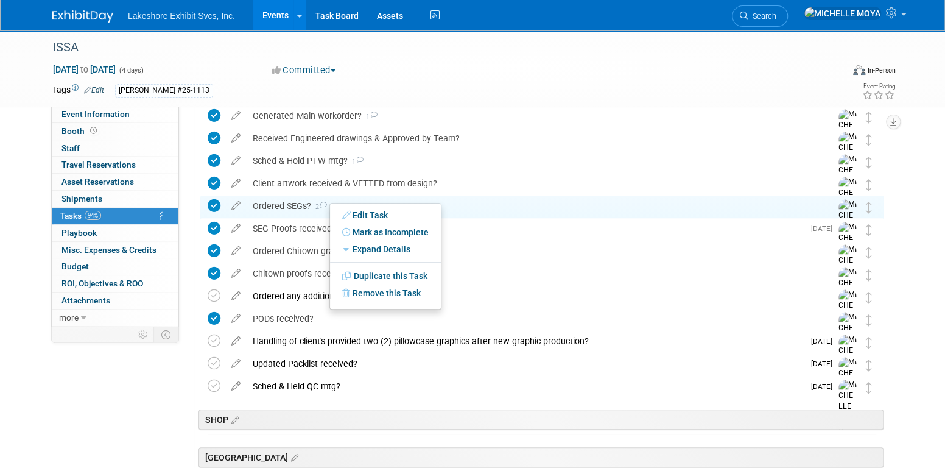
click at [626, 21] on div "Lakeshore Exhibit Svcs, Inc. Events Add Event Bulk Upload Events Shareable Even…" at bounding box center [472, 15] width 840 height 30
